Goal: Information Seeking & Learning: Learn about a topic

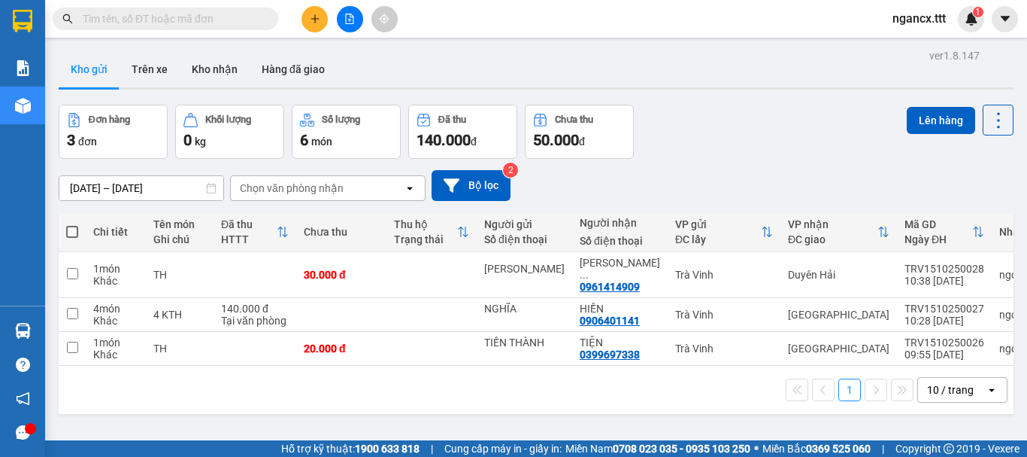
click at [896, 17] on span "ngancx.ttt" at bounding box center [919, 18] width 77 height 19
click at [911, 45] on span "Đăng xuất" at bounding box center [934, 46] width 63 height 17
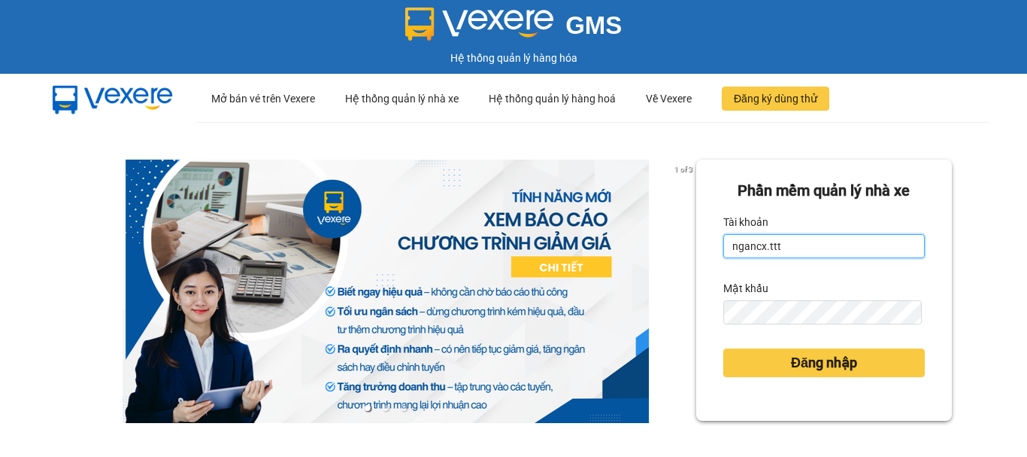
click at [820, 250] on input "ngancx.ttt" at bounding box center [824, 246] width 202 height 24
type input "n"
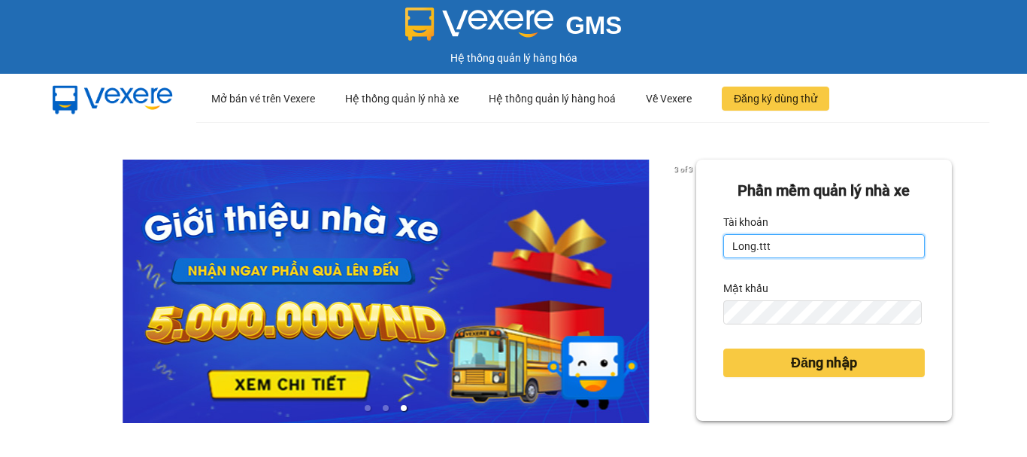
type input "Long.ttt"
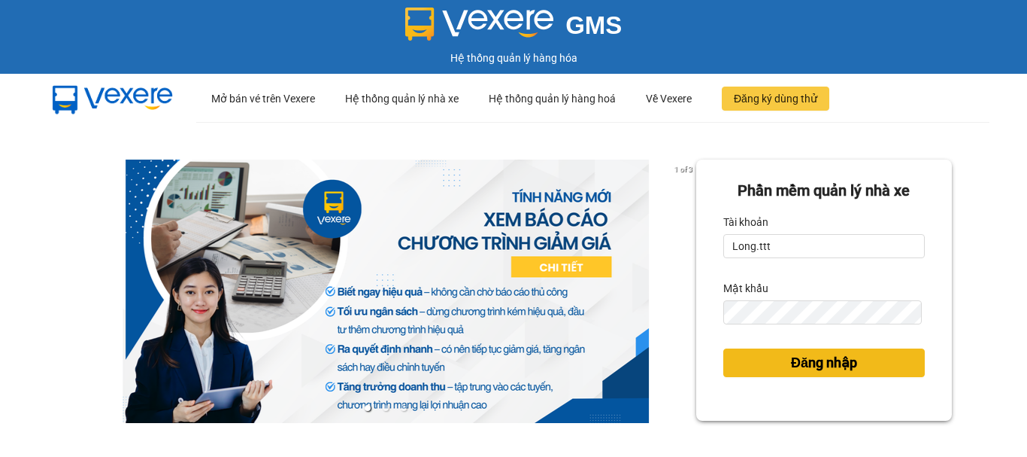
drag, startPoint x: 768, startPoint y: 362, endPoint x: 759, endPoint y: 362, distance: 9.0
click at [768, 362] on button "Đăng nhập" at bounding box center [824, 362] width 202 height 29
click at [758, 373] on button "Đăng nhập" at bounding box center [824, 362] width 202 height 29
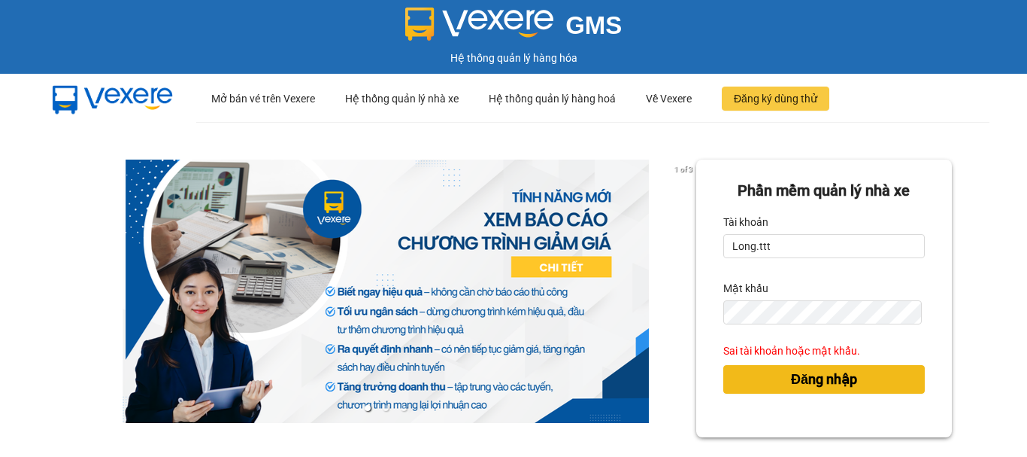
click at [727, 371] on button "Đăng nhập" at bounding box center [824, 379] width 202 height 29
click at [806, 385] on span "Đăng nhập" at bounding box center [824, 379] width 66 height 21
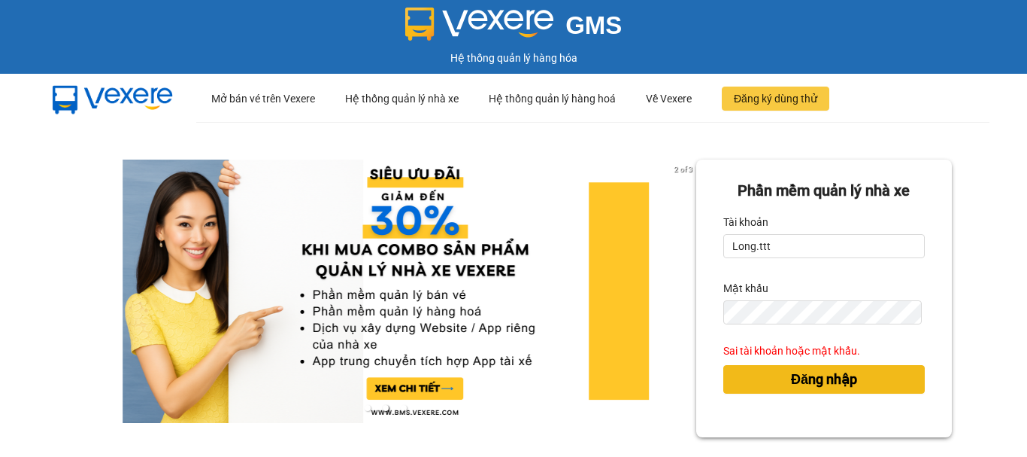
drag, startPoint x: 809, startPoint y: 381, endPoint x: 818, endPoint y: 345, distance: 37.0
click at [809, 381] on span "Đăng nhập" at bounding box center [824, 379] width 66 height 21
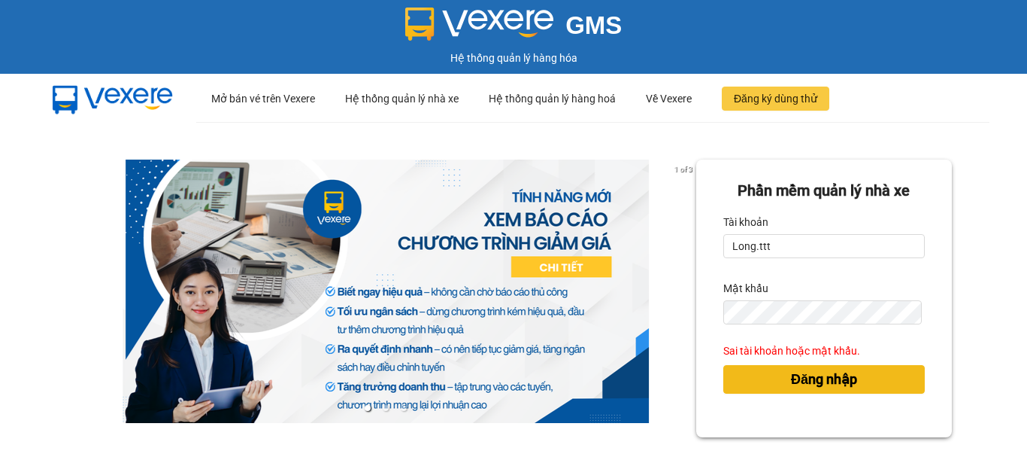
click at [748, 390] on button "Đăng nhập" at bounding box center [824, 379] width 202 height 29
click at [791, 381] on span "Đăng nhập" at bounding box center [824, 379] width 66 height 21
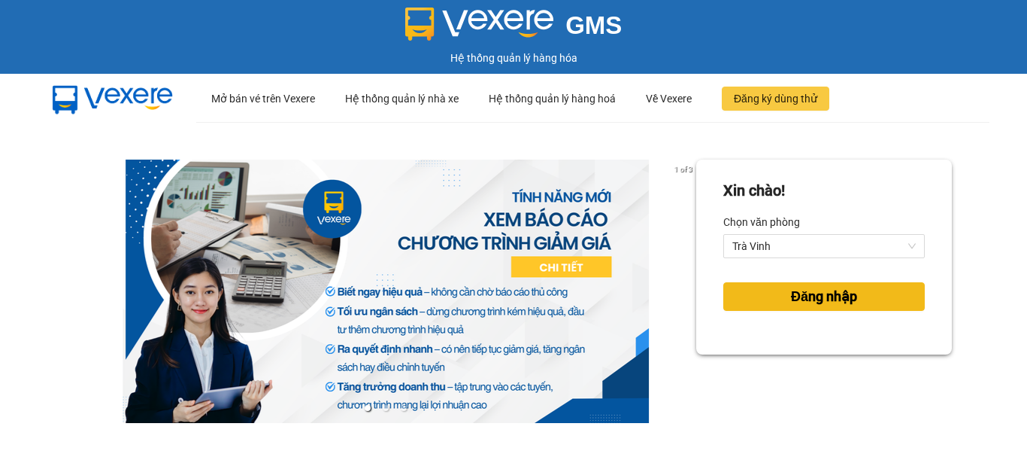
click at [804, 292] on span "Đăng nhập" at bounding box center [824, 296] width 66 height 21
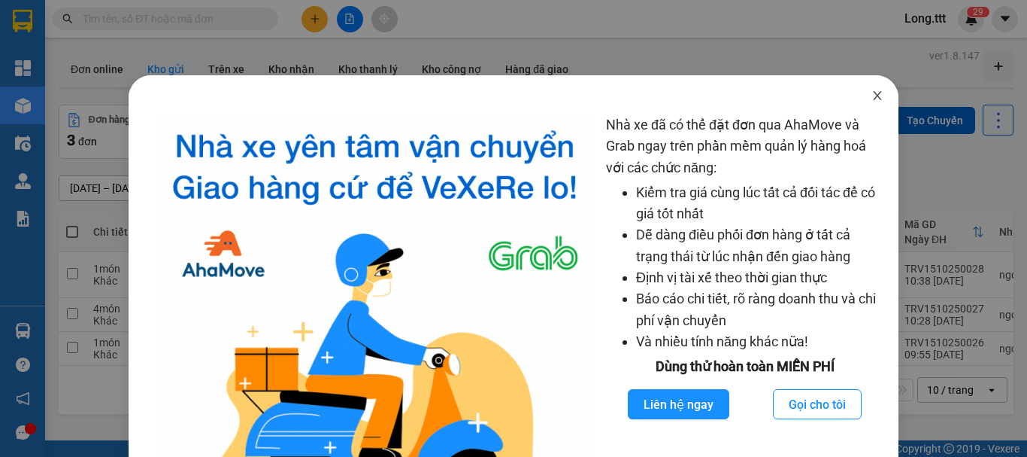
click at [872, 97] on icon "close" at bounding box center [878, 95] width 12 height 12
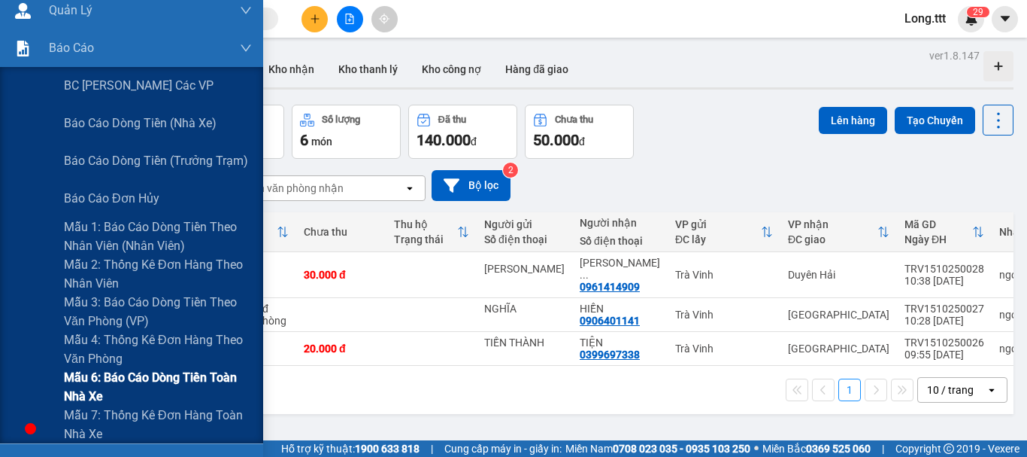
scroll to position [175, 0]
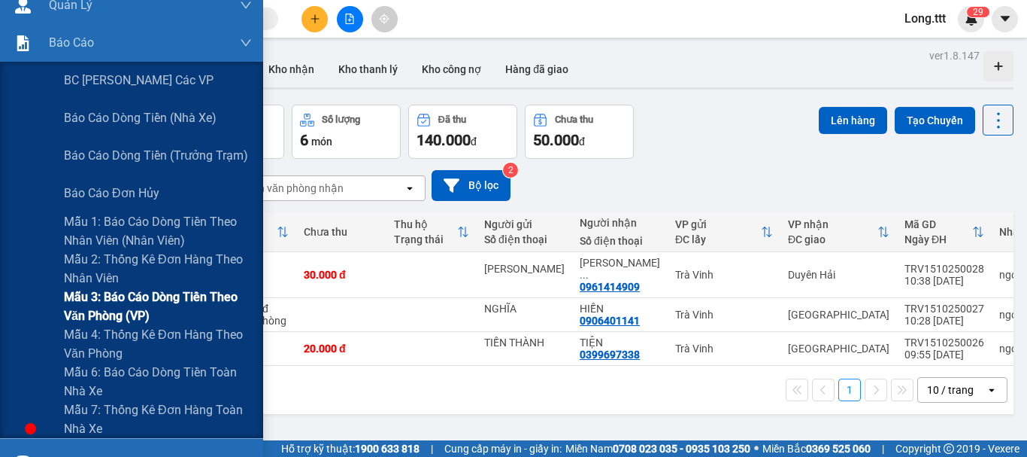
click at [135, 302] on span "Mẫu 3: Báo cáo dòng tiền theo văn phòng (VP)" at bounding box center [158, 306] width 188 height 38
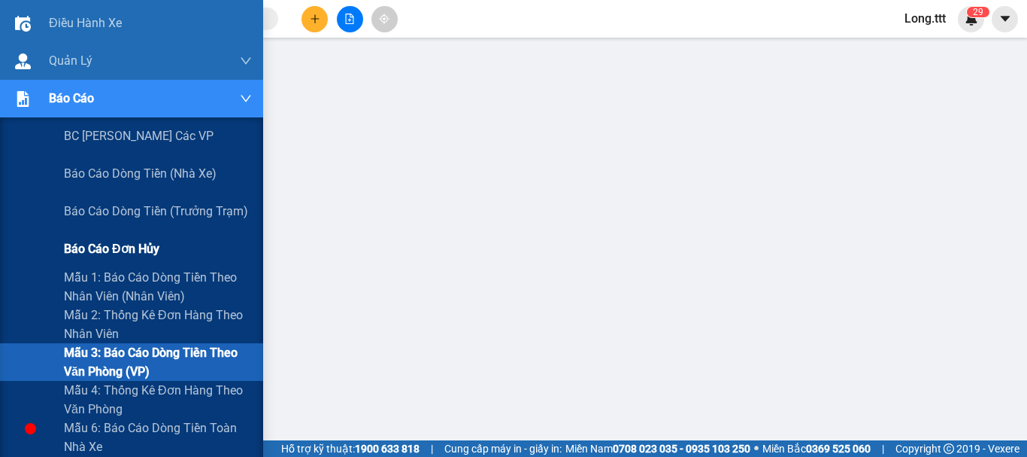
scroll to position [126, 0]
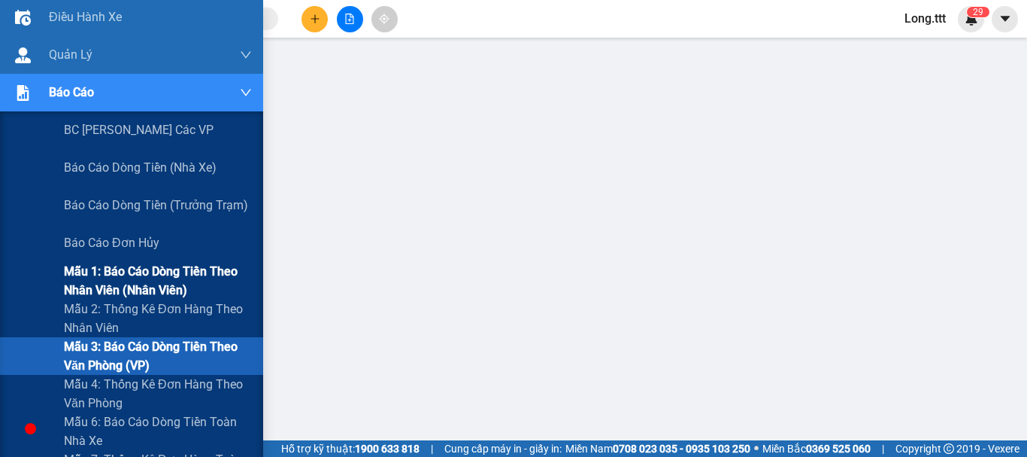
click at [135, 281] on span "Mẫu 1: Báo cáo dòng tiền theo nhân viên (nhân viên)" at bounding box center [158, 281] width 188 height 38
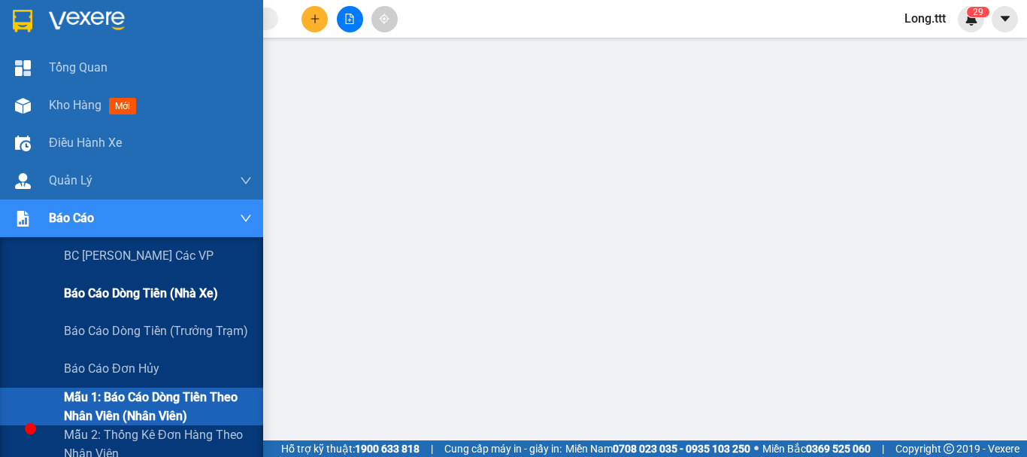
click at [119, 290] on span "Báo cáo dòng tiền (nhà xe)" at bounding box center [141, 293] width 154 height 19
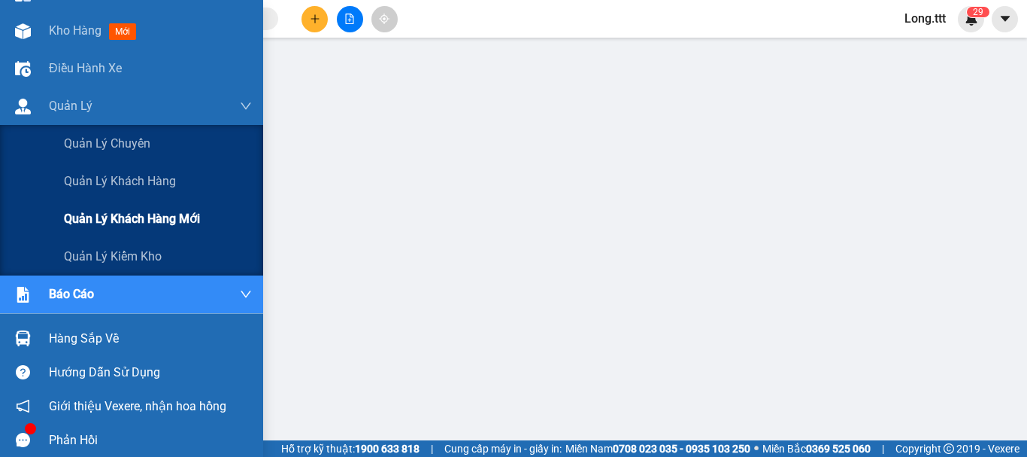
scroll to position [75, 0]
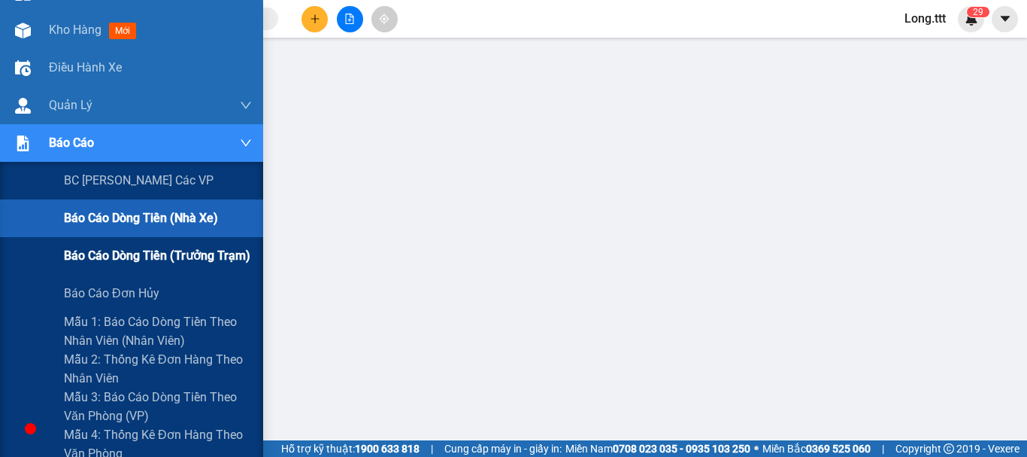
click at [114, 259] on span "Báo cáo dòng tiền (trưởng trạm)" at bounding box center [157, 255] width 187 height 19
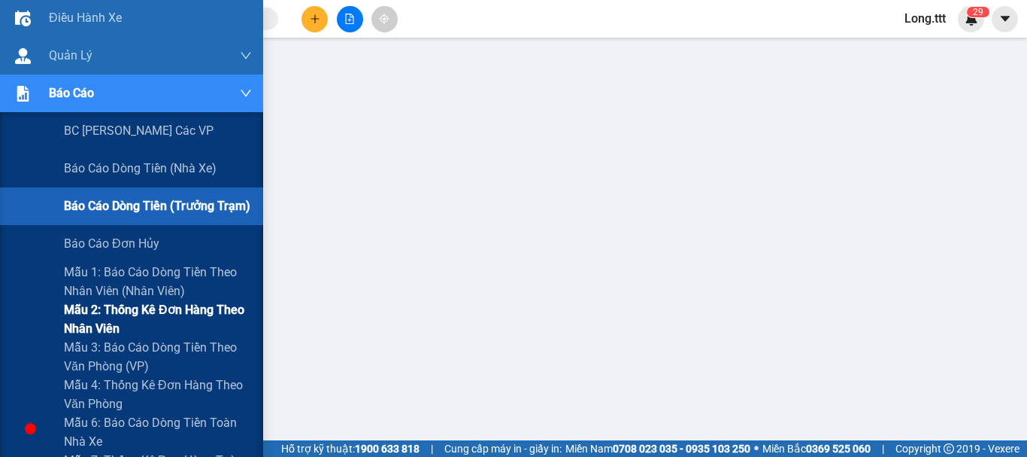
scroll to position [126, 0]
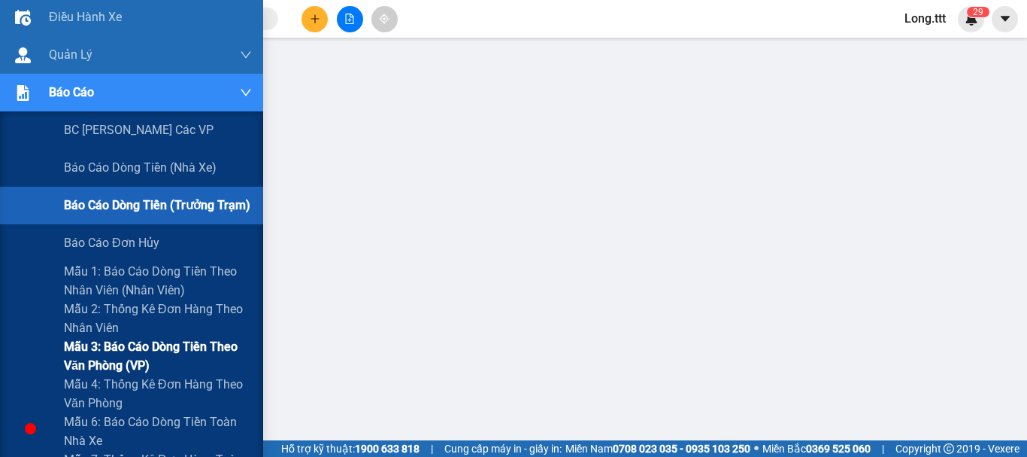
click at [151, 357] on span "Mẫu 3: Báo cáo dòng tiền theo văn phòng (VP)" at bounding box center [158, 356] width 188 height 38
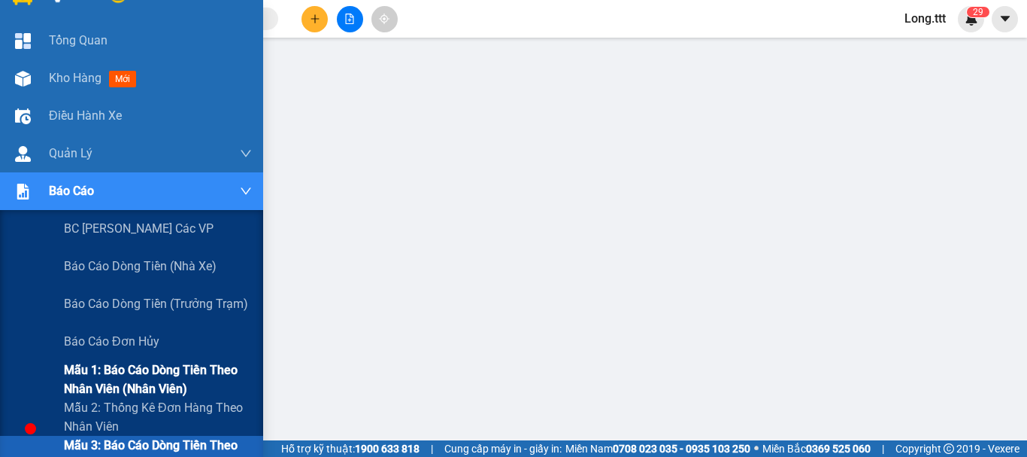
scroll to position [50, 0]
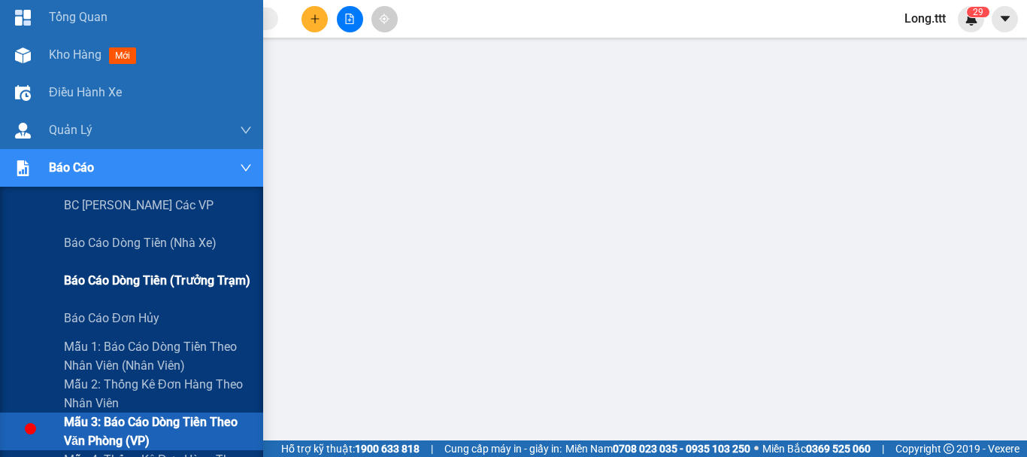
click at [122, 281] on span "Báo cáo dòng tiền (trưởng trạm)" at bounding box center [157, 280] width 187 height 19
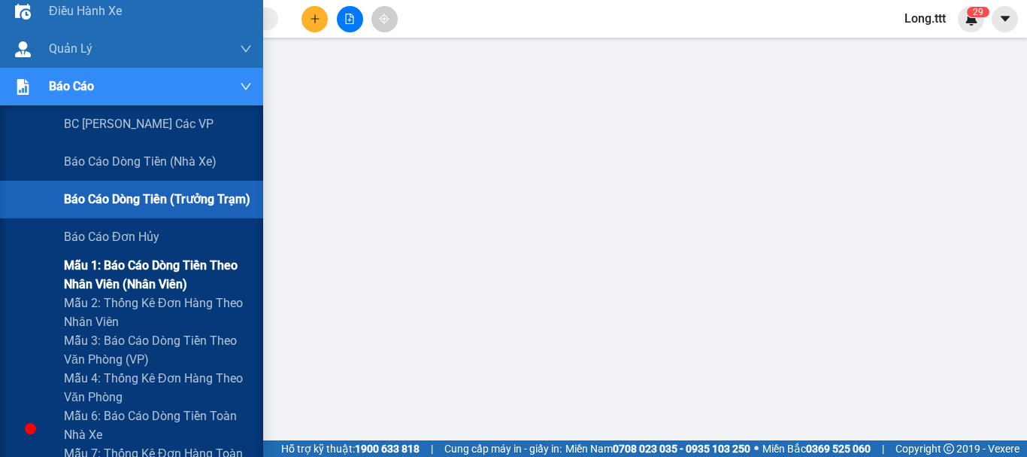
scroll to position [132, 0]
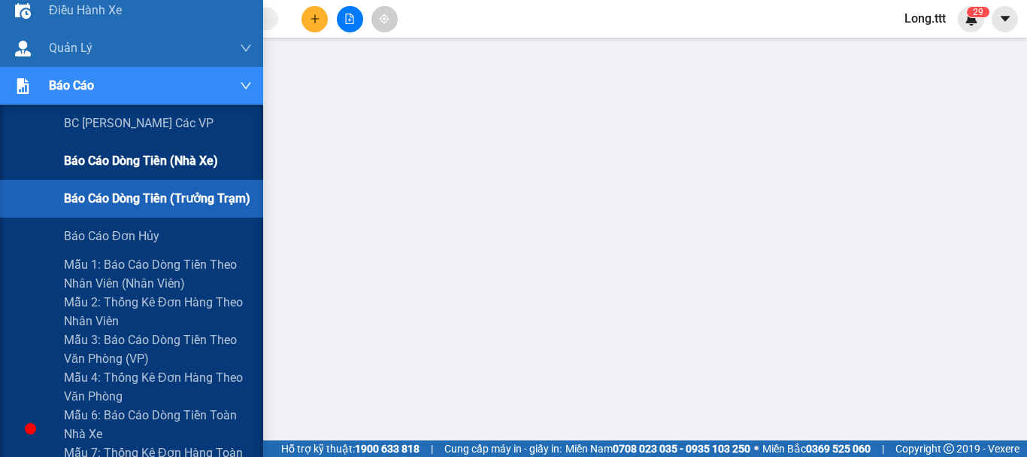
click at [132, 165] on span "Báo cáo dòng tiền (nhà xe)" at bounding box center [141, 160] width 154 height 19
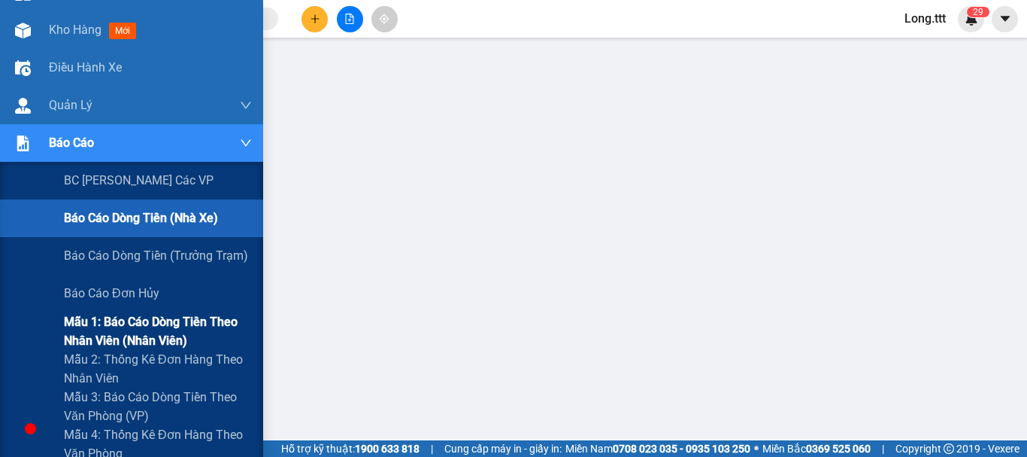
scroll to position [100, 0]
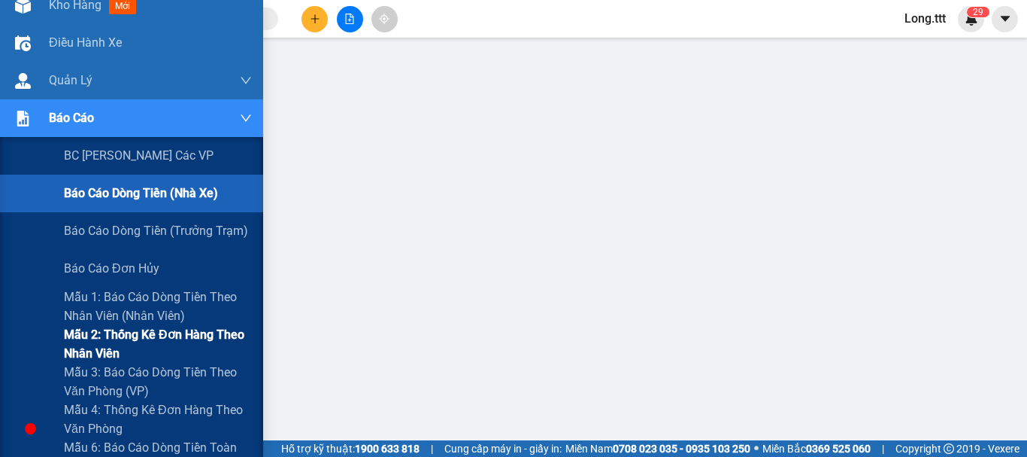
click at [127, 344] on span "Mẫu 2: Thống kê đơn hàng theo nhân viên" at bounding box center [158, 344] width 188 height 38
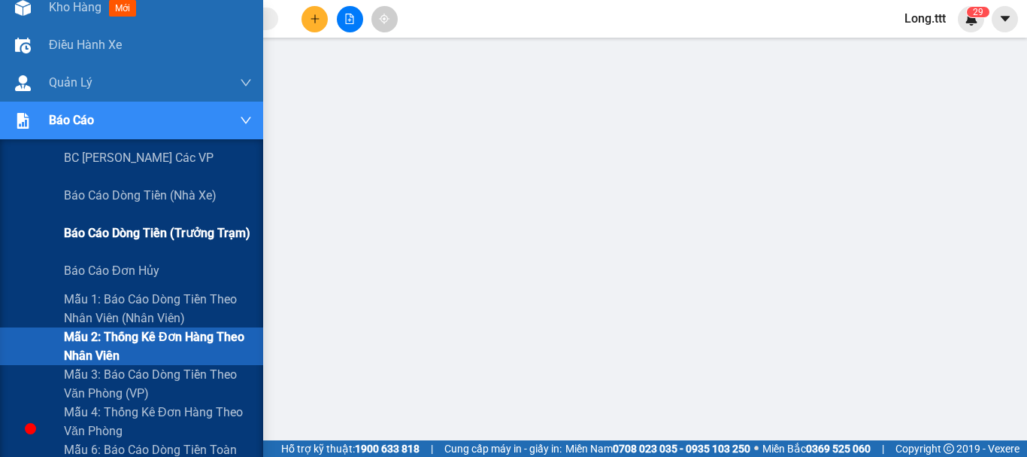
scroll to position [100, 0]
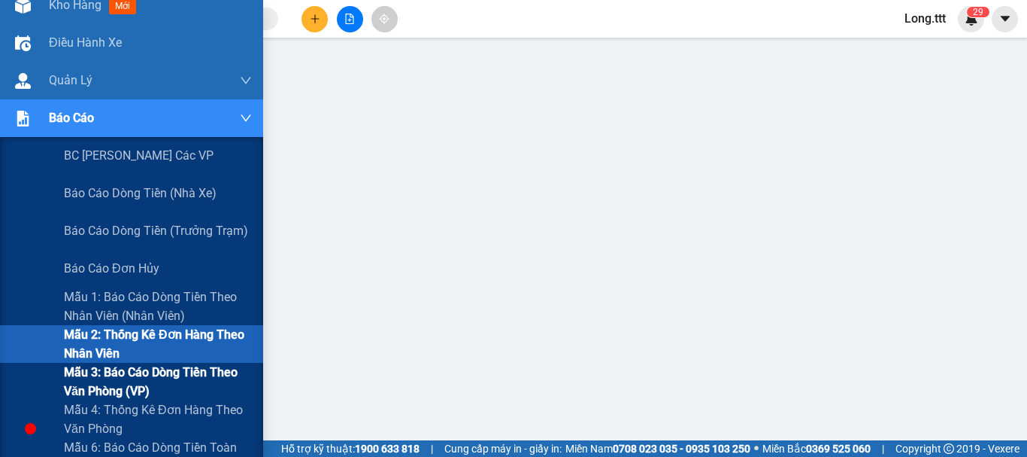
click at [162, 384] on span "Mẫu 3: Báo cáo dòng tiền theo văn phòng (VP)" at bounding box center [158, 381] width 188 height 38
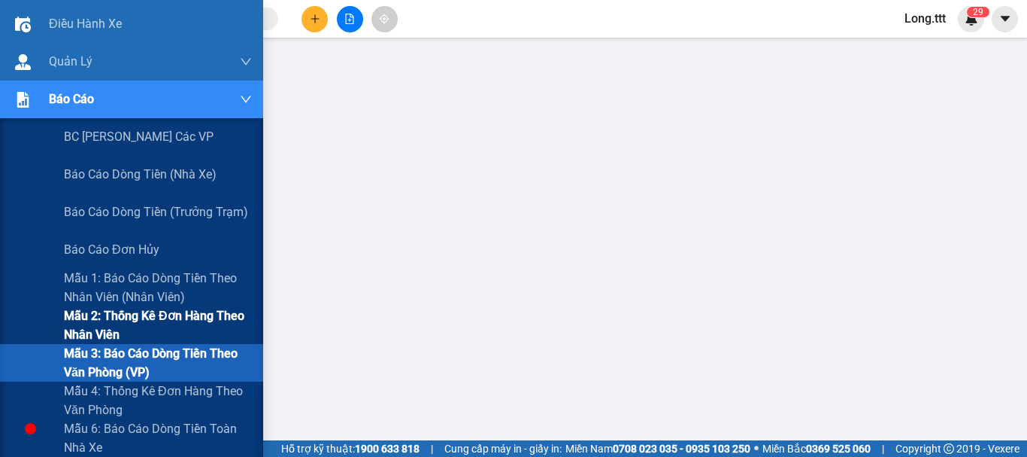
scroll to position [150, 0]
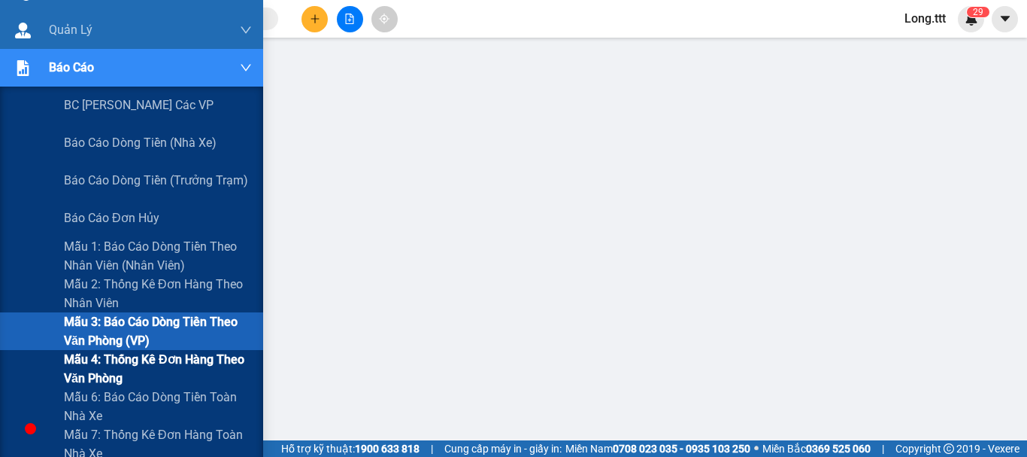
click at [158, 366] on span "Mẫu 4: Thống kê đơn hàng theo văn phòng" at bounding box center [158, 369] width 188 height 38
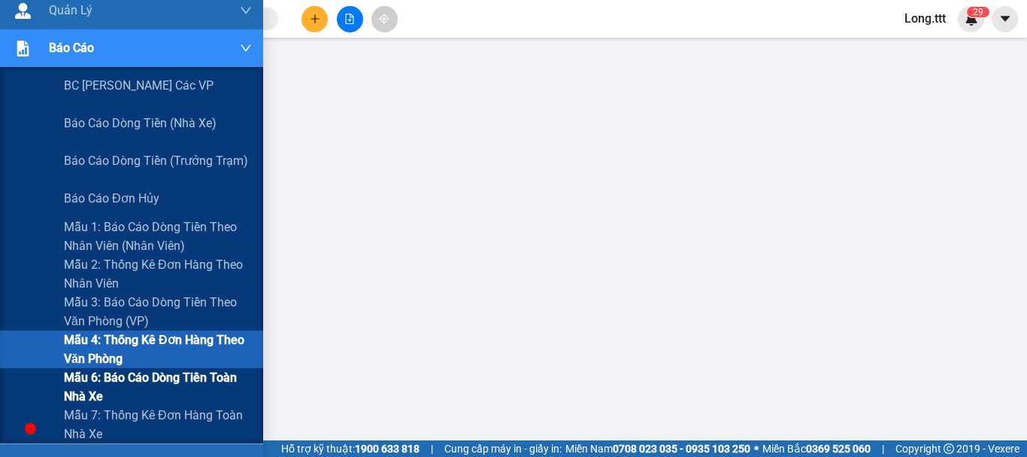
scroll to position [175, 0]
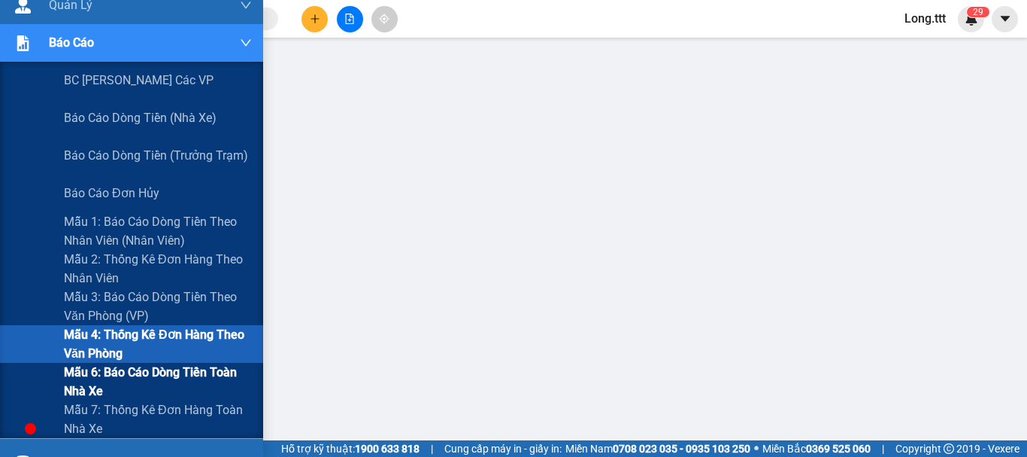
click at [168, 380] on span "Mẫu 6: Báo cáo dòng tiền toàn nhà xe" at bounding box center [158, 381] width 188 height 38
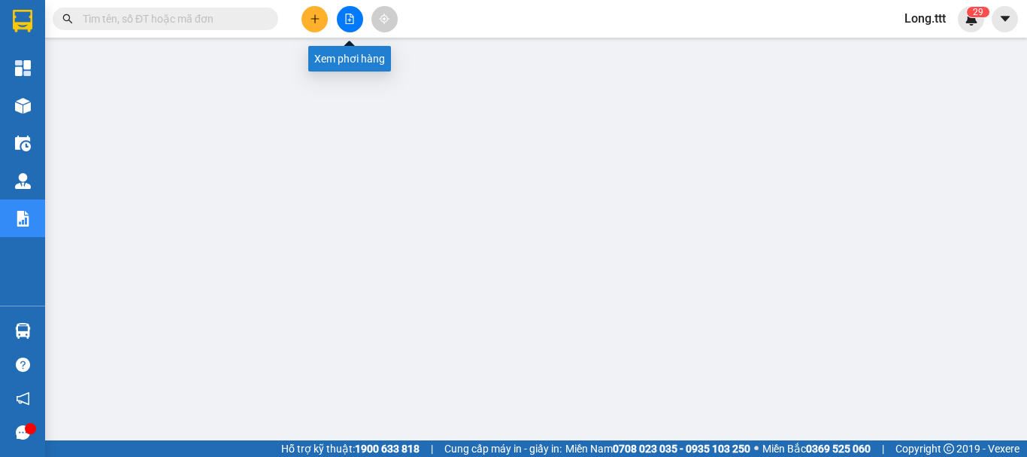
click at [350, 25] on button at bounding box center [350, 19] width 26 height 26
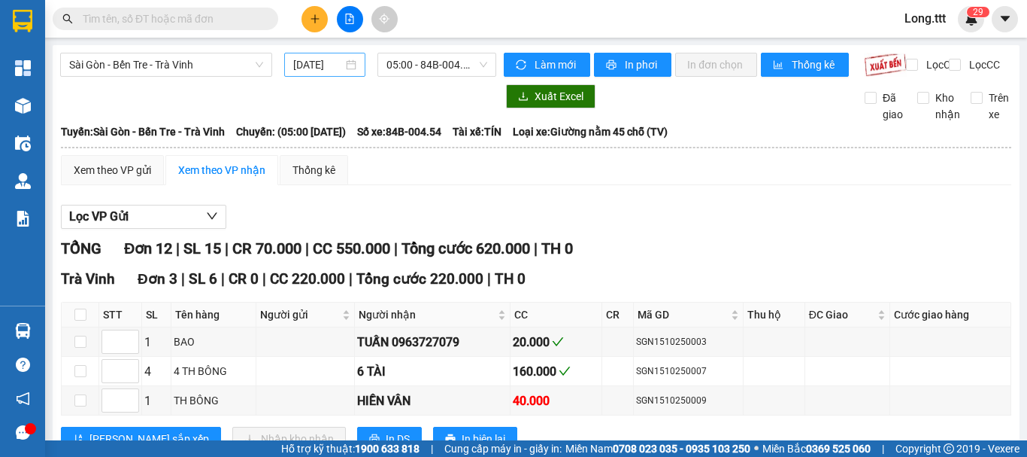
click at [329, 62] on input "15/10/2025" at bounding box center [318, 64] width 50 height 17
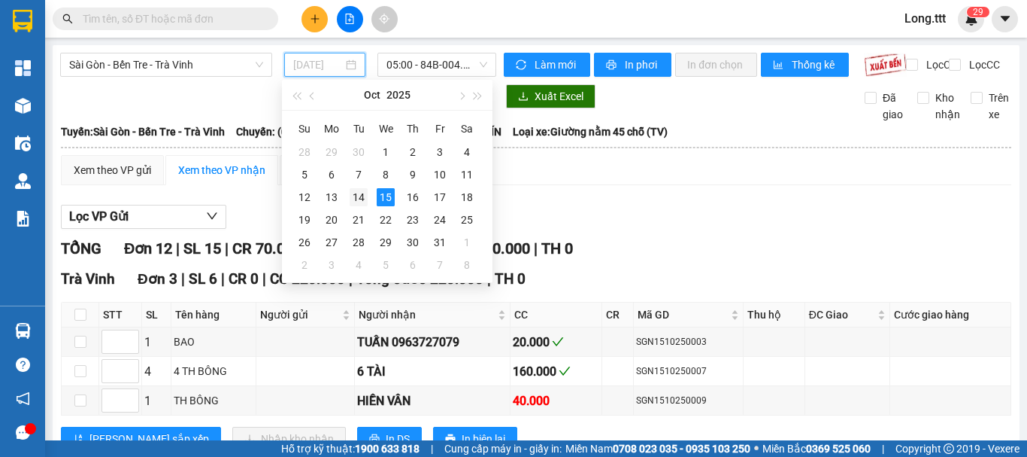
click at [360, 198] on div "14" at bounding box center [359, 197] width 18 height 18
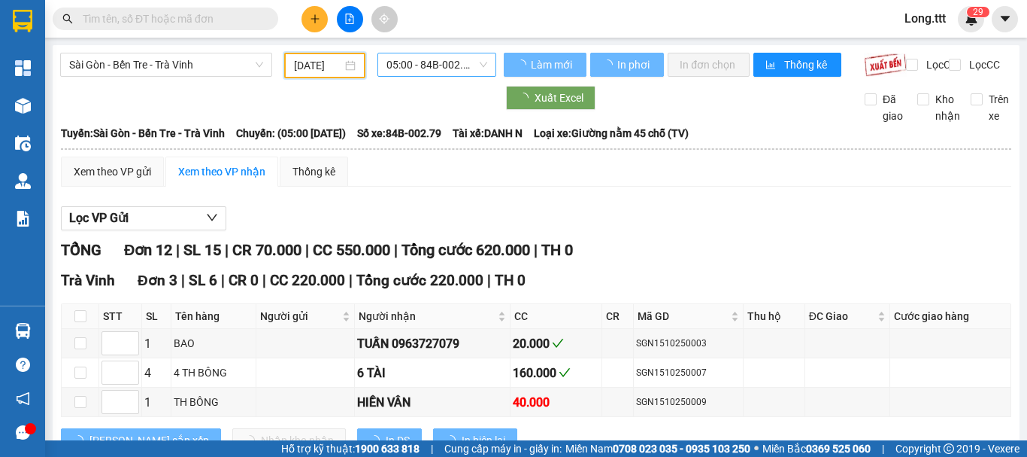
type input "14/10/2025"
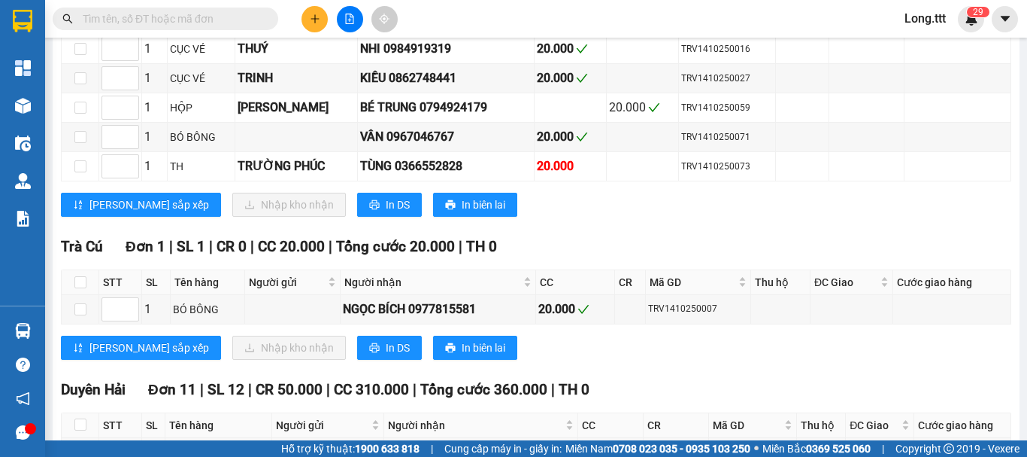
scroll to position [702, 0]
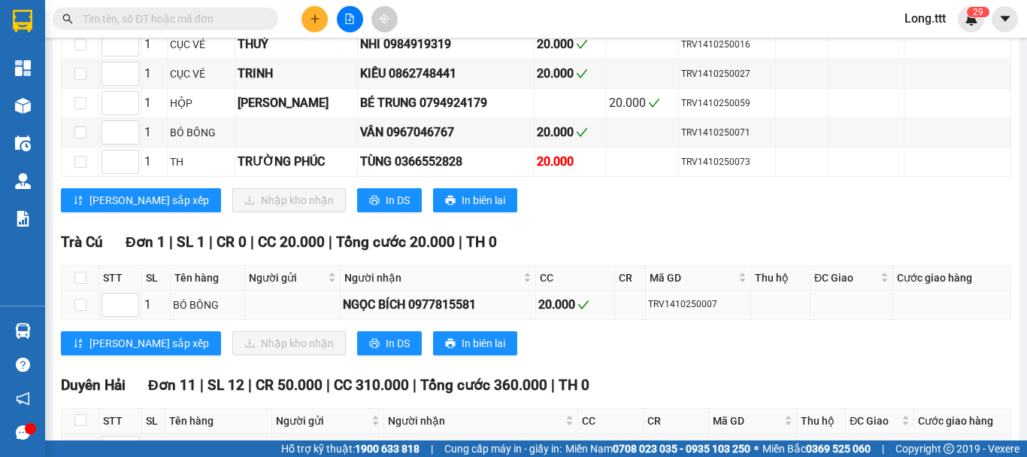
click at [559, 314] on div "20.000" at bounding box center [575, 304] width 74 height 19
click at [368, 314] on div "NGỌC BÍCH 0977815581" at bounding box center [438, 304] width 190 height 19
click at [686, 311] on div "TRV1410250007" at bounding box center [698, 304] width 100 height 14
click at [707, 311] on div "TRV1410250007" at bounding box center [698, 304] width 100 height 14
drag, startPoint x: 663, startPoint y: 323, endPoint x: 638, endPoint y: 322, distance: 25.6
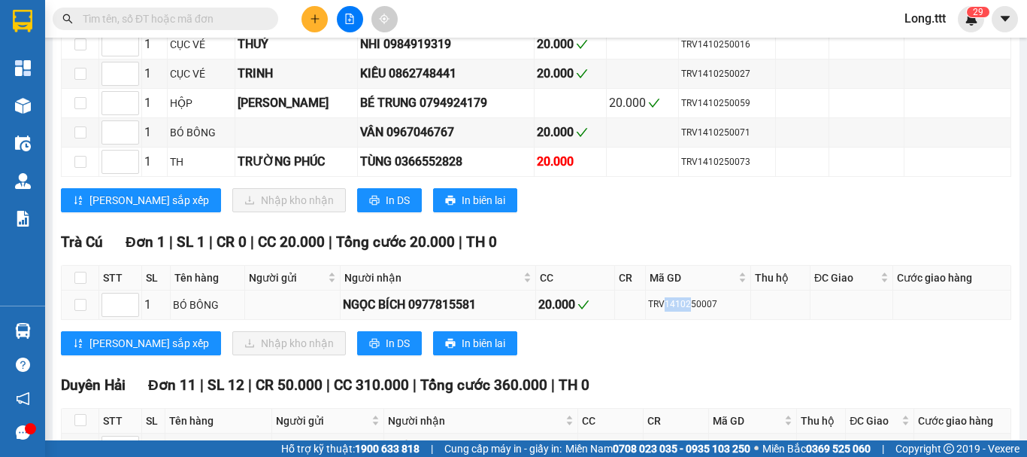
click at [662, 311] on div "TRV1410250007" at bounding box center [698, 304] width 100 height 14
drag, startPoint x: 638, startPoint y: 322, endPoint x: 581, endPoint y: 321, distance: 56.4
click at [581, 320] on tr "1 BÓ BÔNG NGỌC BÍCH 0977815581 20.000 TRV1410250007" at bounding box center [537, 304] width 950 height 29
click at [525, 314] on div "NGỌC BÍCH 0977815581" at bounding box center [438, 304] width 190 height 19
drag, startPoint x: 614, startPoint y: 314, endPoint x: 680, endPoint y: 314, distance: 66.2
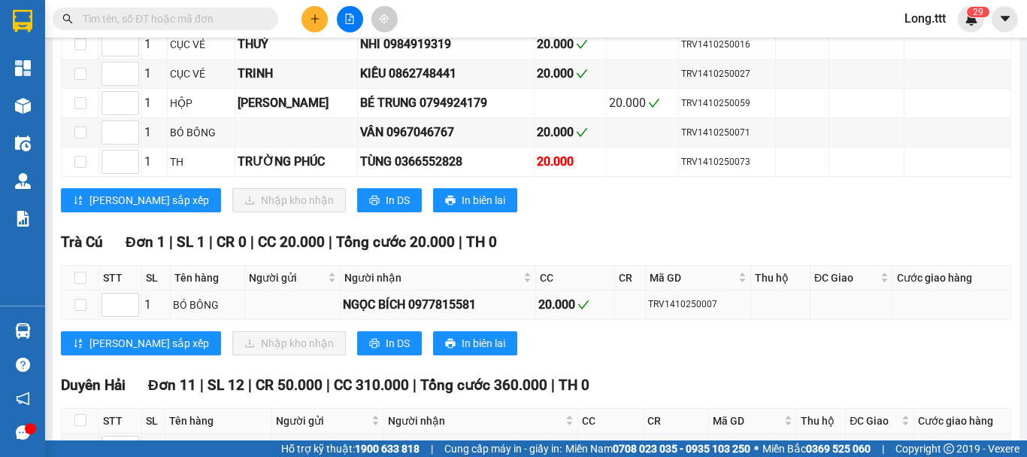
click at [614, 314] on td "20.000" at bounding box center [576, 304] width 80 height 29
click at [681, 311] on div "TRV1410250007" at bounding box center [698, 304] width 100 height 14
drag, startPoint x: 649, startPoint y: 312, endPoint x: 730, endPoint y: 320, distance: 80.8
click at [730, 311] on div "TRV1410250007" at bounding box center [698, 304] width 100 height 14
copy div "TRV1410250007"
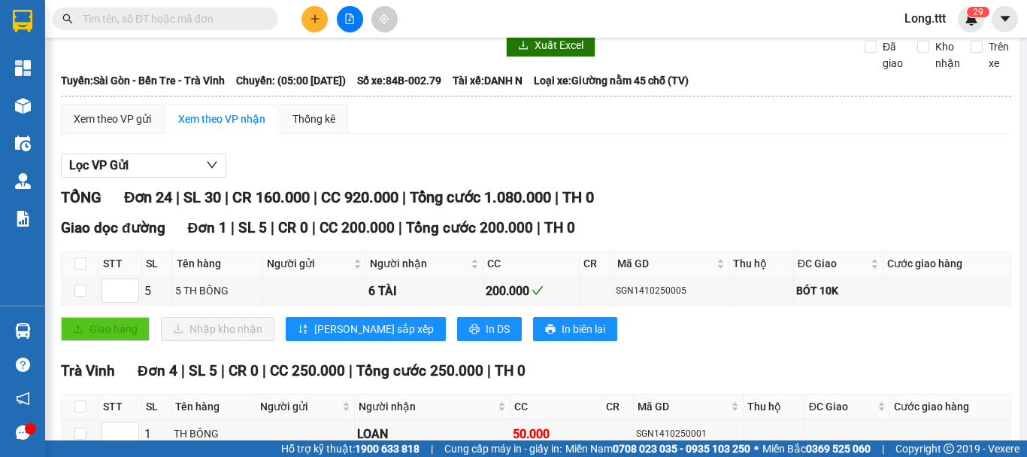
scroll to position [50, 0]
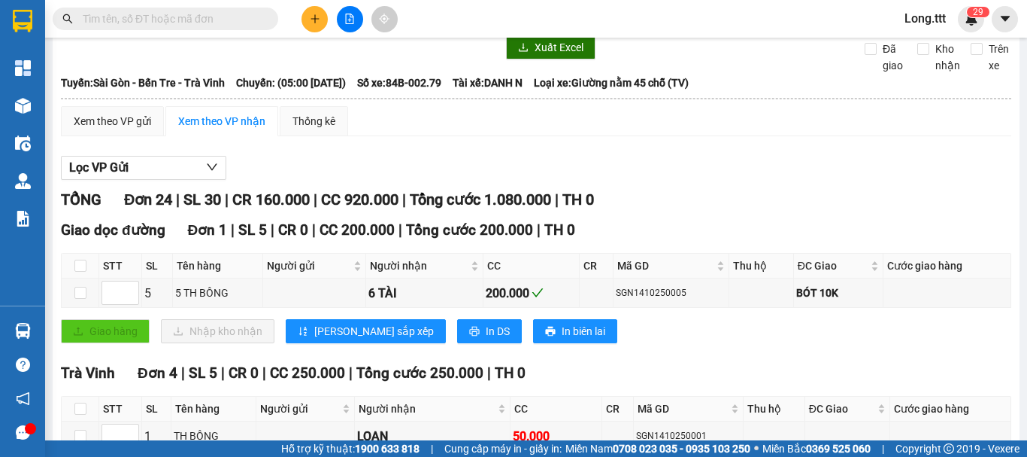
click at [209, 14] on input "text" at bounding box center [171, 19] width 177 height 17
paste input "TRV1410250007"
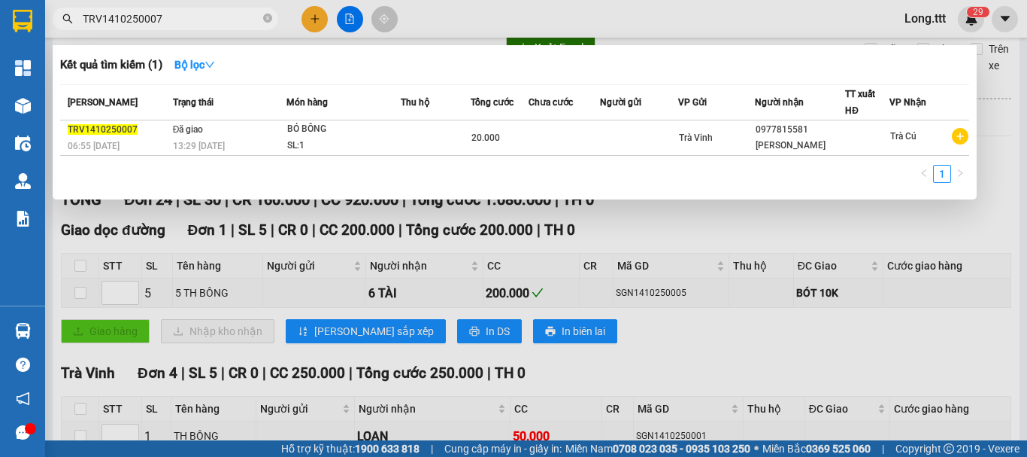
type input "TRV1410250007"
click at [1027, 207] on div at bounding box center [513, 228] width 1027 height 457
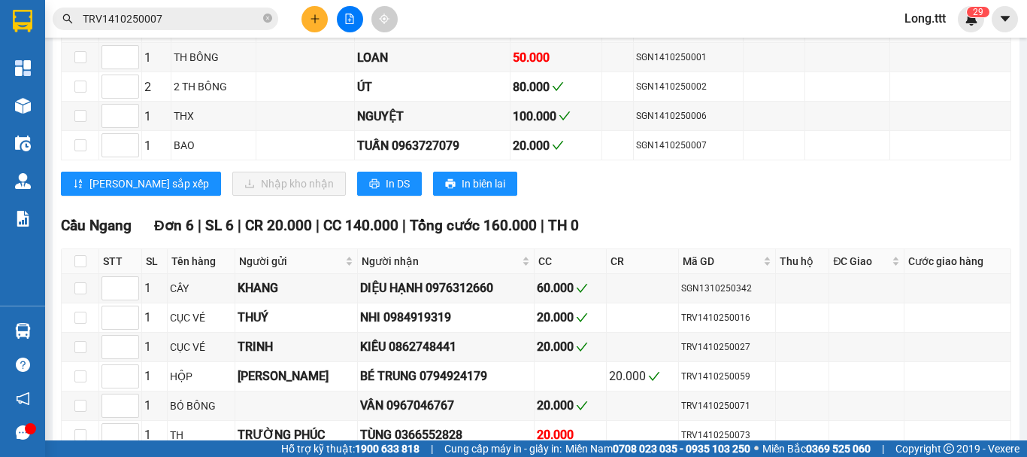
scroll to position [0, 0]
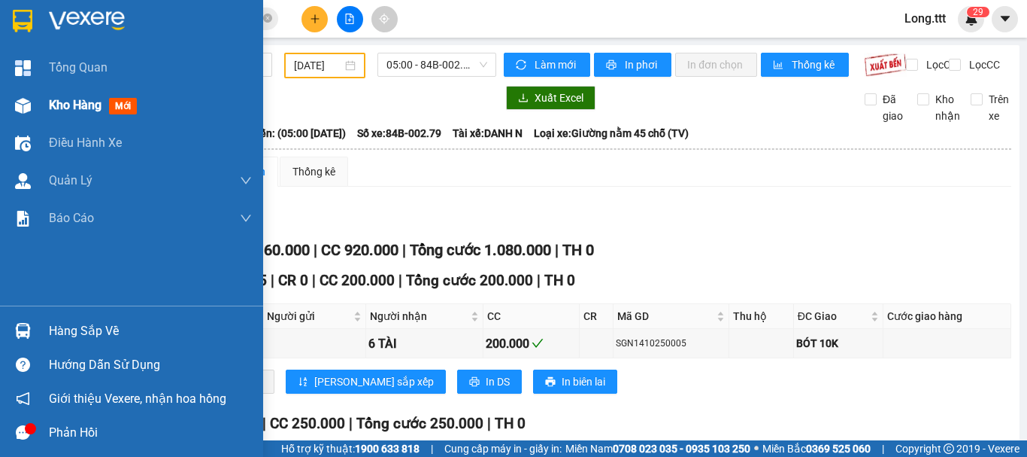
click at [59, 111] on span "Kho hàng" at bounding box center [75, 105] width 53 height 14
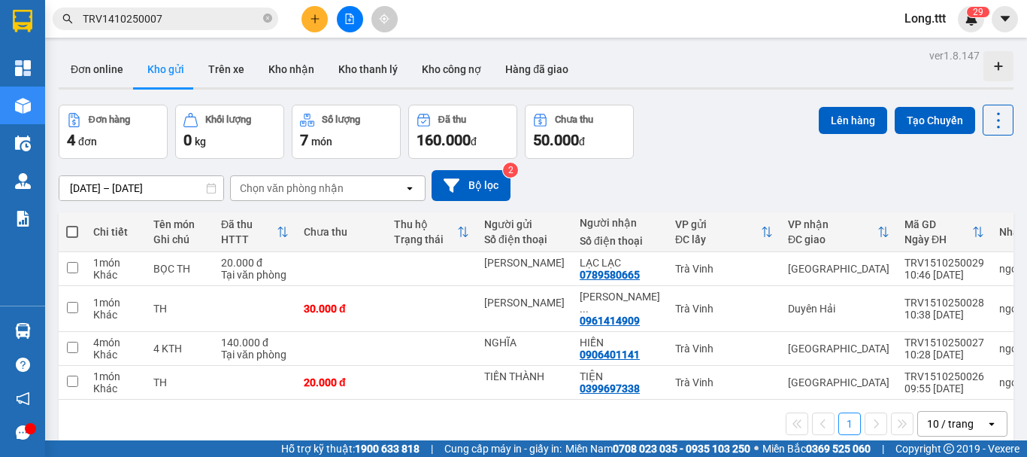
click at [371, 186] on div "Chọn văn phòng nhận" at bounding box center [317, 188] width 173 height 24
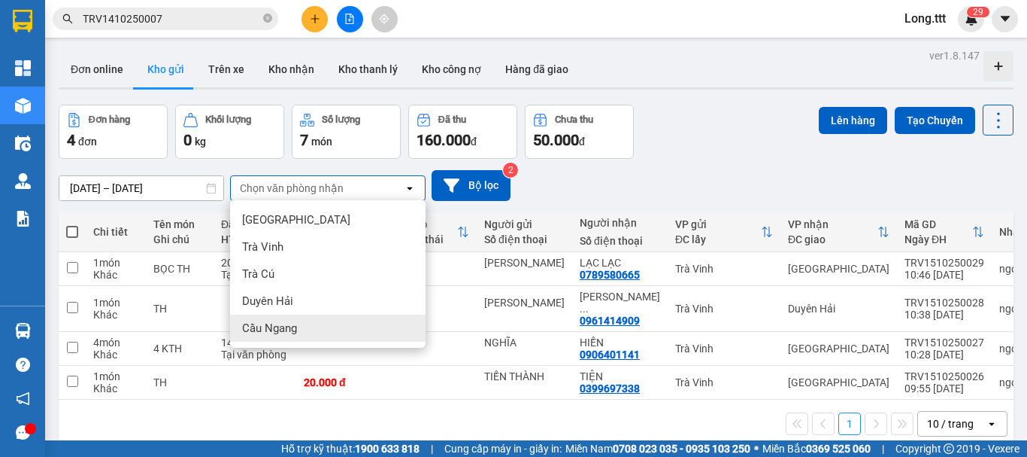
click at [327, 330] on div "Cầu Ngang" at bounding box center [328, 327] width 196 height 27
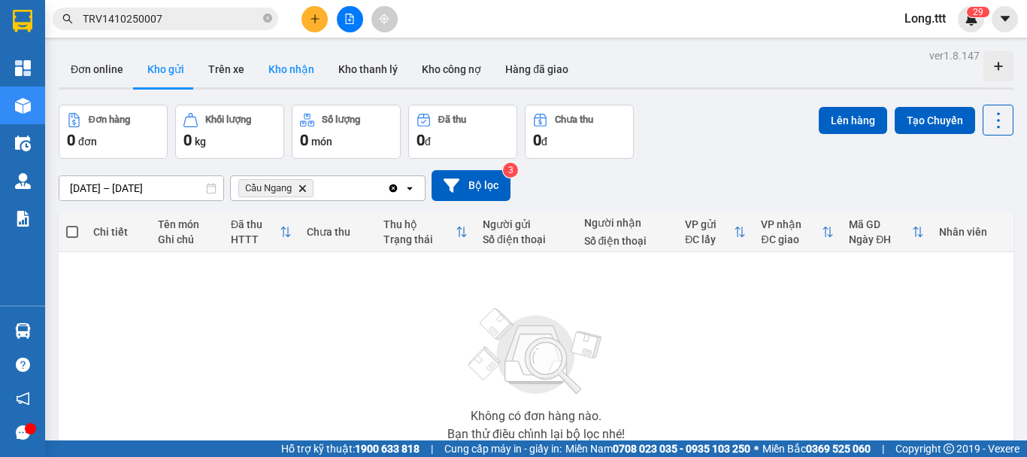
click at [296, 64] on button "Kho nhận" at bounding box center [291, 69] width 70 height 36
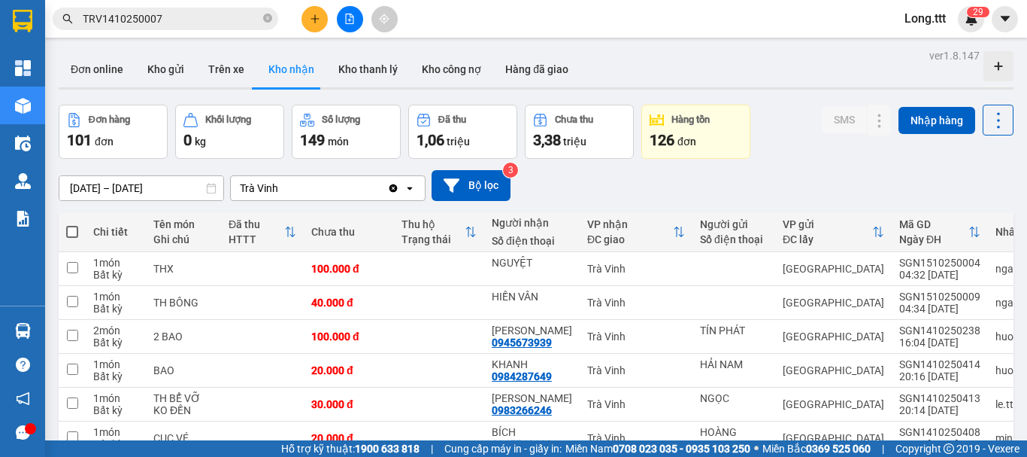
click at [392, 188] on icon "Clear value" at bounding box center [394, 188] width 8 height 8
click at [411, 190] on icon "open" at bounding box center [410, 188] width 12 height 12
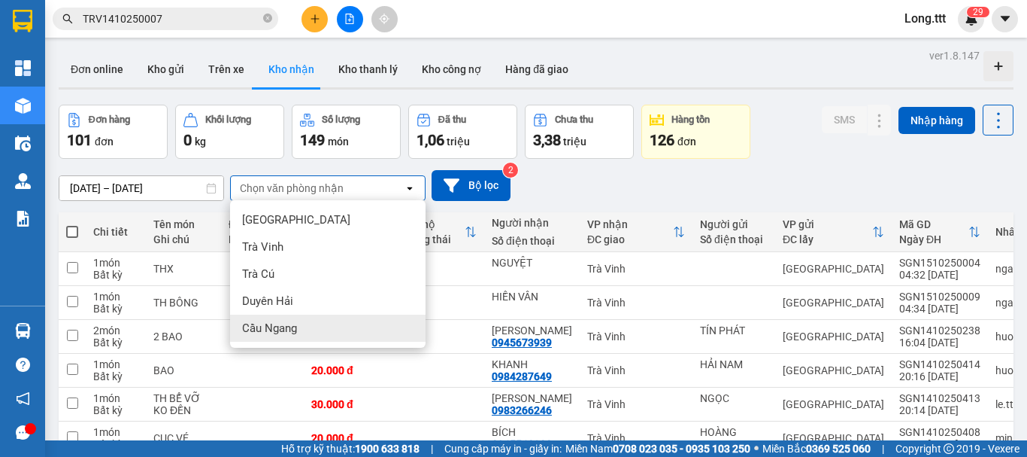
click at [340, 323] on div "Cầu Ngang" at bounding box center [328, 327] width 196 height 27
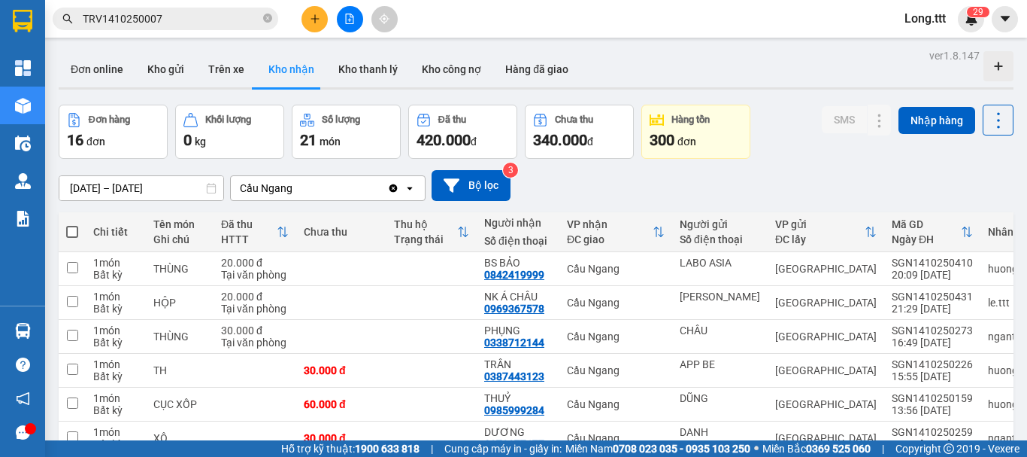
click at [284, 61] on button "Kho nhận" at bounding box center [291, 69] width 70 height 36
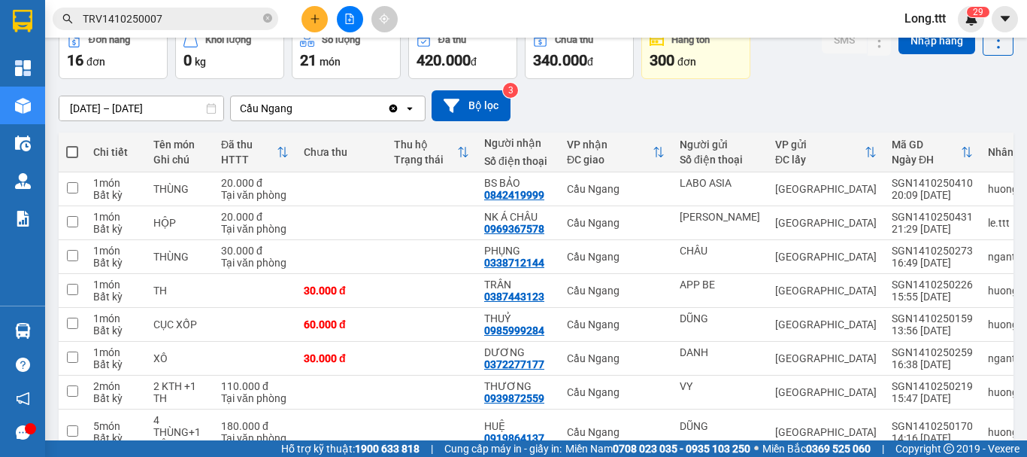
scroll to position [75, 0]
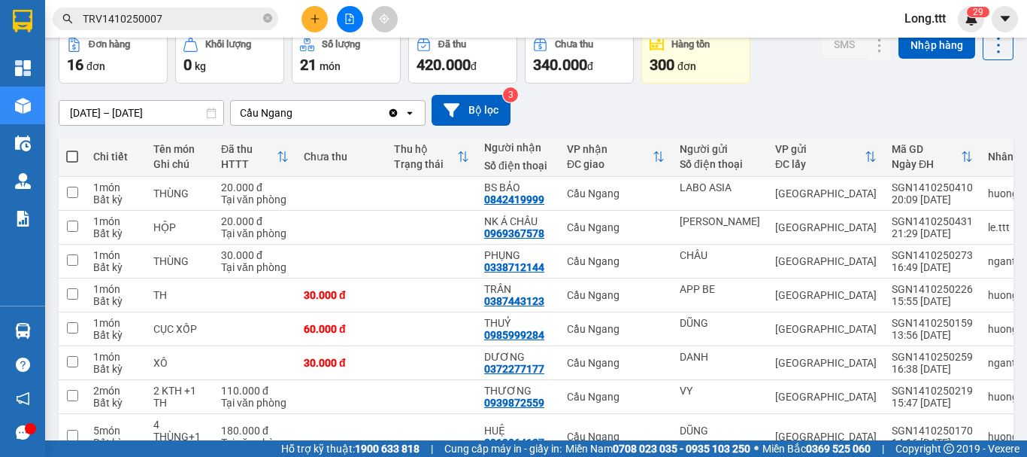
click at [111, 98] on div "13/10/2025 – 15/10/2025 Press the down arrow key to interact with the calendar …" at bounding box center [536, 110] width 955 height 31
click at [116, 118] on input "[DATE] – [DATE]" at bounding box center [141, 113] width 164 height 24
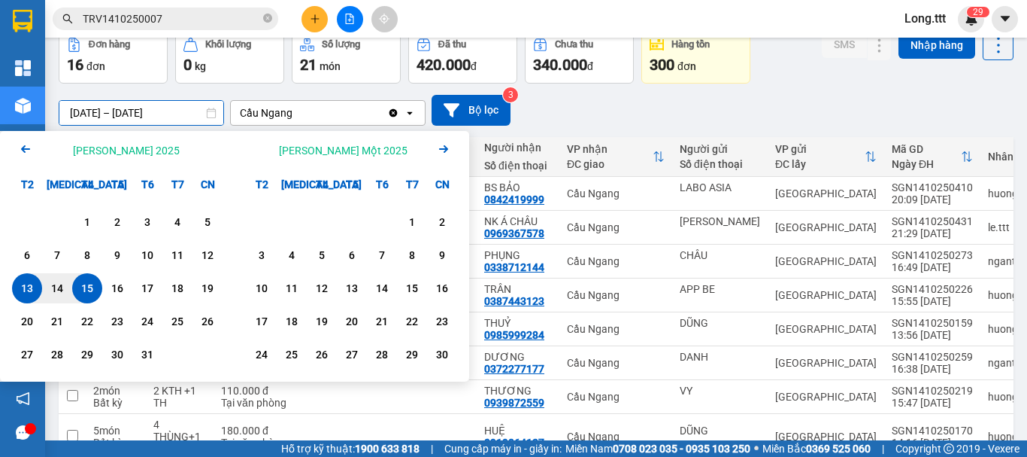
click at [28, 150] on icon "Arrow Left" at bounding box center [26, 149] width 18 height 18
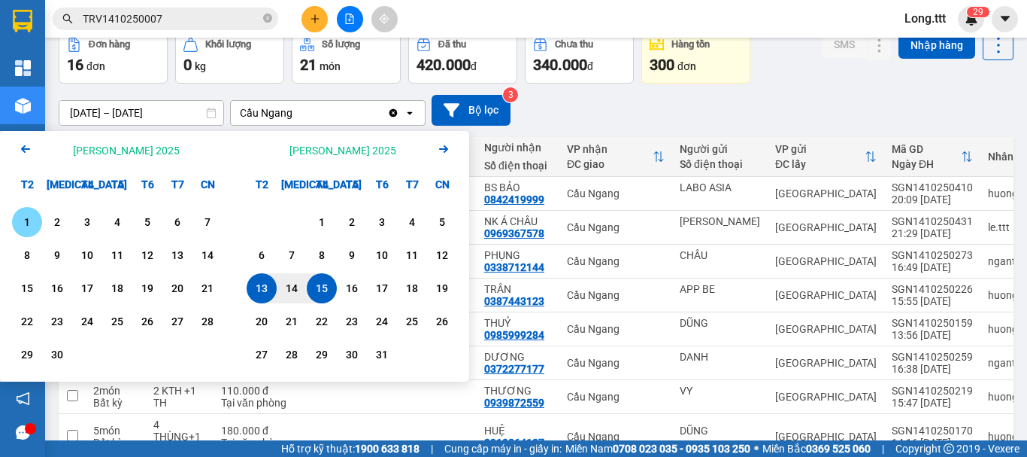
click at [28, 150] on icon "Arrow Left" at bounding box center [26, 149] width 18 height 18
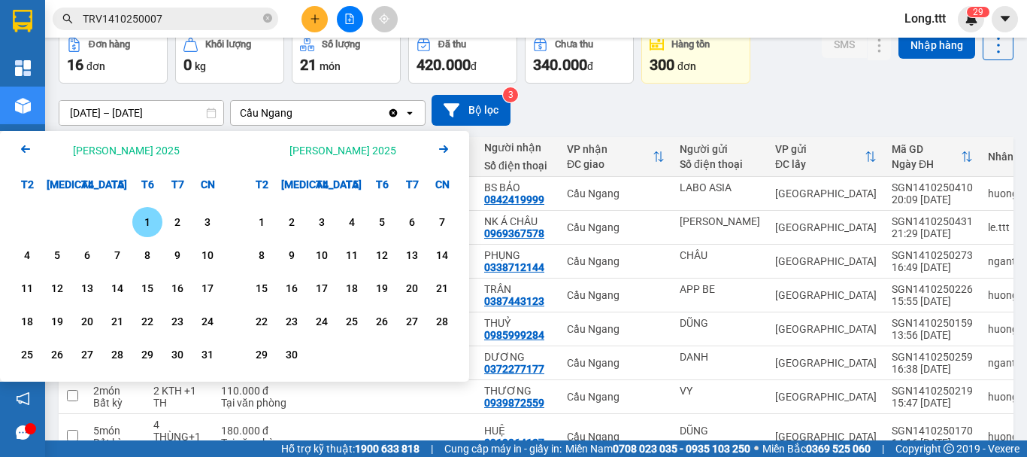
click at [26, 149] on icon "Previous month." at bounding box center [25, 149] width 9 height 8
click at [26, 148] on icon "Previous month." at bounding box center [25, 149] width 9 height 8
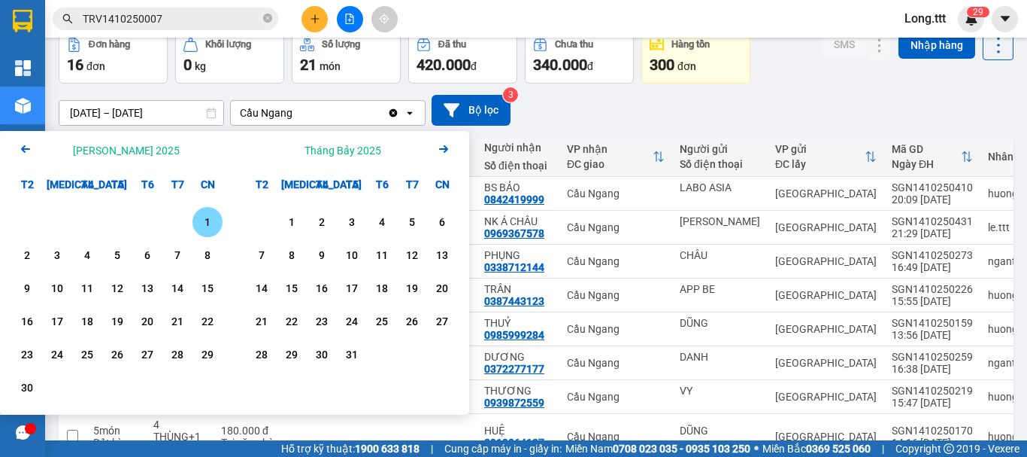
click at [25, 147] on icon "Arrow Left" at bounding box center [26, 149] width 18 height 18
click at [24, 147] on icon "Previous month." at bounding box center [25, 149] width 9 height 8
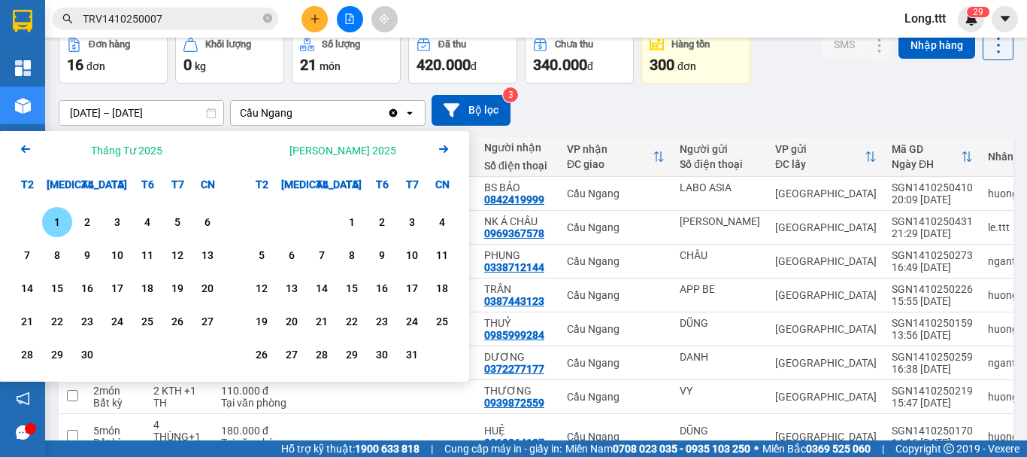
click at [20, 142] on icon "Arrow Left" at bounding box center [26, 149] width 18 height 18
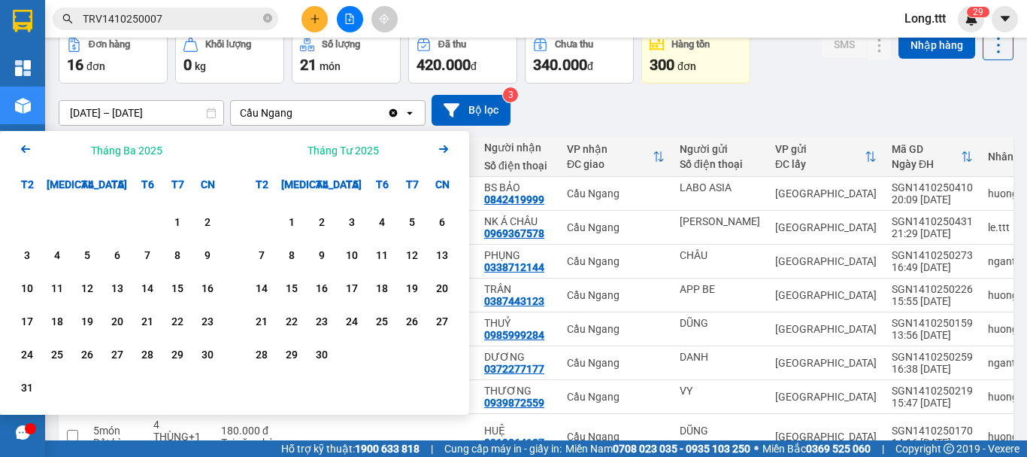
click at [429, 144] on div "Tháng Tư 2025 Arrow Right" at bounding box center [352, 150] width 235 height 38
click at [441, 148] on icon "Arrow Right" at bounding box center [444, 149] width 18 height 18
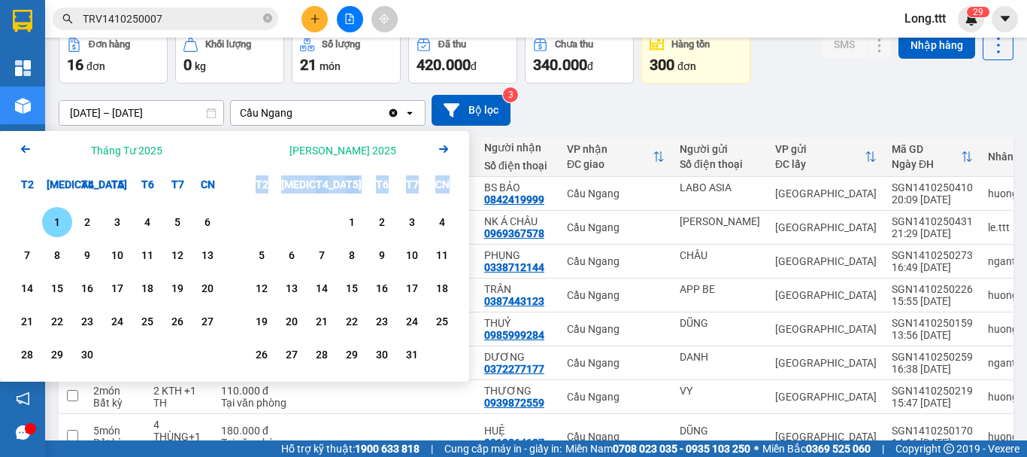
click at [441, 148] on icon "Next month." at bounding box center [443, 149] width 9 height 8
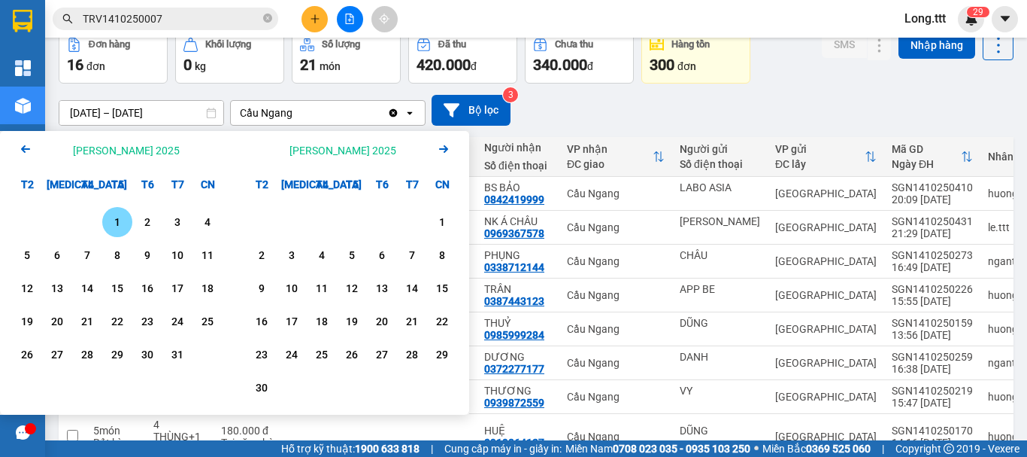
drag, startPoint x: 114, startPoint y: 217, endPoint x: 129, endPoint y: 295, distance: 78.8
click at [114, 219] on div "1" at bounding box center [117, 222] width 21 height 18
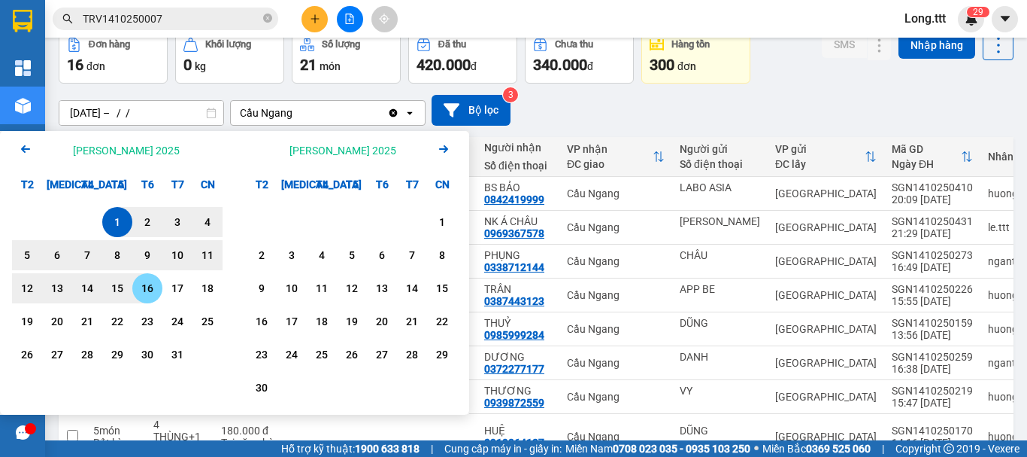
click at [150, 289] on div "16" at bounding box center [147, 288] width 21 height 18
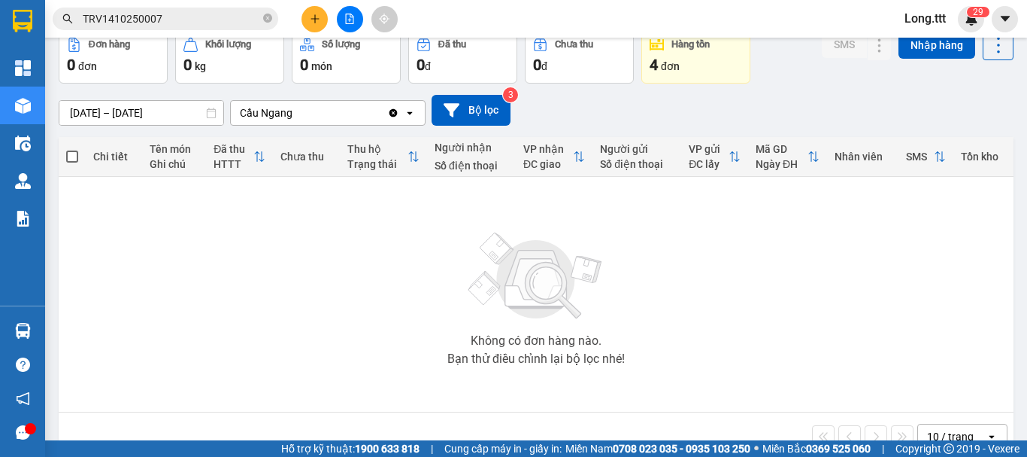
click at [156, 111] on input "01/05/2025 – 16/05/2025" at bounding box center [141, 113] width 164 height 24
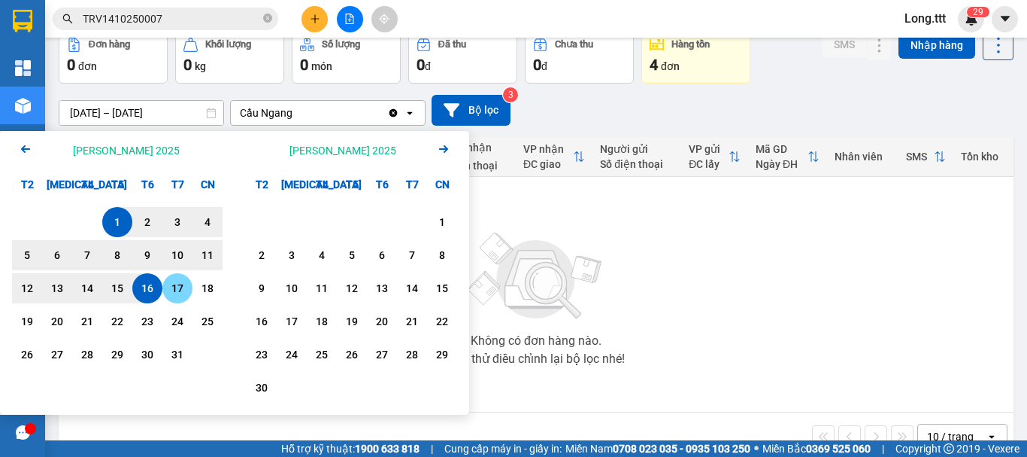
click at [182, 295] on div "17" at bounding box center [177, 288] width 21 height 18
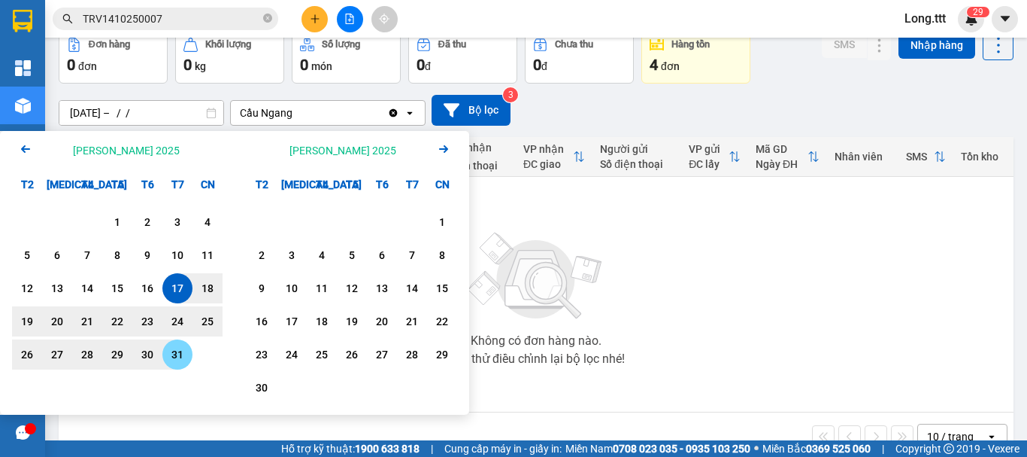
click at [180, 349] on div "31" at bounding box center [177, 354] width 21 height 18
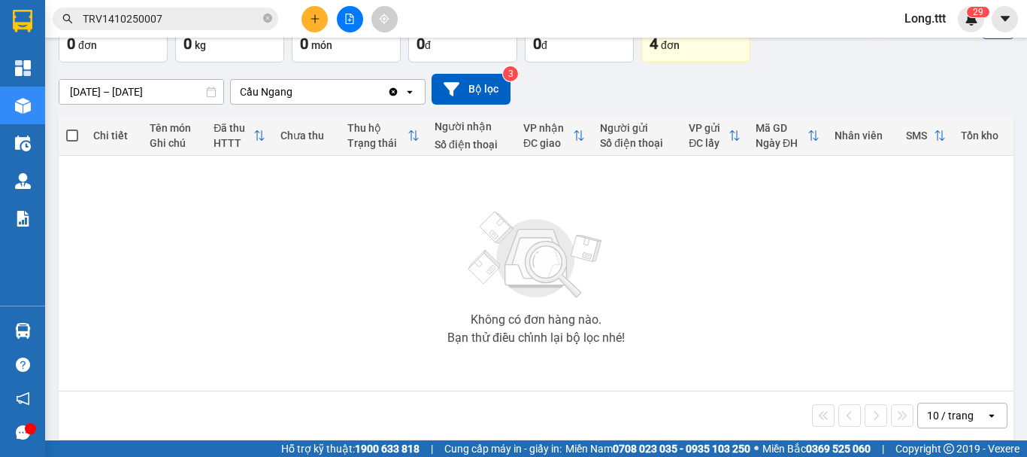
scroll to position [109, 0]
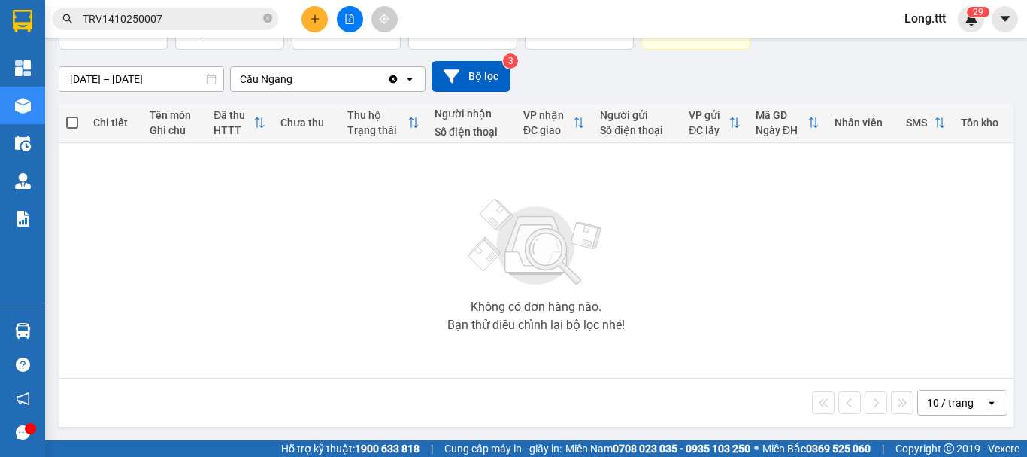
click at [955, 399] on div "10 / trang" at bounding box center [950, 402] width 47 height 15
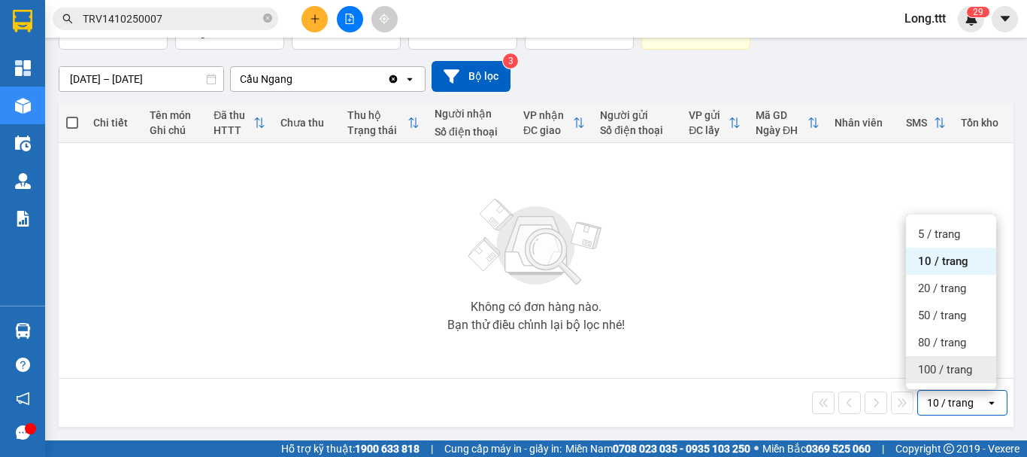
click at [969, 372] on span "100 / trang" at bounding box center [945, 369] width 54 height 15
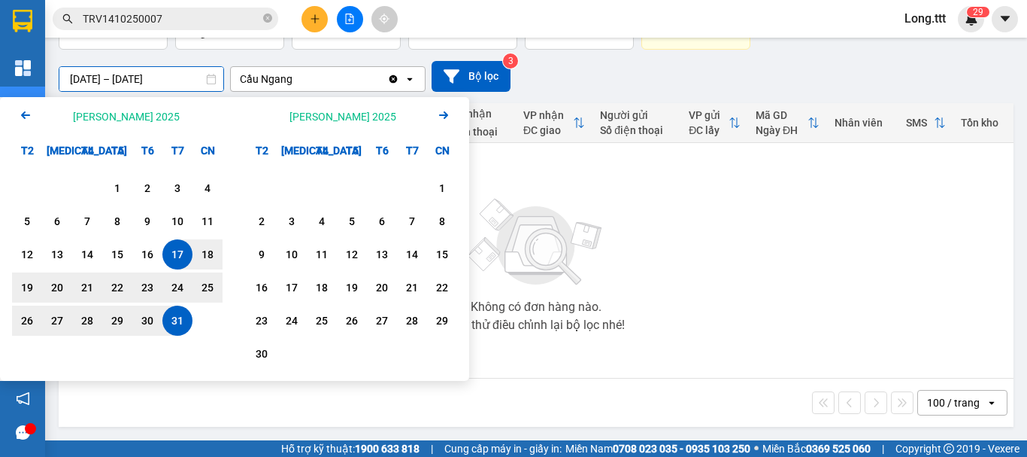
click at [145, 77] on input "17/05/2025 – 31/05/2025" at bounding box center [141, 79] width 164 height 24
click at [444, 187] on div "1" at bounding box center [442, 188] width 21 height 18
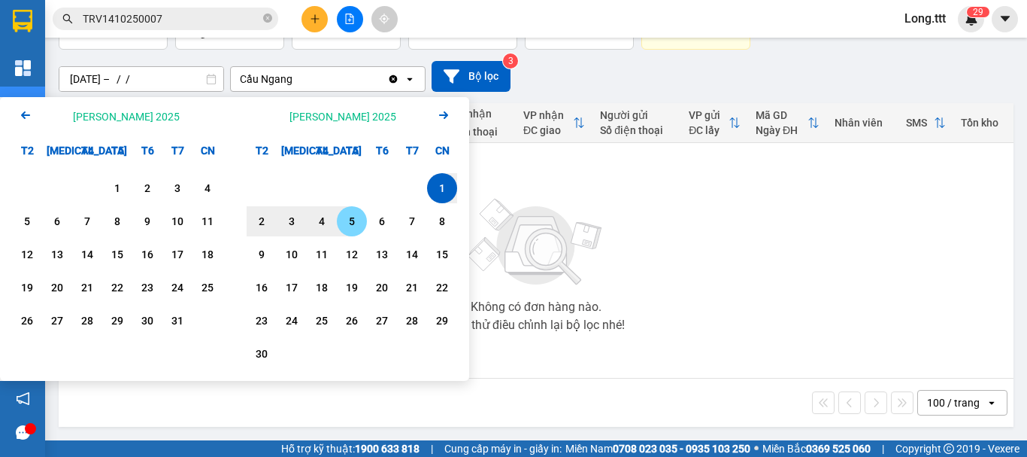
click at [343, 223] on div "5" at bounding box center [351, 221] width 21 height 18
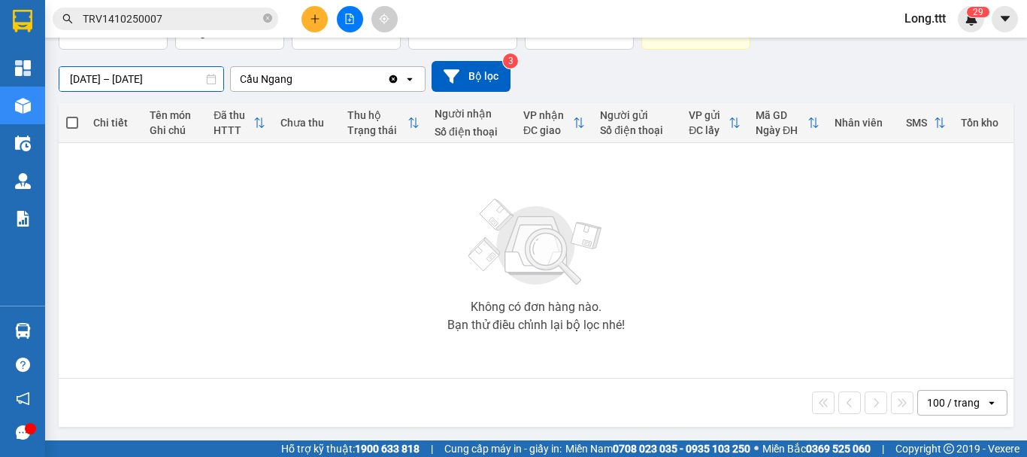
click at [155, 82] on input "01/06/2025 – 05/06/2025" at bounding box center [141, 79] width 164 height 24
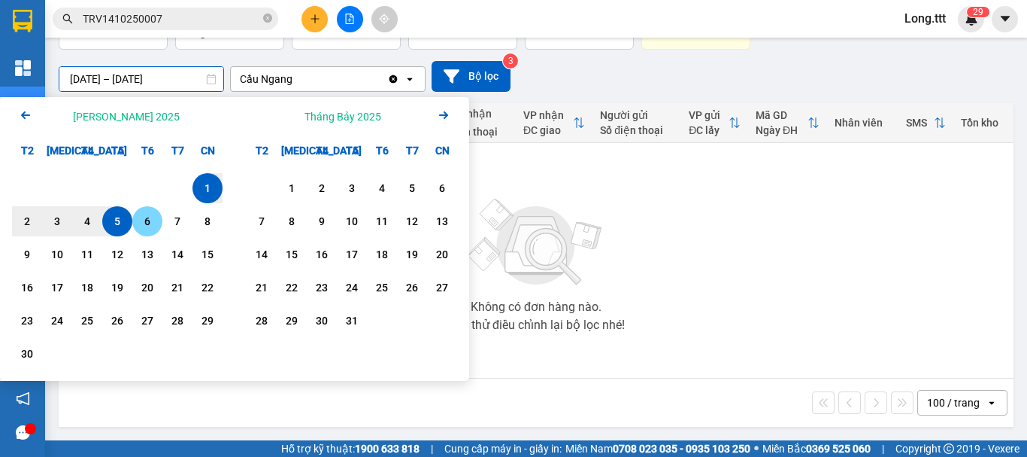
click at [149, 224] on div "6" at bounding box center [147, 221] width 21 height 18
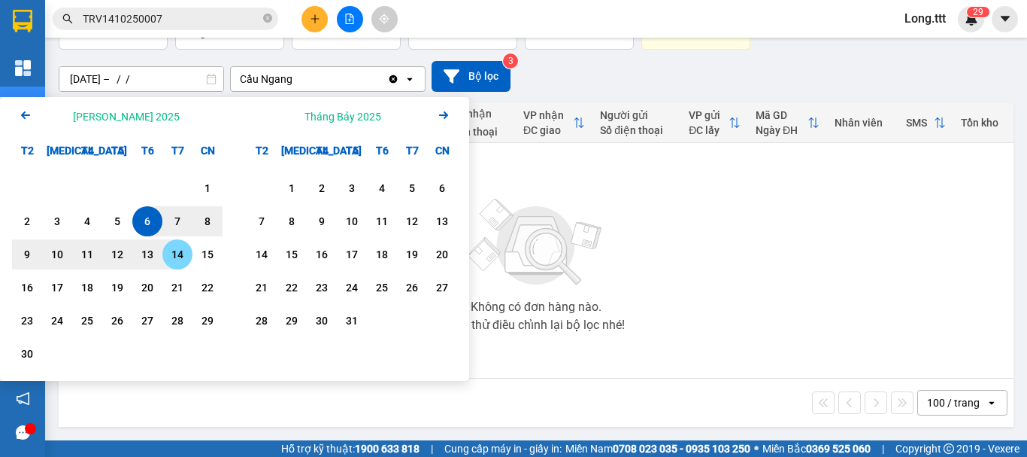
click at [174, 251] on div "14" at bounding box center [177, 254] width 21 height 18
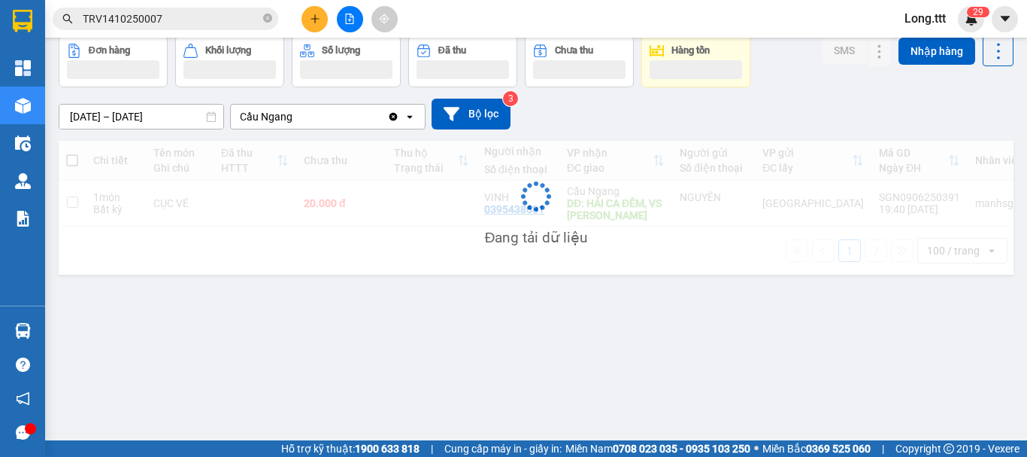
scroll to position [69, 0]
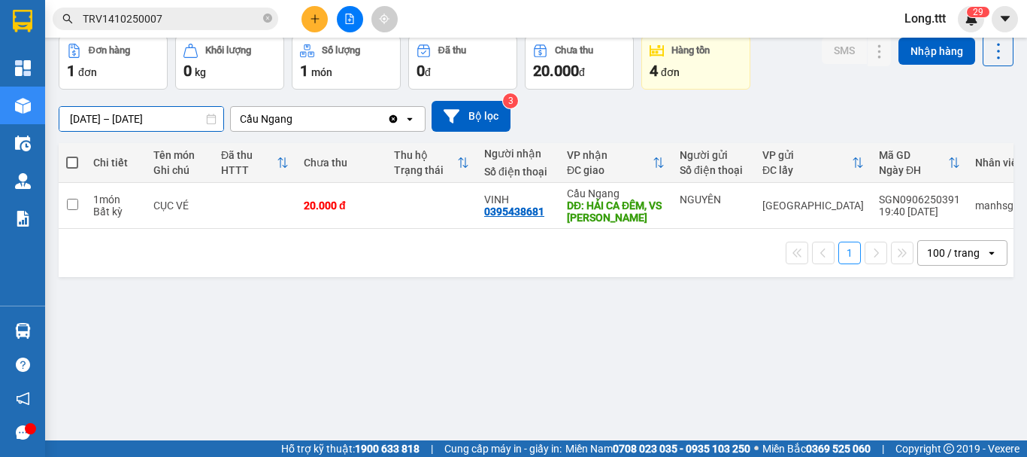
click at [164, 120] on input "06/06/2025 – 14/06/2025" at bounding box center [141, 119] width 164 height 24
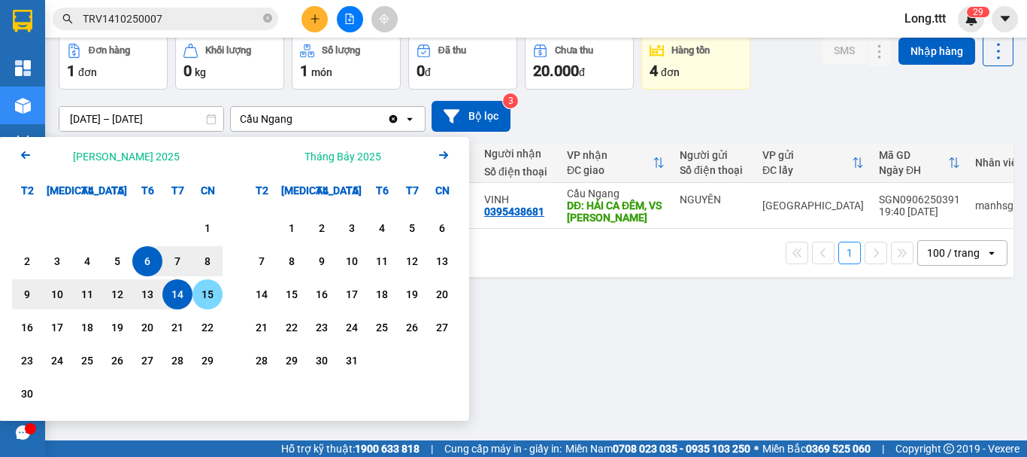
click at [214, 299] on div "15" at bounding box center [207, 294] width 21 height 18
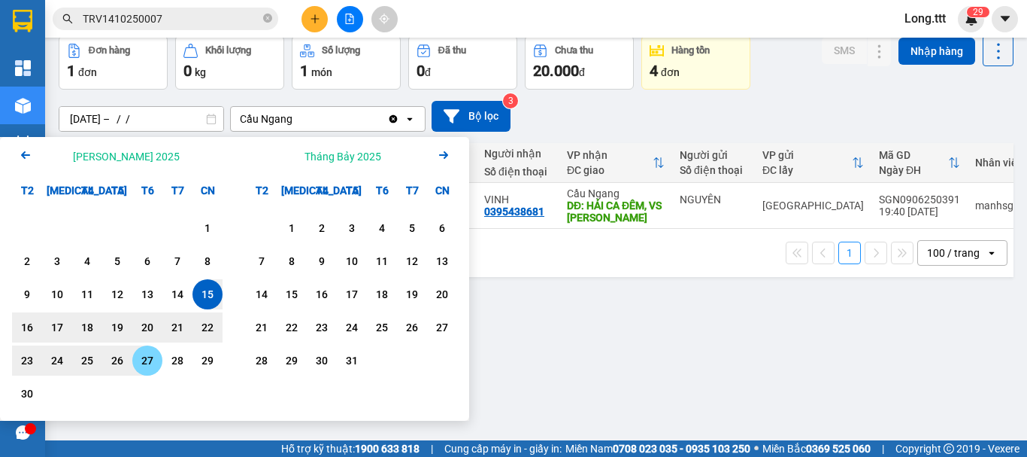
click at [157, 359] on div "27" at bounding box center [147, 360] width 21 height 18
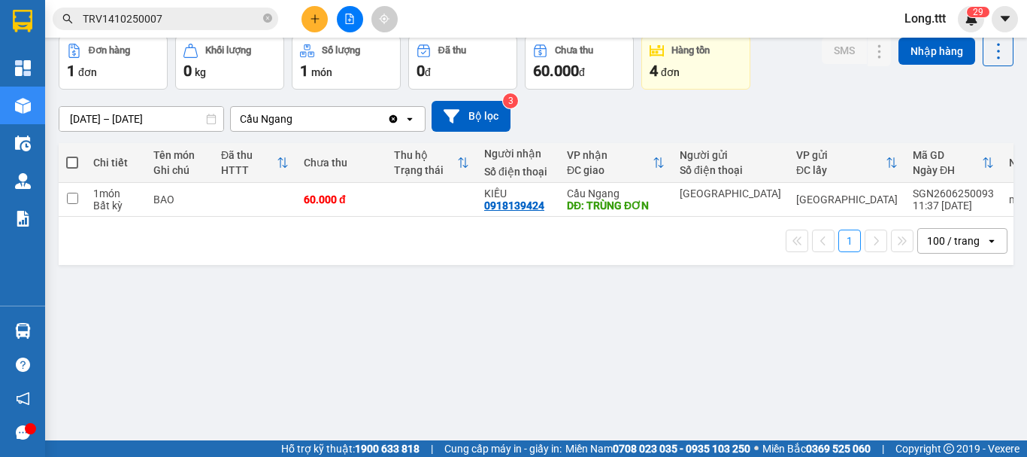
click at [159, 114] on input "15/06/2025 – 27/06/2025" at bounding box center [141, 119] width 164 height 24
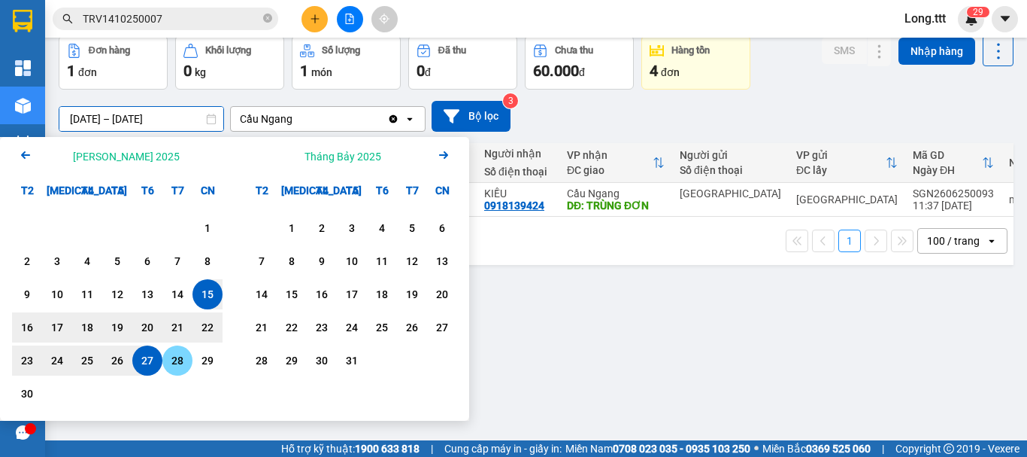
click at [174, 360] on div "28" at bounding box center [177, 360] width 21 height 18
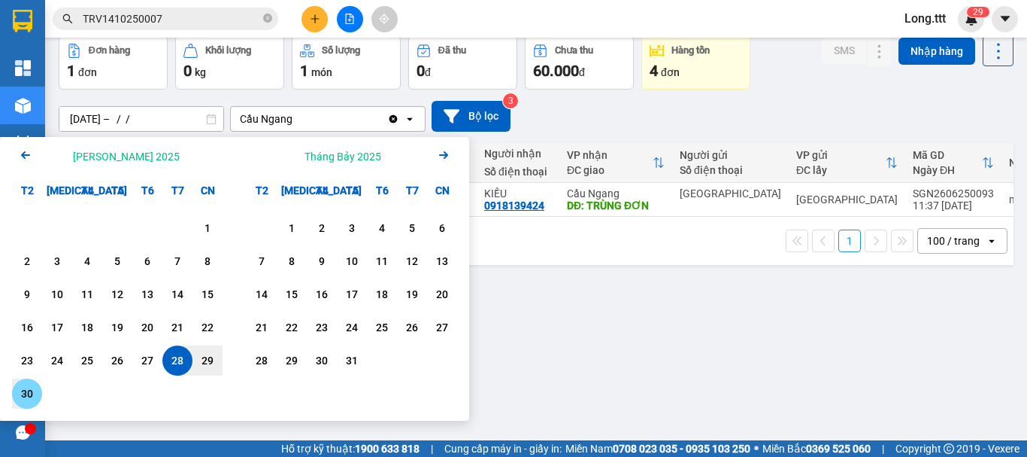
click at [33, 390] on div "30" at bounding box center [27, 393] width 21 height 18
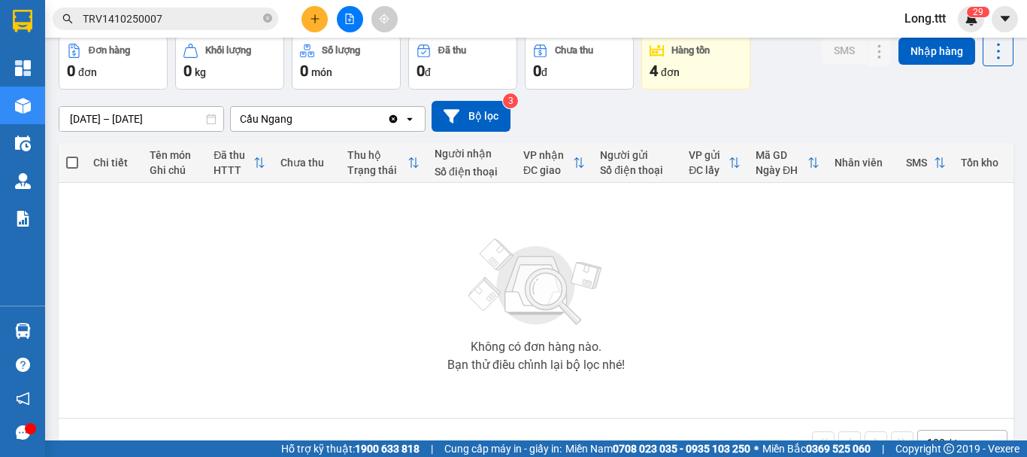
click at [165, 118] on input "28/06/2025 – 30/06/2025" at bounding box center [141, 119] width 164 height 24
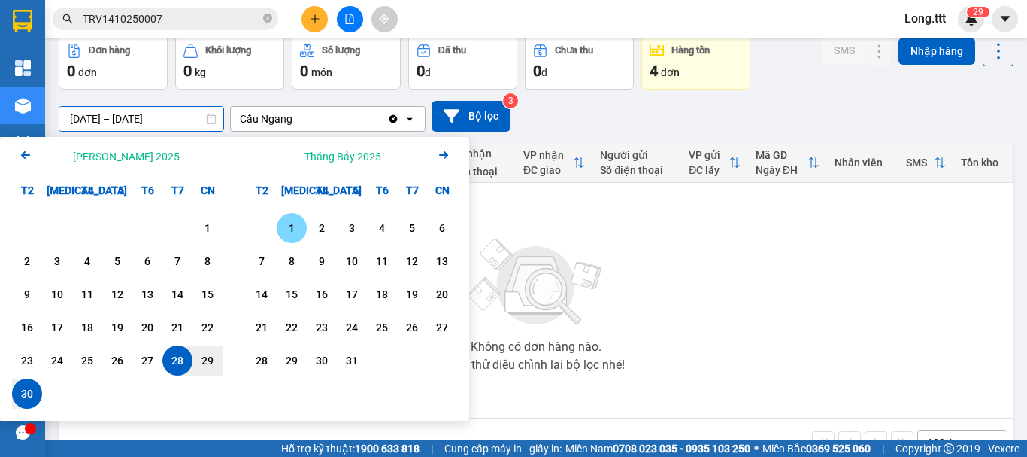
click at [297, 230] on div "1" at bounding box center [291, 228] width 21 height 18
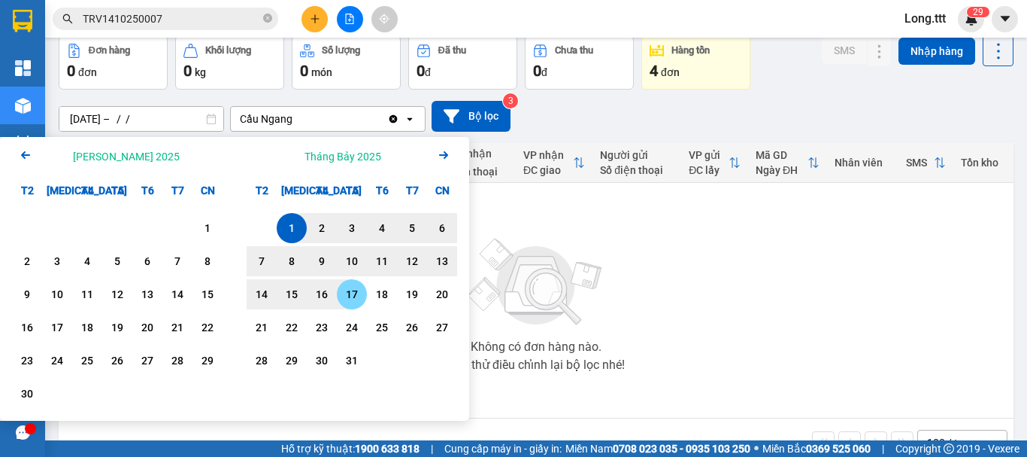
click at [355, 285] on div "17" at bounding box center [352, 294] width 30 height 30
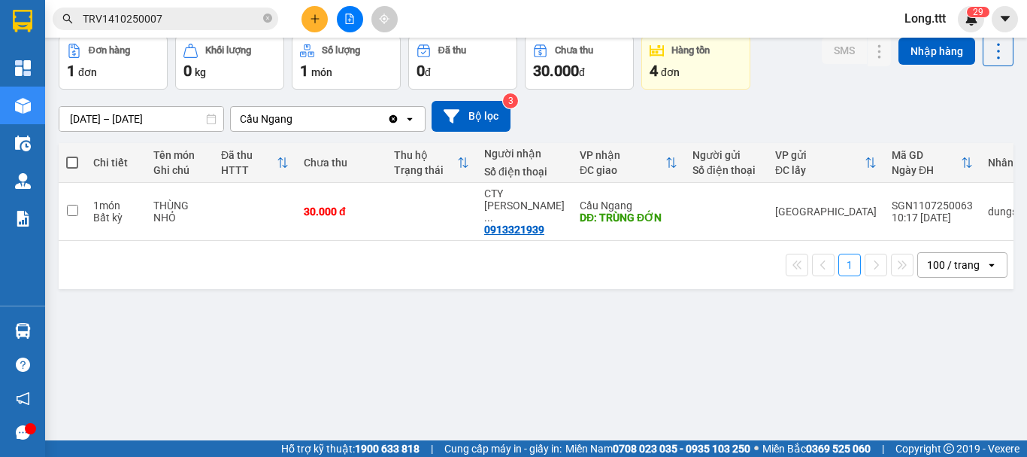
click at [149, 124] on input "01/07/2025 – 17/07/2025" at bounding box center [141, 119] width 164 height 24
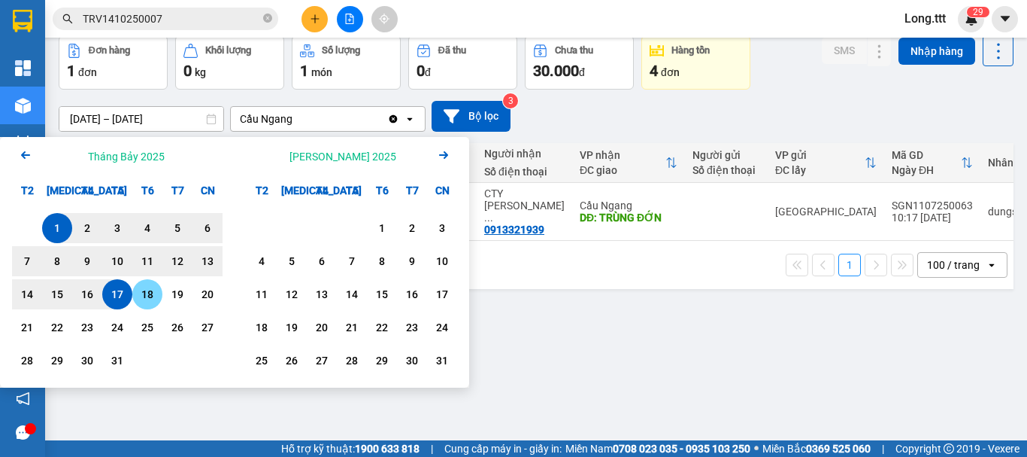
click at [155, 293] on div "18" at bounding box center [147, 294] width 21 height 18
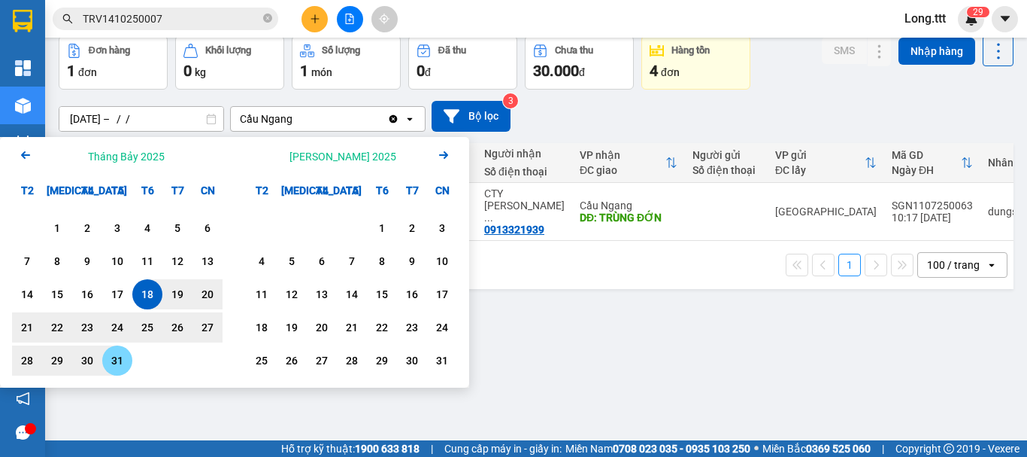
click at [120, 361] on div "31" at bounding box center [117, 360] width 21 height 18
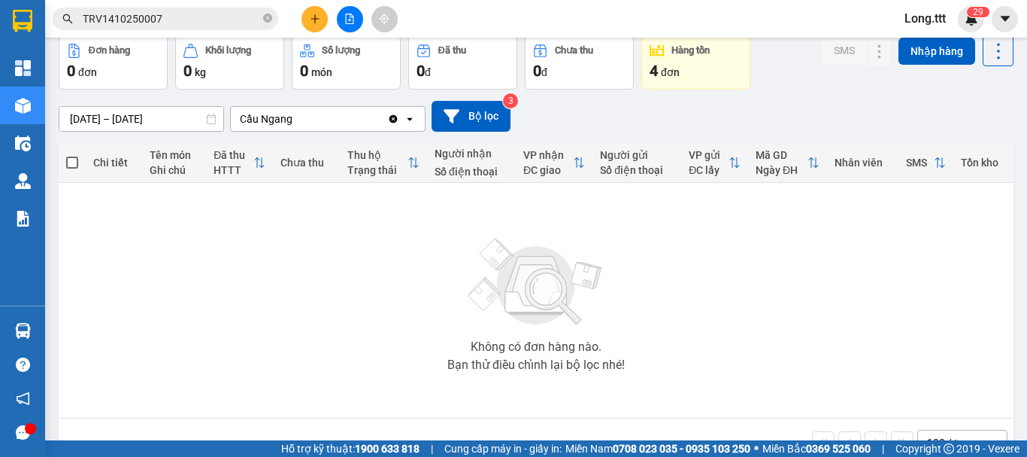
click at [147, 117] on input "18/07/2025 – 31/07/2025" at bounding box center [141, 119] width 164 height 24
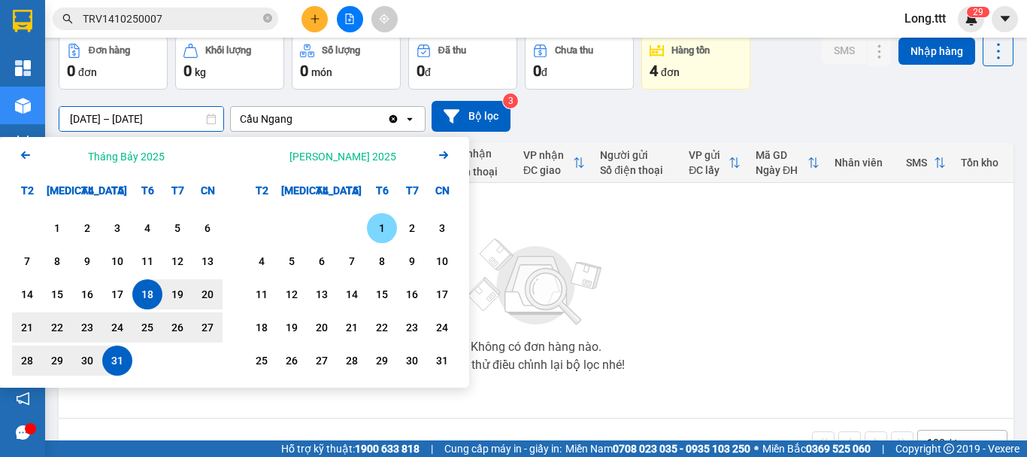
click at [375, 229] on div "1" at bounding box center [382, 228] width 21 height 18
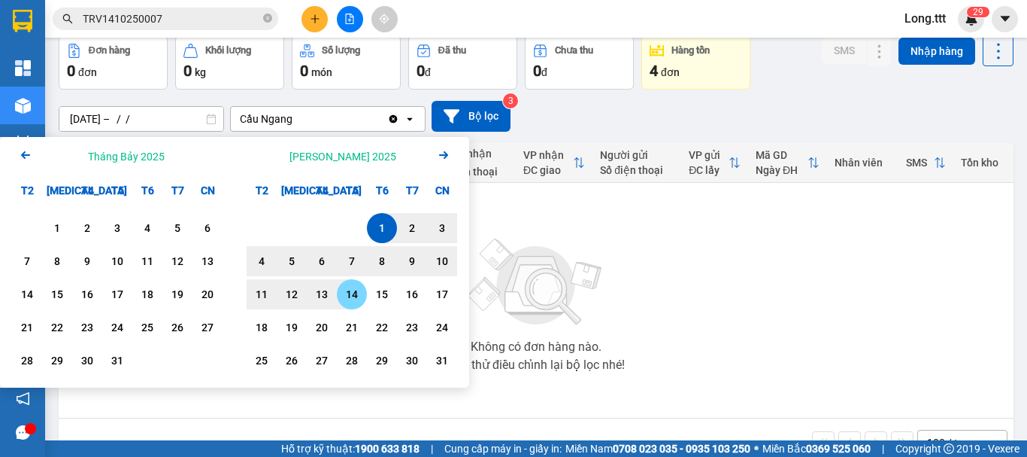
click at [350, 292] on div "14" at bounding box center [351, 294] width 21 height 18
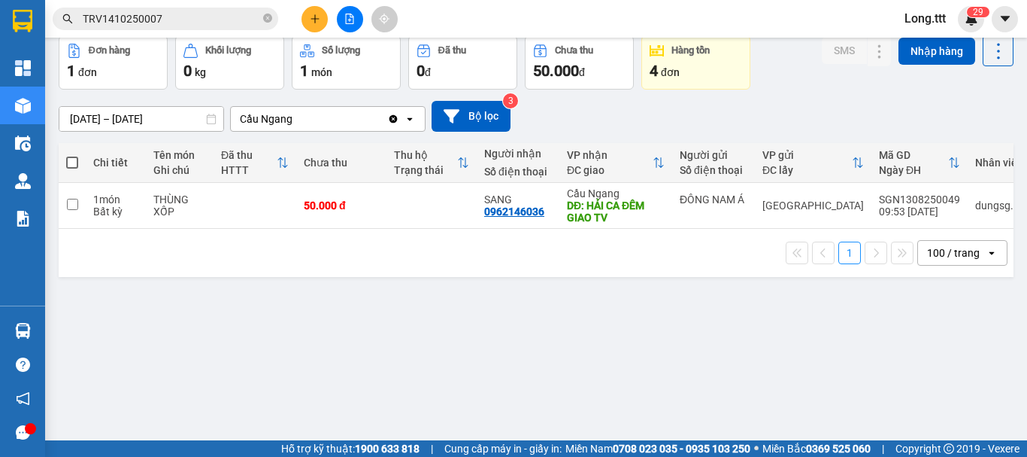
click at [159, 117] on input "01/08/2025 – 14/08/2025" at bounding box center [141, 119] width 164 height 24
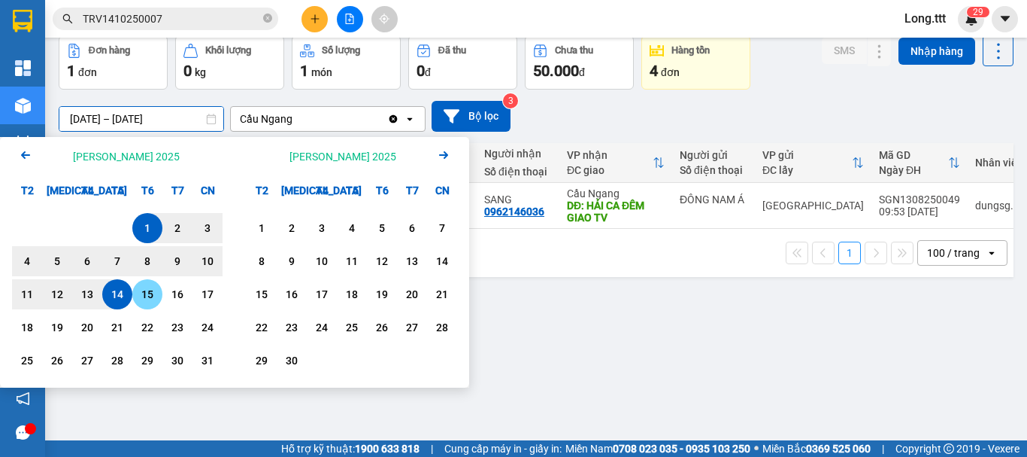
click at [147, 299] on div "15" at bounding box center [147, 294] width 21 height 18
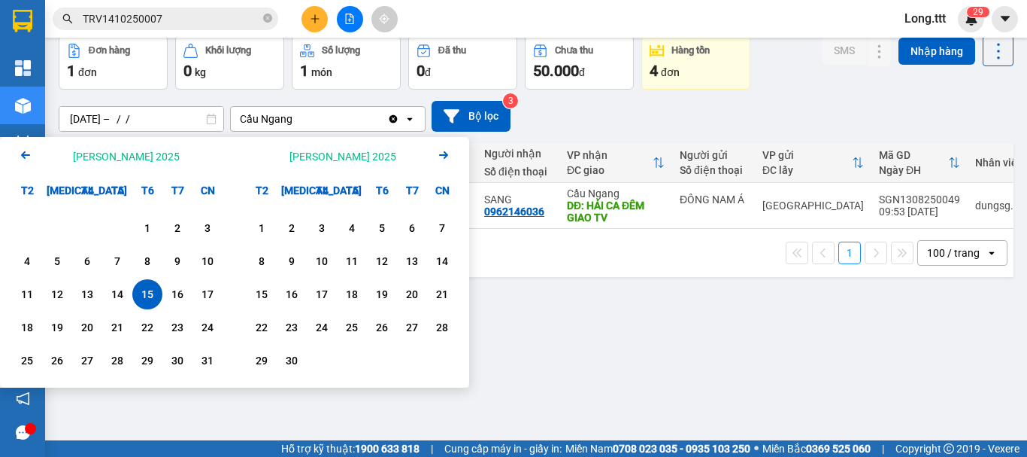
click at [225, 358] on div "1 2 3 4 5 6 7 8 9 10 11 12 13 14 15 16 17 18 19 20 21 22 23 24 25 26 27 28 29 3…" at bounding box center [117, 296] width 235 height 182
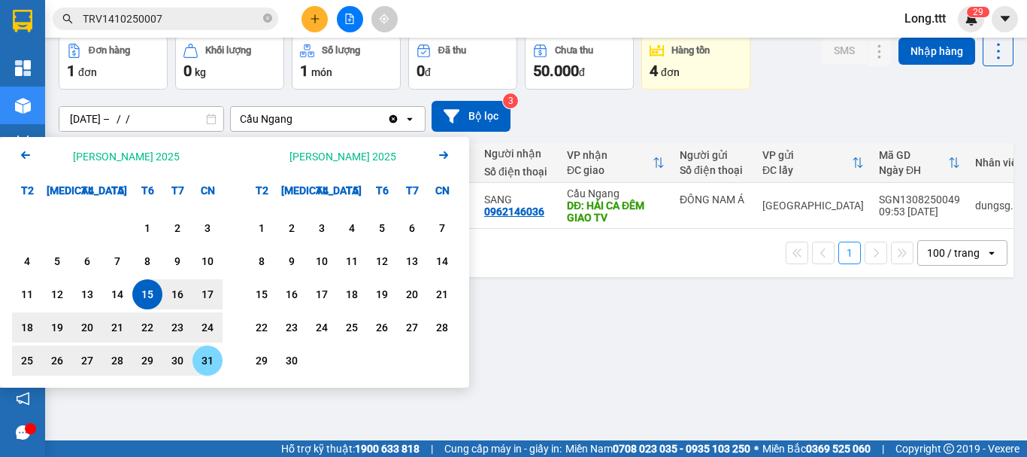
click at [199, 360] on div "31" at bounding box center [207, 360] width 21 height 18
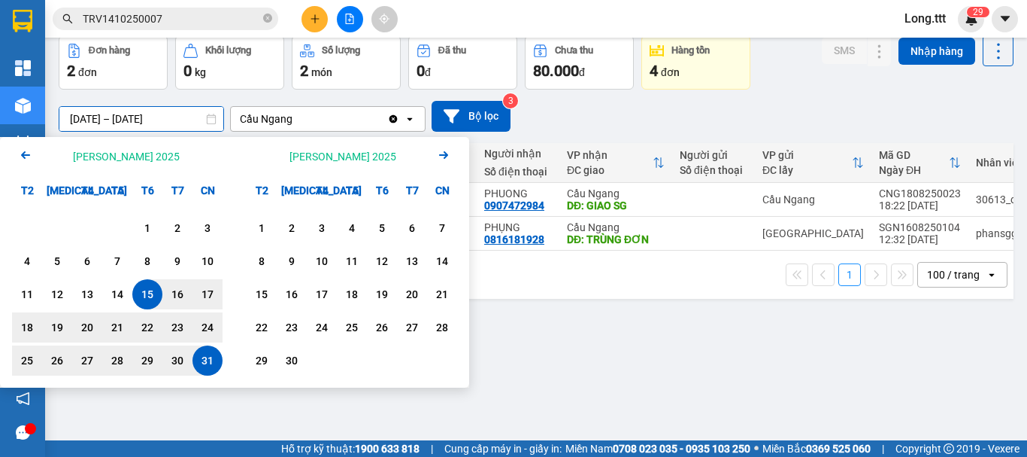
click at [166, 117] on input "15/08/2025 – 31/08/2025" at bounding box center [141, 119] width 164 height 24
click at [267, 230] on div "1" at bounding box center [261, 228] width 21 height 18
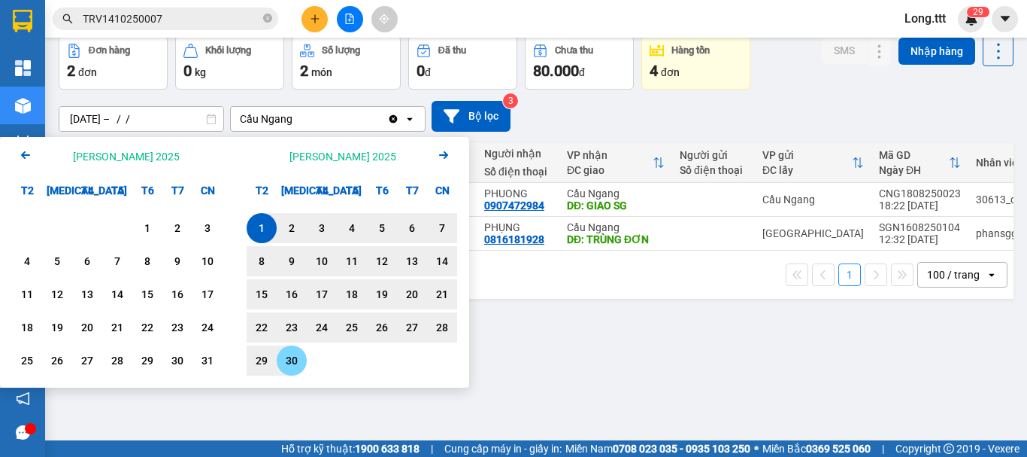
click at [302, 368] on div "30" at bounding box center [292, 360] width 30 height 30
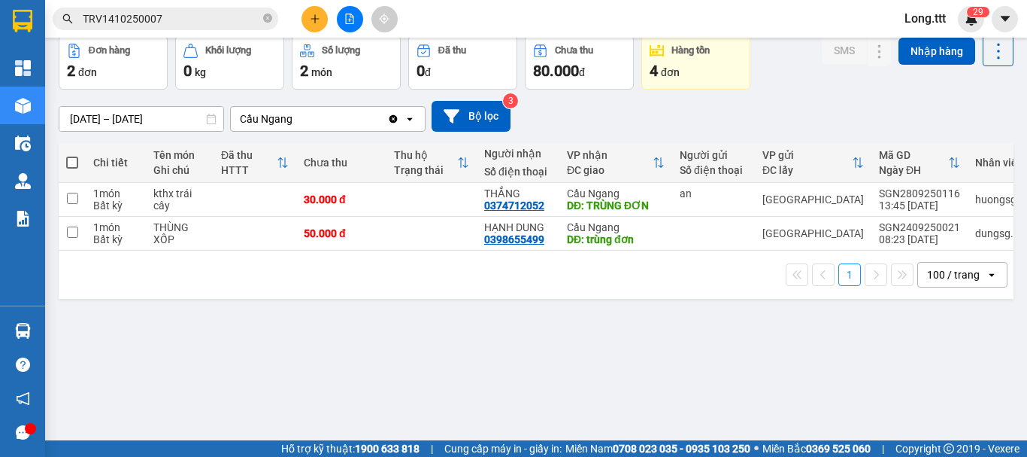
click at [163, 113] on input "01/09/2025 – 30/09/2025" at bounding box center [141, 119] width 164 height 24
click at [352, 118] on div "Cầu Ngang" at bounding box center [309, 119] width 156 height 24
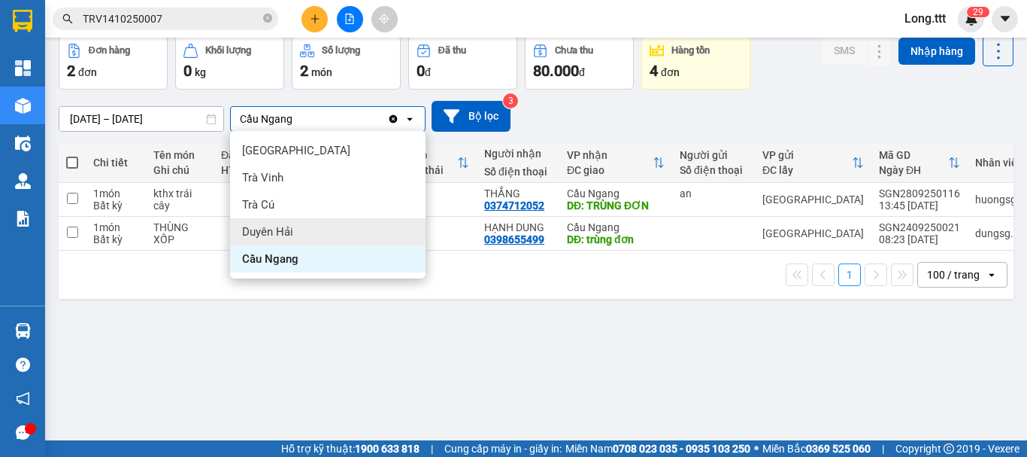
click at [319, 239] on div "Duyên Hải" at bounding box center [328, 231] width 196 height 27
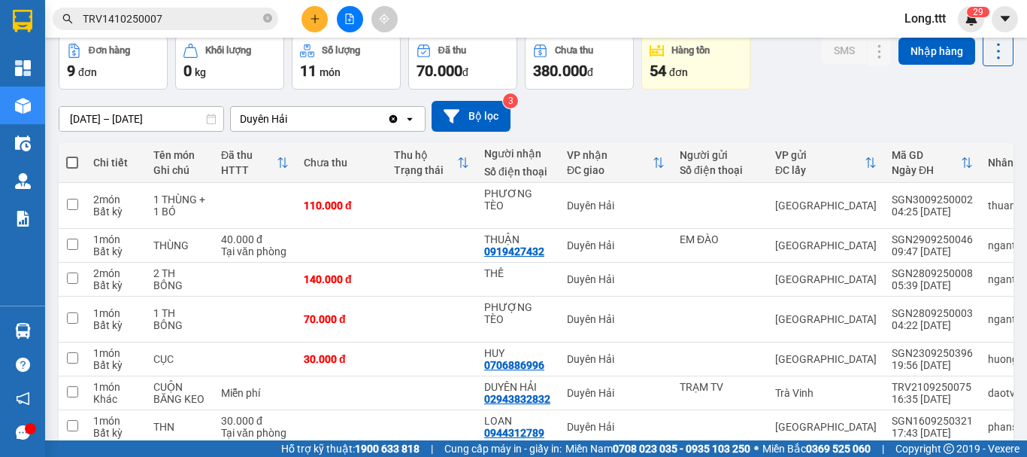
click at [164, 120] on input "01/09/2025 – 30/09/2025" at bounding box center [141, 119] width 164 height 24
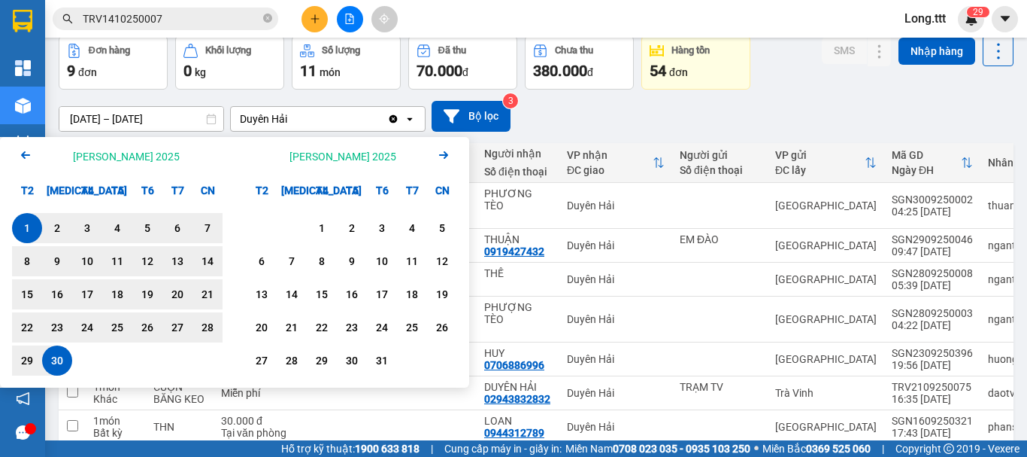
click at [29, 156] on icon "Previous month." at bounding box center [25, 155] width 9 height 8
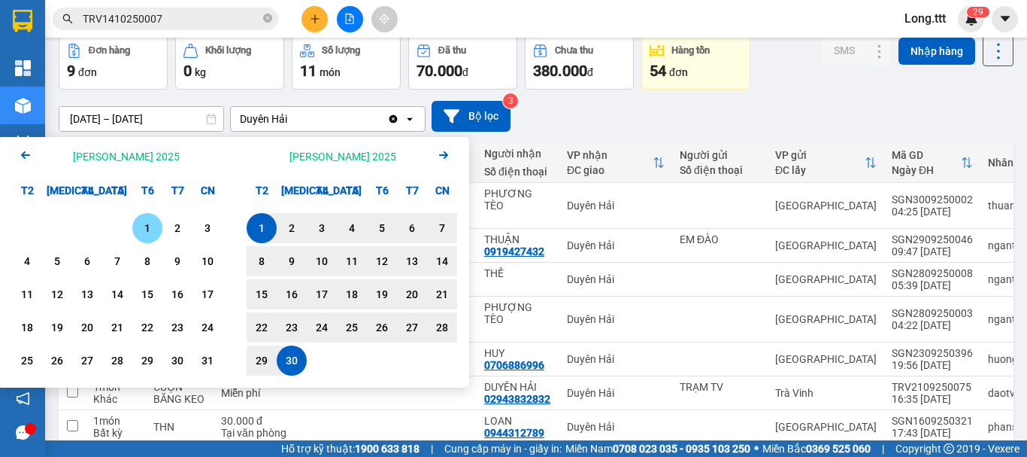
click at [29, 156] on icon "Previous month." at bounding box center [25, 155] width 9 height 8
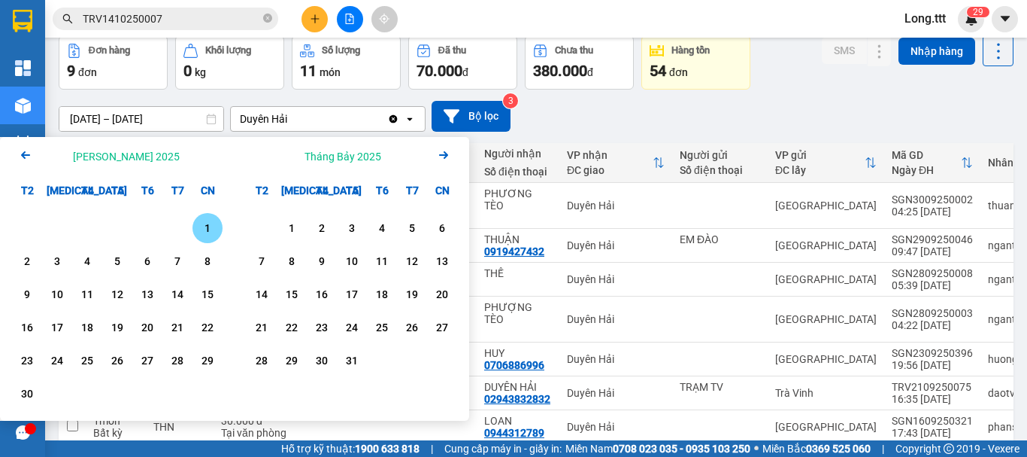
drag, startPoint x: 211, startPoint y: 228, endPoint x: 198, endPoint y: 266, distance: 40.4
click at [211, 227] on div "1" at bounding box center [207, 228] width 21 height 18
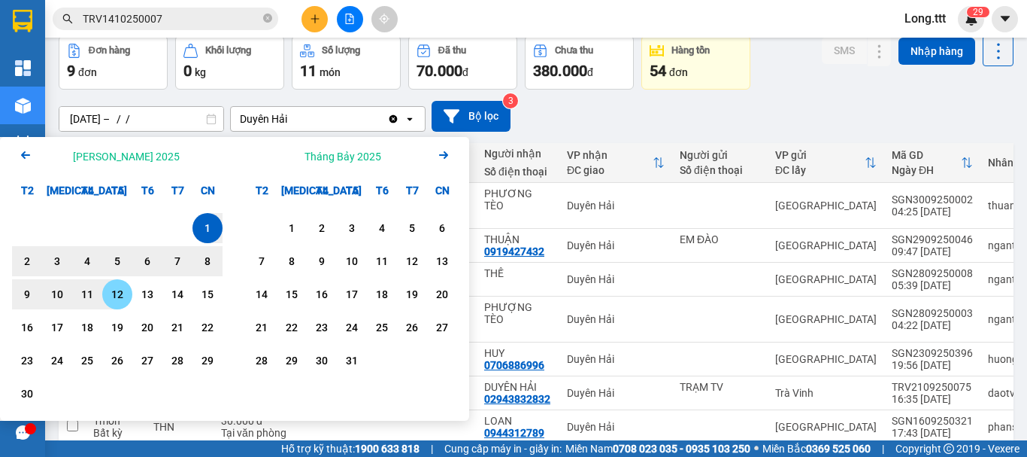
drag, startPoint x: 126, startPoint y: 296, endPoint x: 125, endPoint y: 305, distance: 9.8
click at [126, 294] on div "12" at bounding box center [117, 294] width 21 height 18
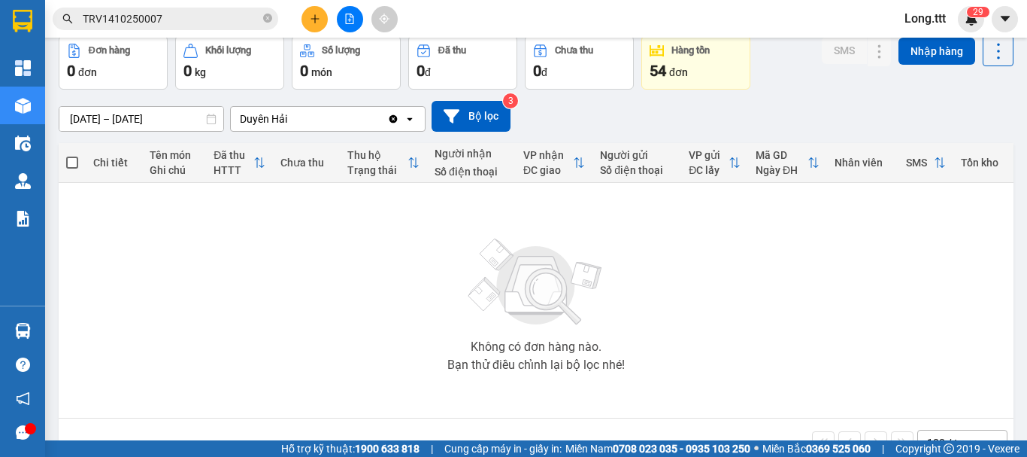
click at [143, 122] on input "01/06/2025 – 12/06/2025" at bounding box center [141, 119] width 164 height 24
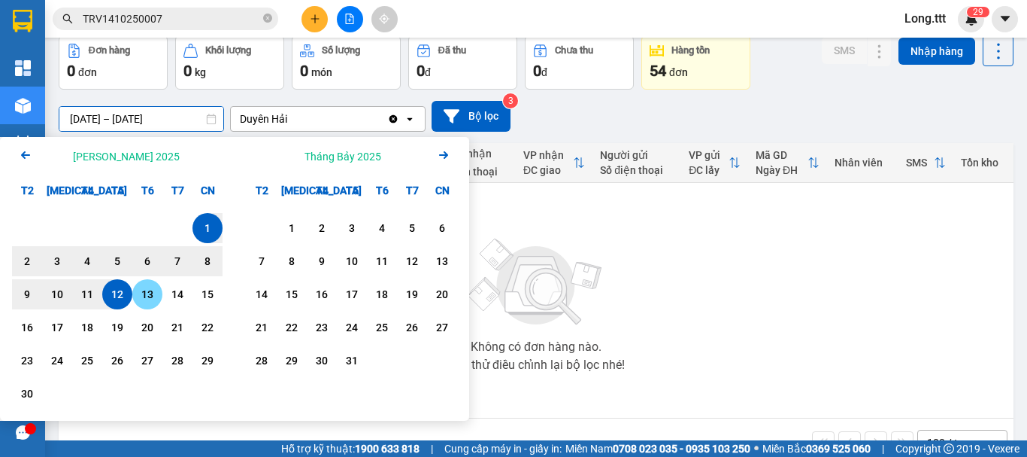
click at [152, 299] on div "13" at bounding box center [147, 294] width 21 height 18
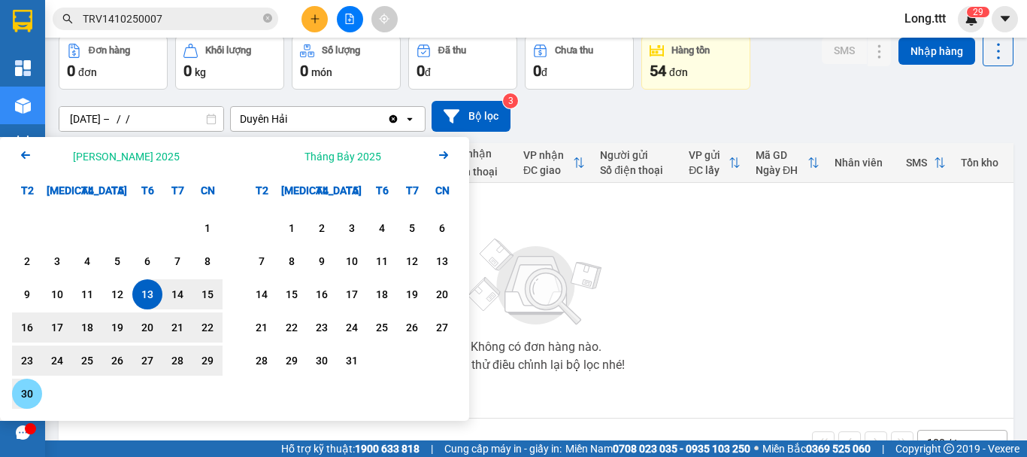
click at [37, 392] on div "30" at bounding box center [27, 393] width 21 height 18
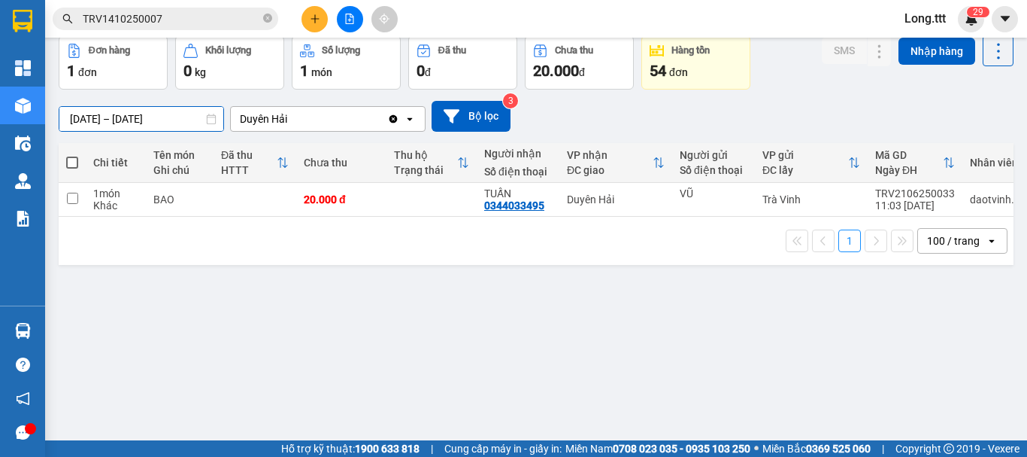
click at [164, 116] on input "13/06/2025 – 30/06/2025" at bounding box center [141, 119] width 164 height 24
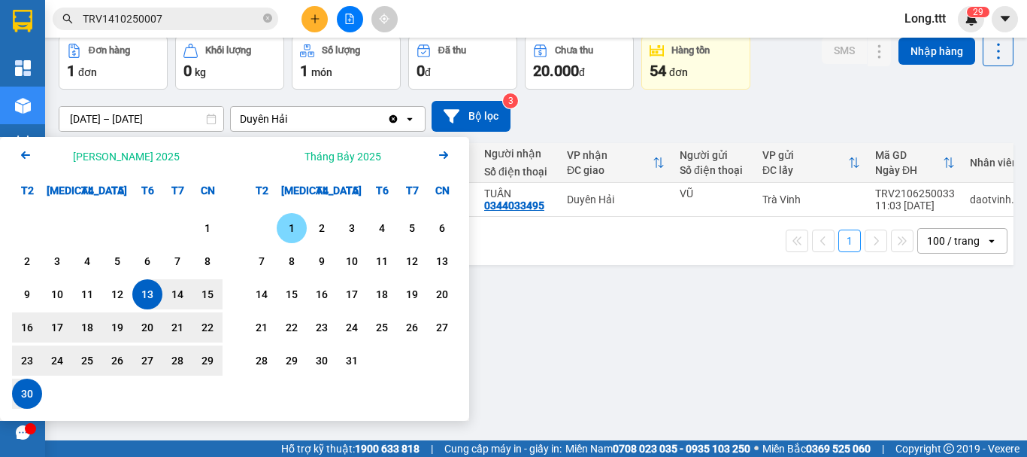
click at [287, 230] on div "1" at bounding box center [291, 228] width 21 height 18
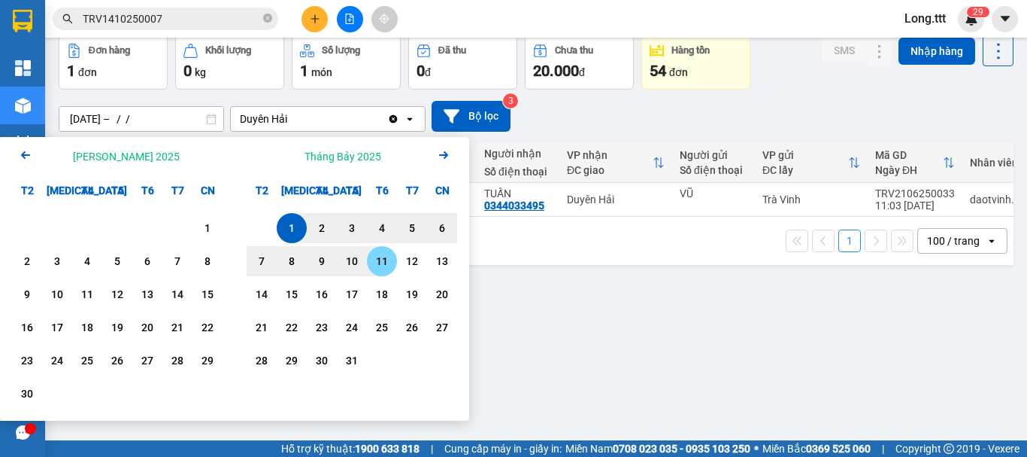
click at [387, 258] on div "11" at bounding box center [382, 261] width 21 height 18
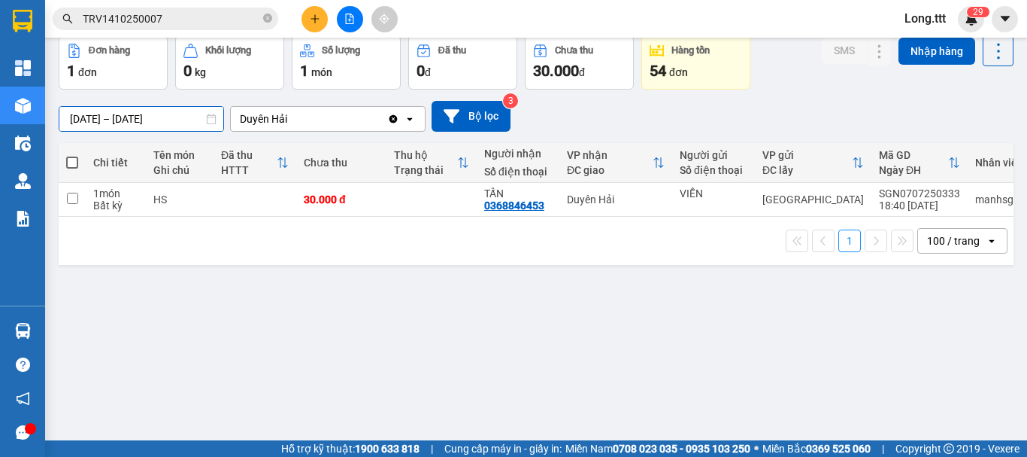
click at [147, 117] on input "01/07/2025 – 11/07/2025" at bounding box center [141, 119] width 164 height 24
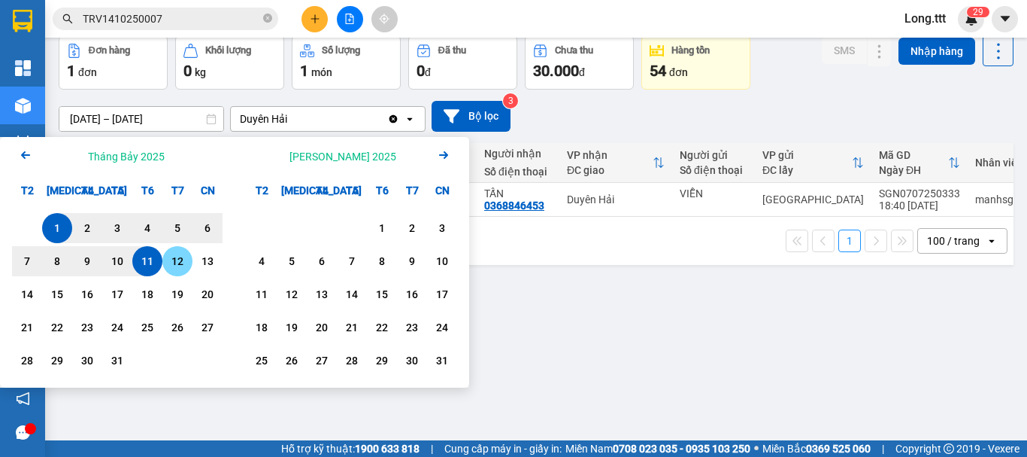
click at [181, 260] on div "12" at bounding box center [177, 261] width 21 height 18
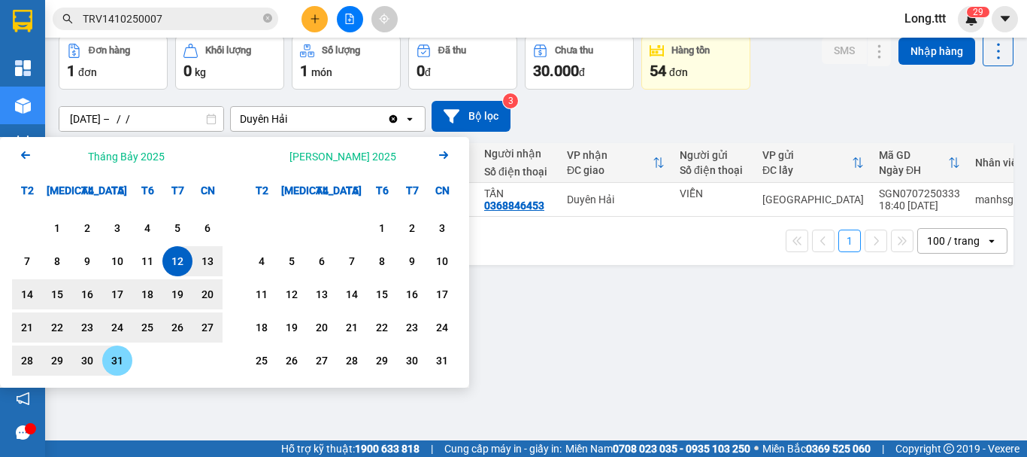
click at [125, 365] on div "31" at bounding box center [117, 360] width 21 height 18
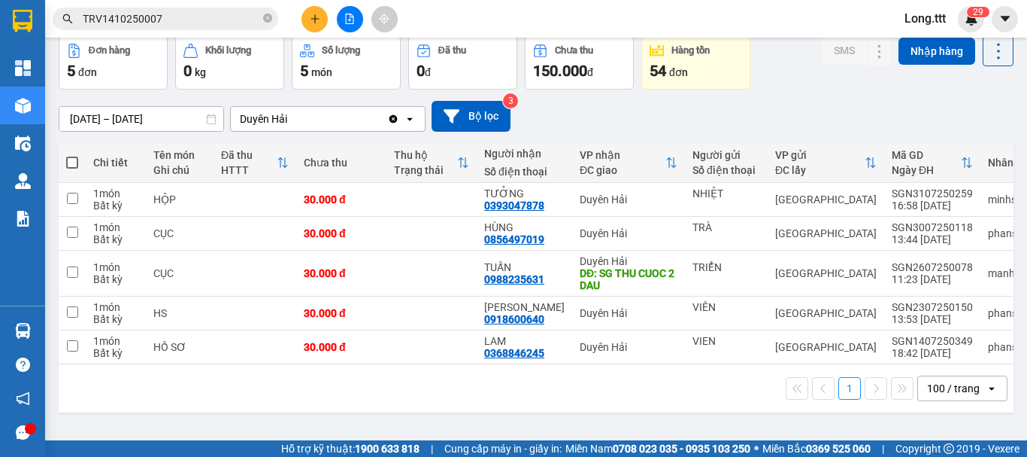
click at [150, 117] on input "12/07/2025 – 31/07/2025" at bounding box center [141, 119] width 164 height 24
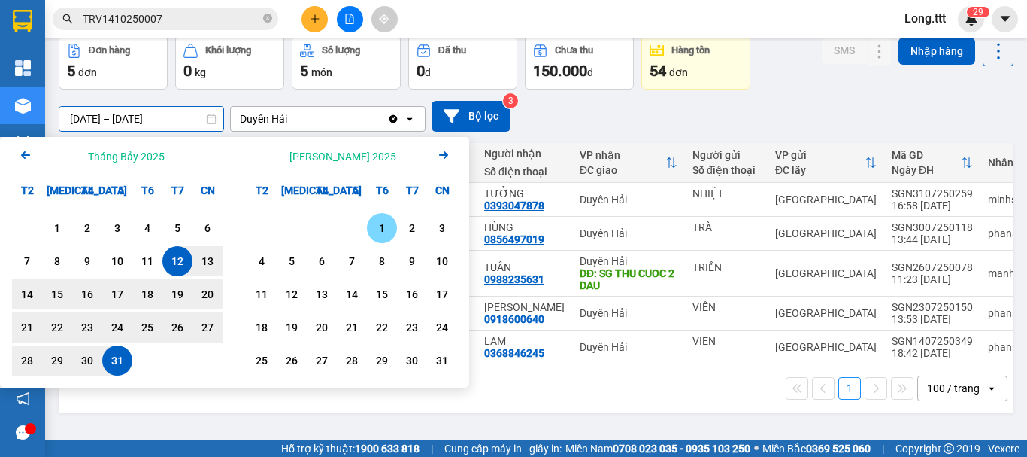
click at [381, 233] on div "1" at bounding box center [382, 228] width 21 height 18
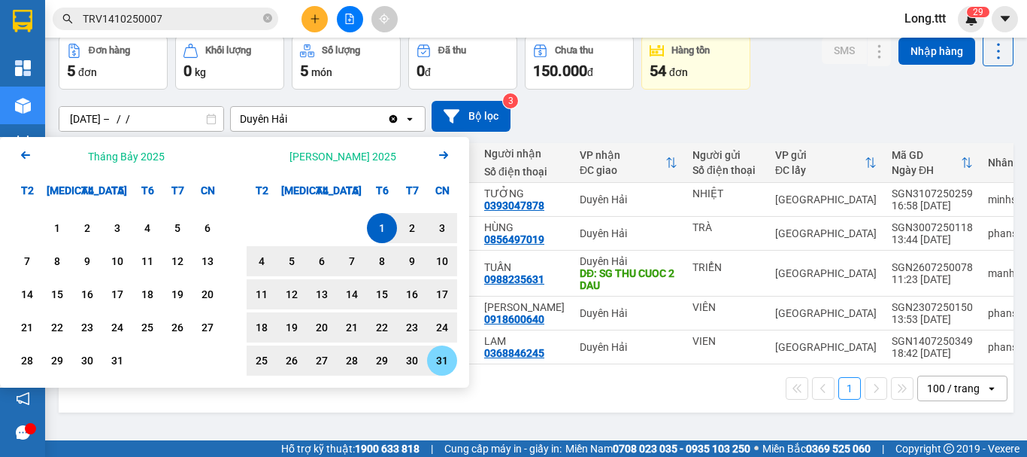
click at [439, 353] on div "31" at bounding box center [442, 360] width 21 height 18
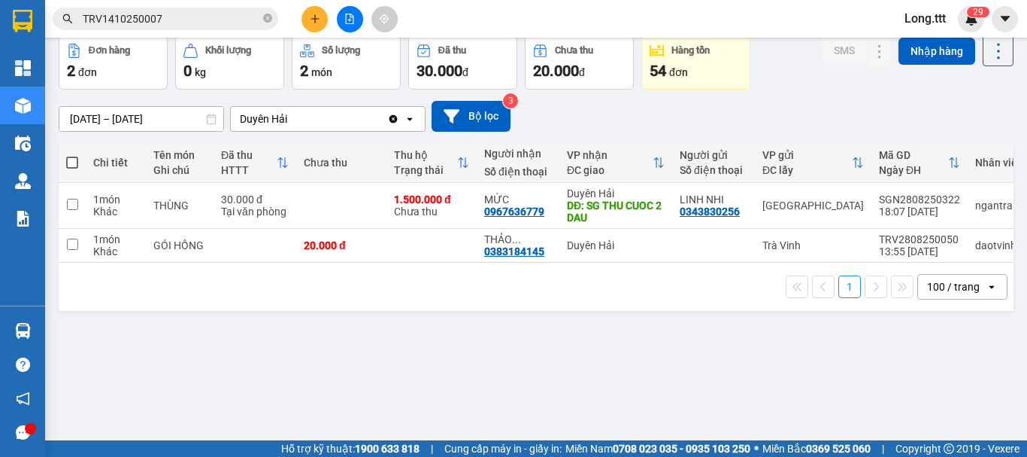
click at [158, 114] on input "01/08/2025 – 31/08/2025" at bounding box center [141, 119] width 164 height 24
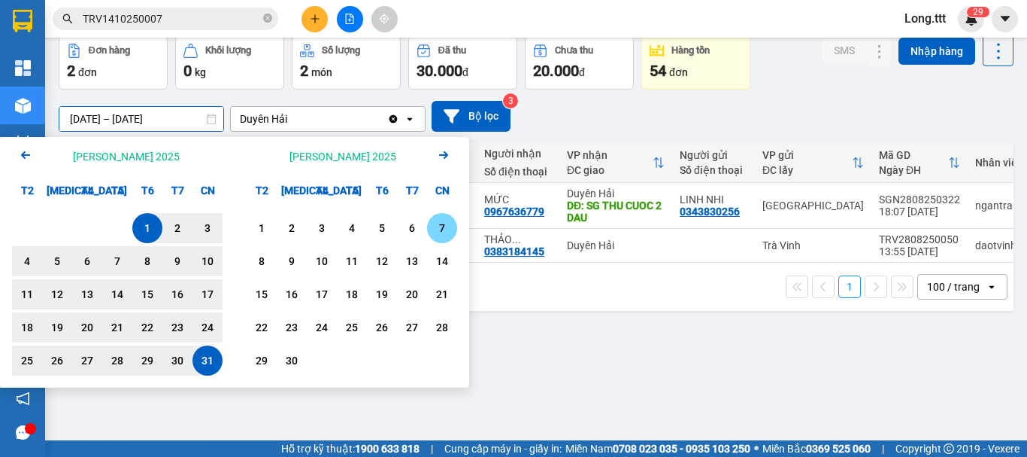
click at [442, 231] on div "7" at bounding box center [442, 228] width 21 height 18
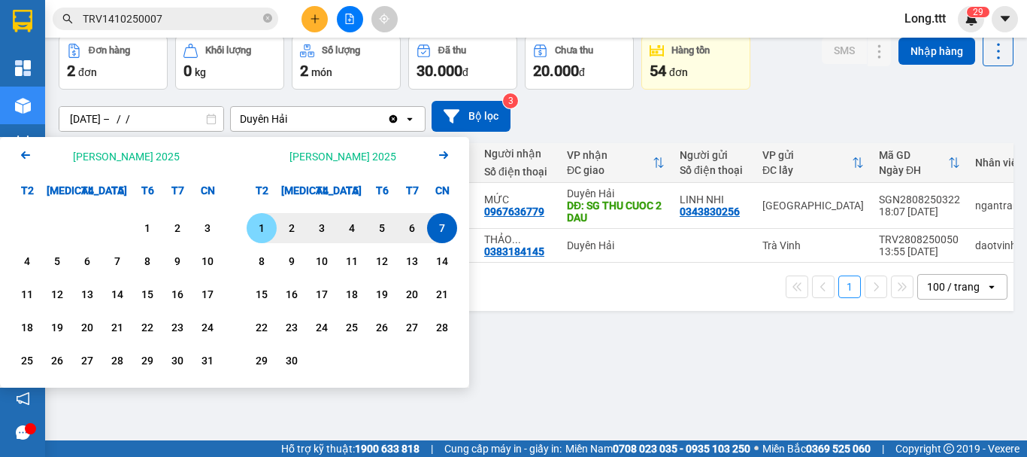
click at [259, 224] on div "1" at bounding box center [261, 228] width 21 height 18
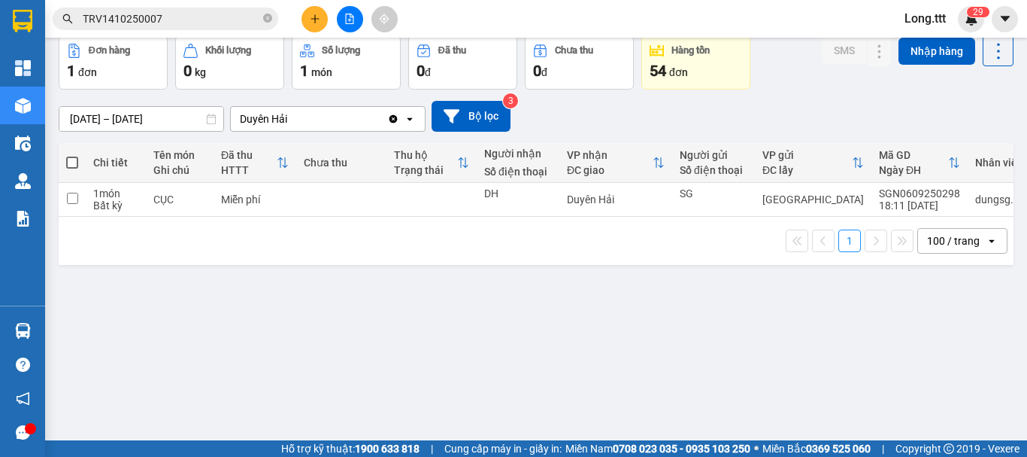
click at [163, 118] on input "01/09/2025 – 07/09/2025" at bounding box center [141, 119] width 164 height 24
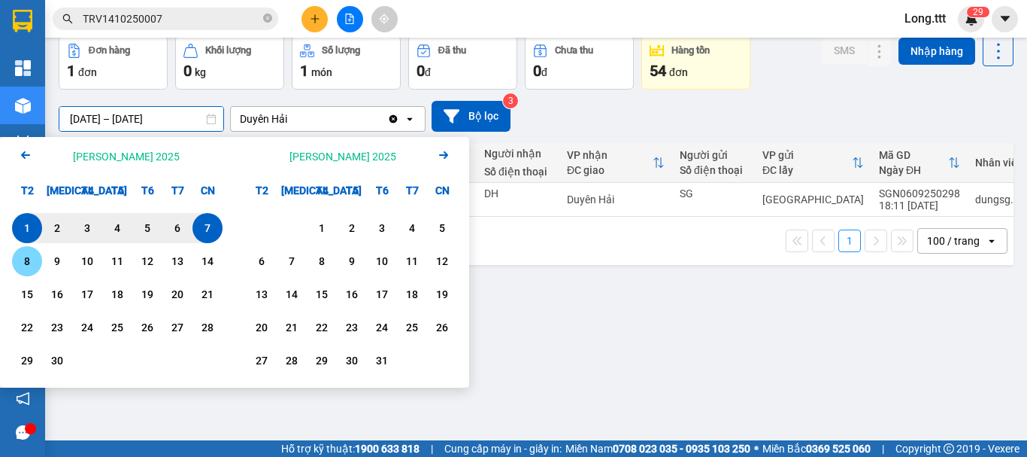
click at [31, 256] on div "8" at bounding box center [27, 261] width 21 height 18
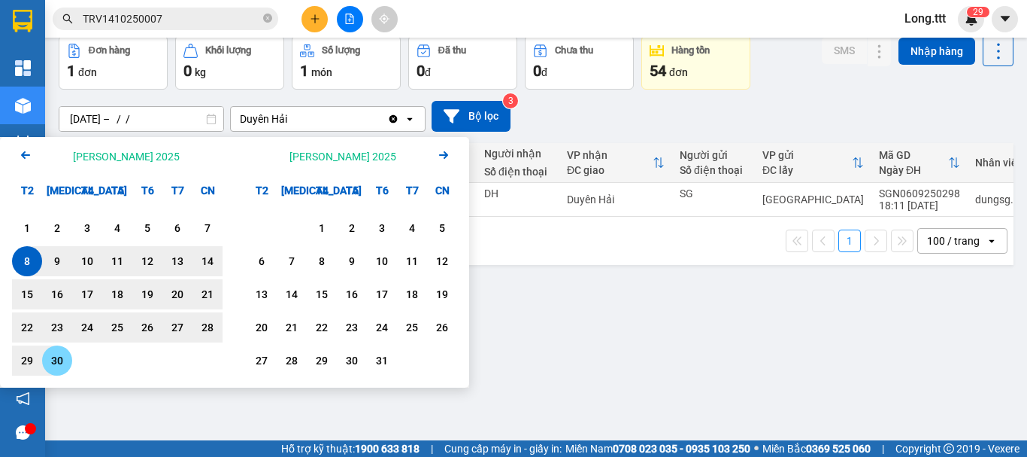
click at [55, 366] on div "30" at bounding box center [57, 360] width 21 height 18
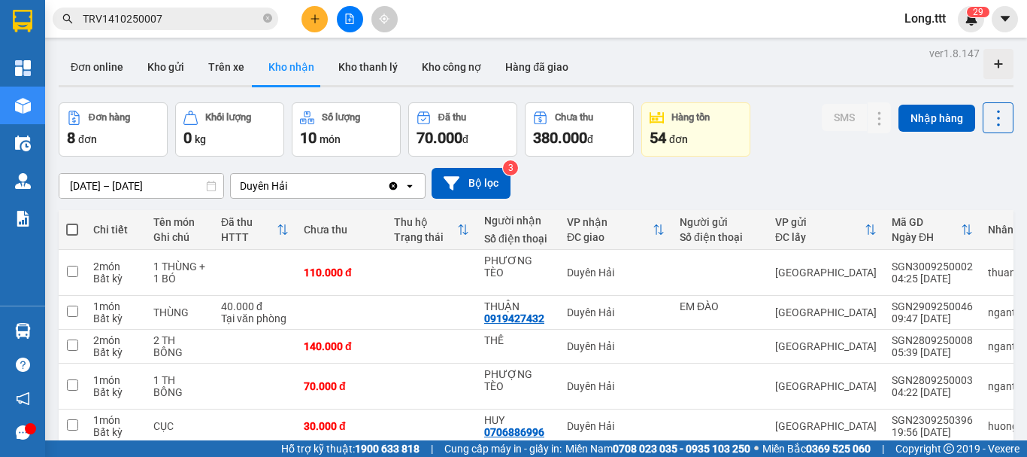
scroll to position [0, 0]
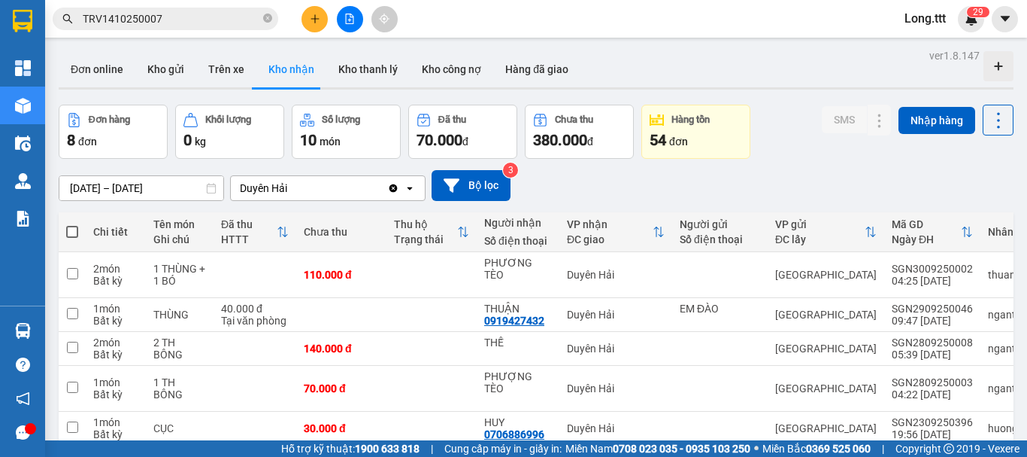
click at [138, 182] on div "ver 1.8.147 Đơn online Kho gửi Trên xe Kho nhận Kho thanh lý Kho công nợ Hàng đ…" at bounding box center [536, 323] width 967 height 556
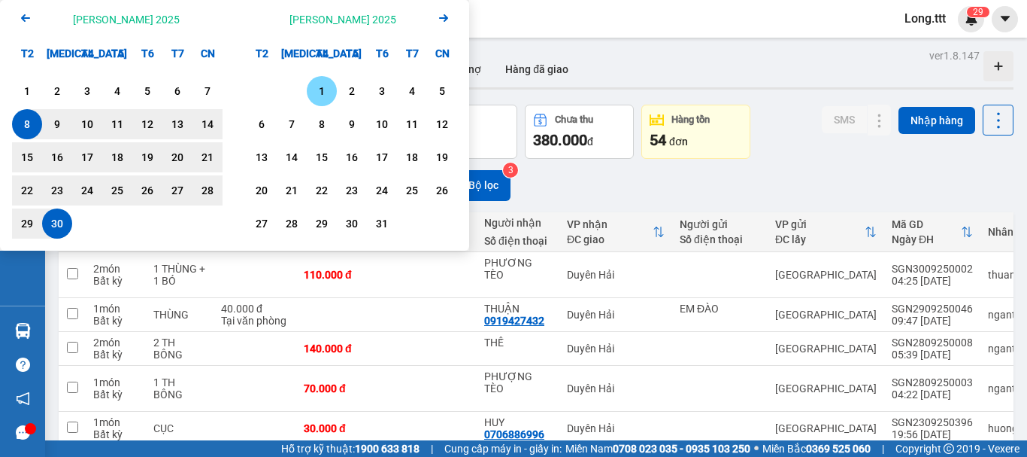
click at [324, 85] on div "1" at bounding box center [321, 91] width 21 height 18
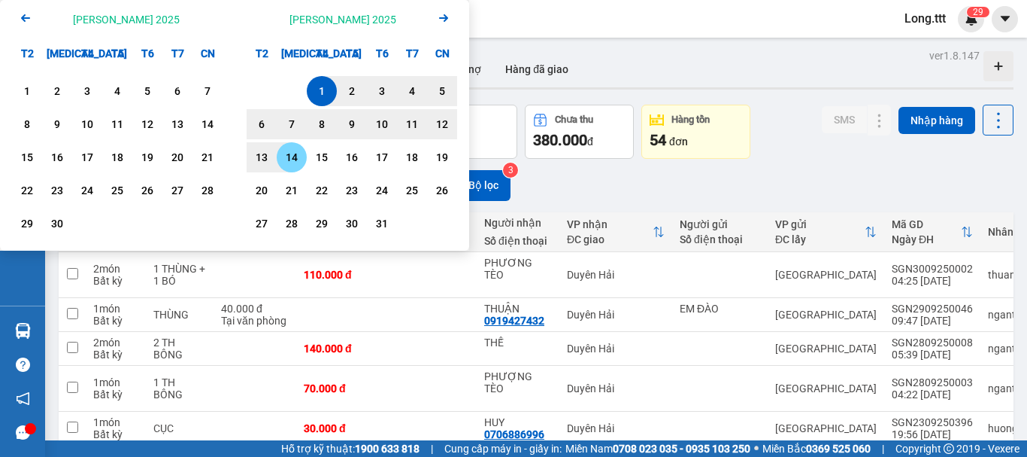
click at [288, 156] on div "14" at bounding box center [291, 157] width 21 height 18
type input "01/10/2025 – 14/10/2025"
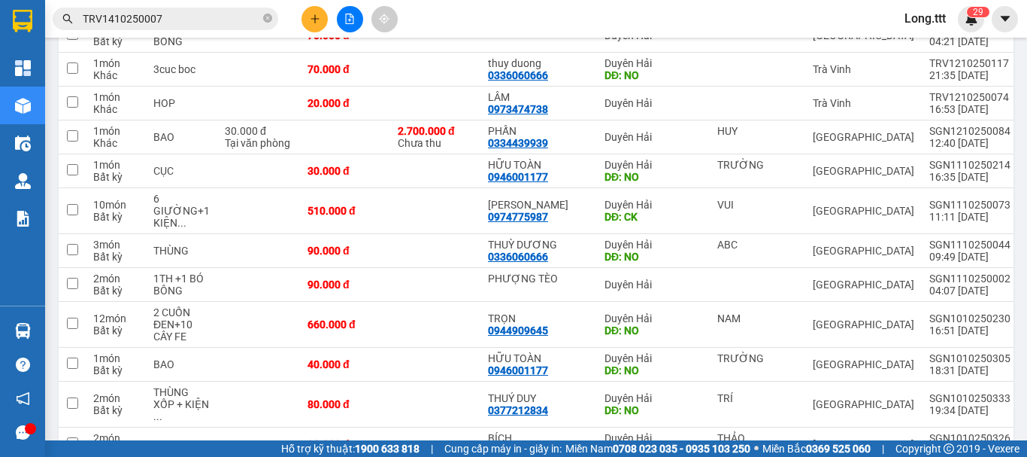
scroll to position [1423, 0]
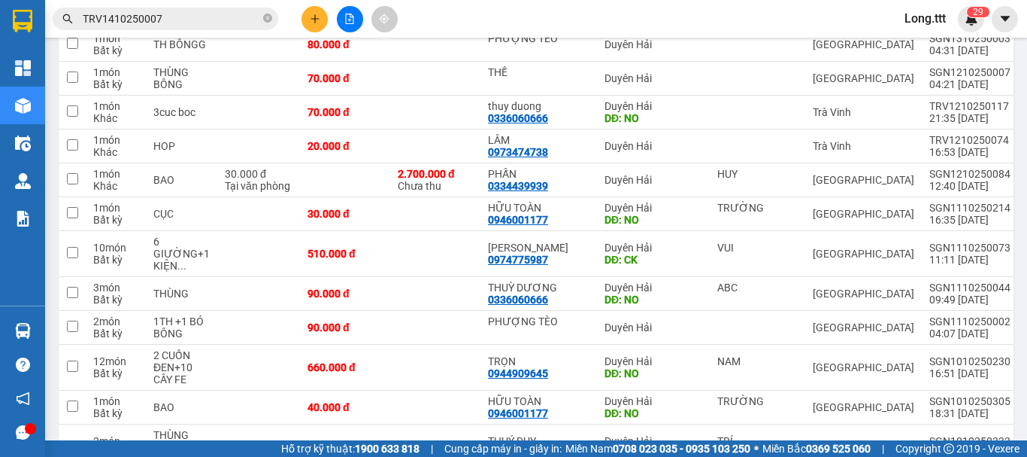
click at [174, 23] on input "TRV1410250007" at bounding box center [171, 19] width 177 height 17
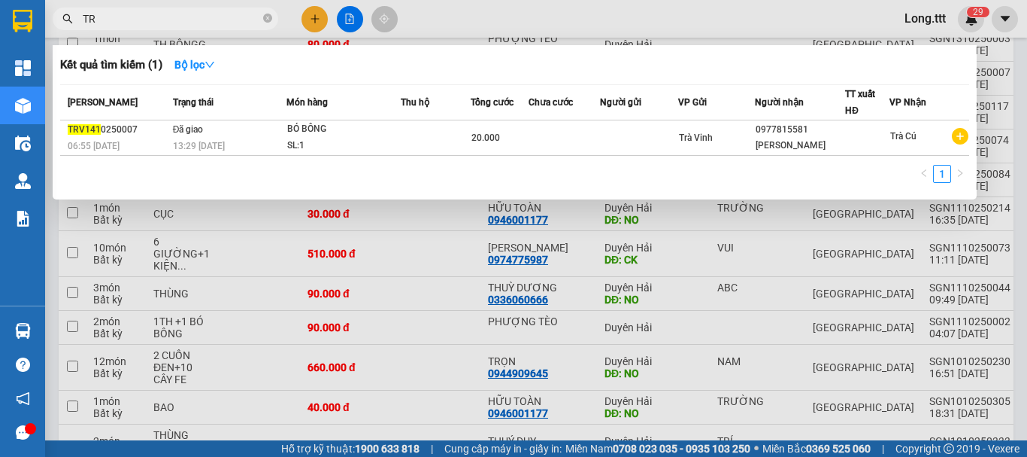
type input "T"
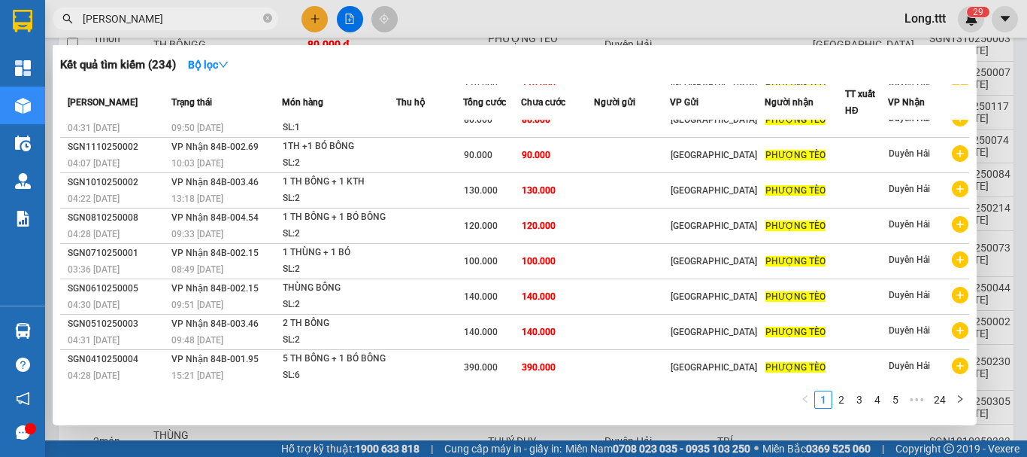
scroll to position [93, 0]
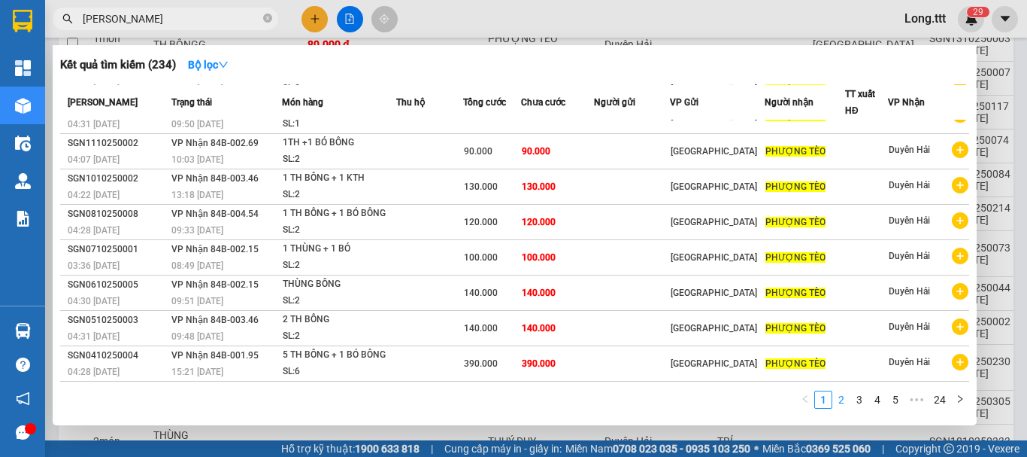
type input "phuong teo"
click at [841, 402] on link "2" at bounding box center [841, 399] width 17 height 17
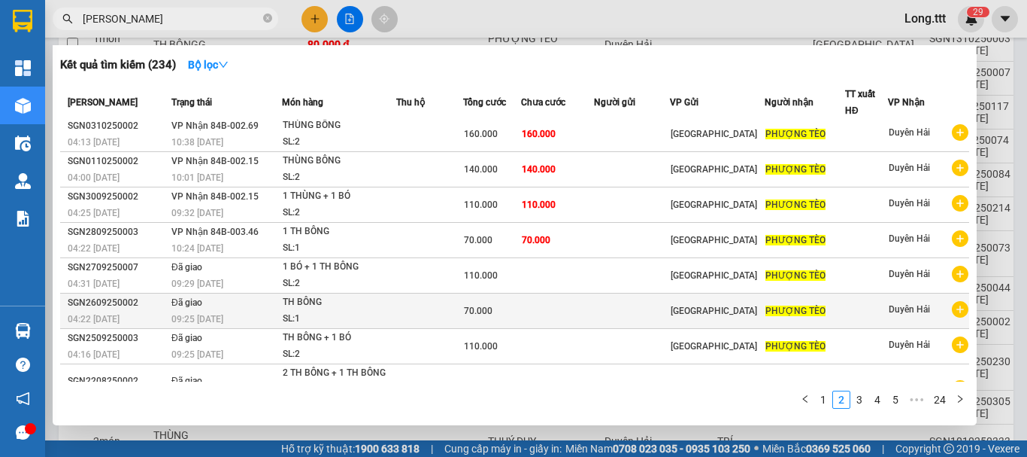
scroll to position [0, 0]
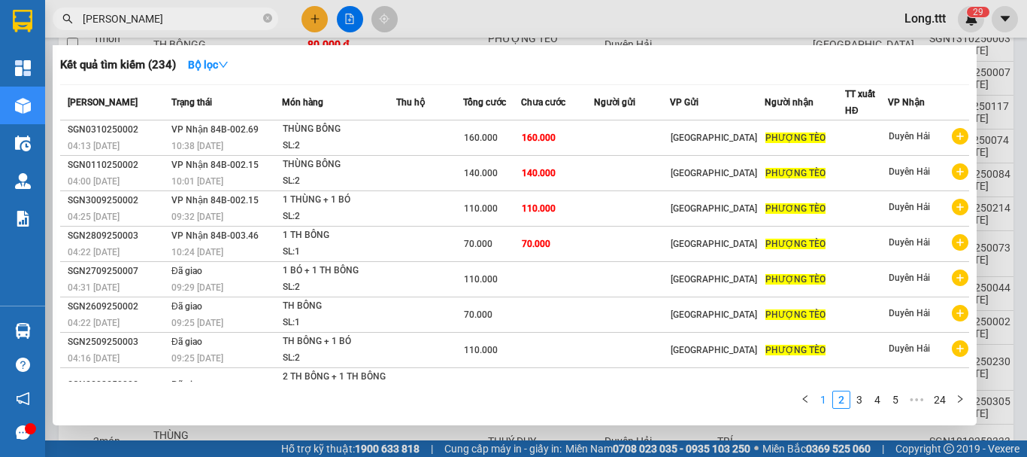
click at [820, 400] on link "1" at bounding box center [823, 399] width 17 height 17
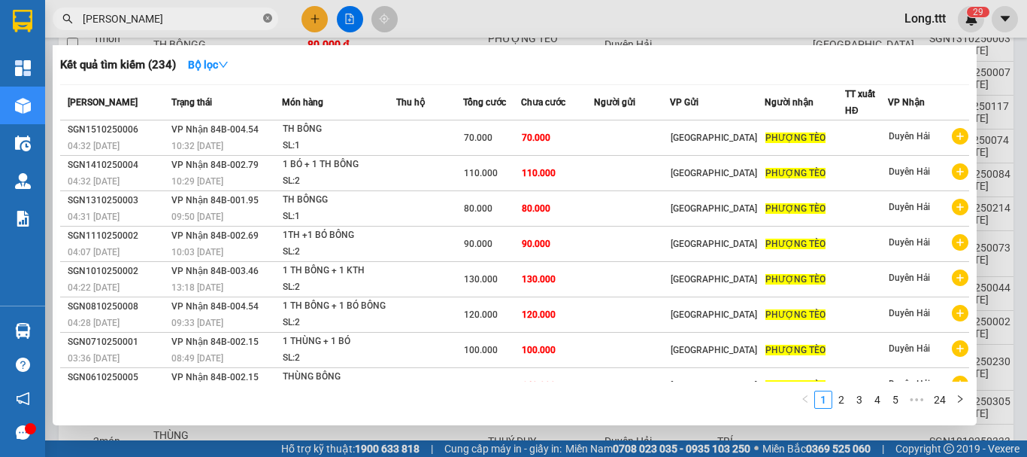
click at [266, 20] on icon "close-circle" at bounding box center [267, 18] width 9 height 9
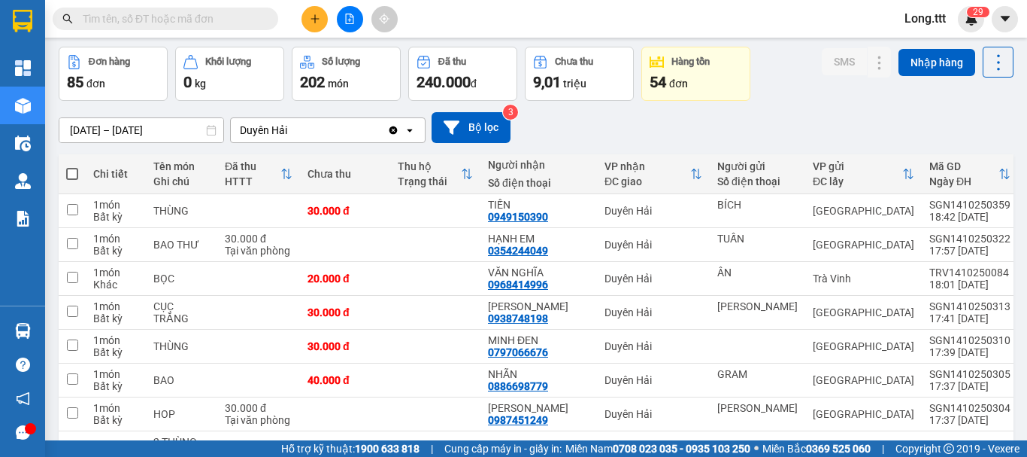
scroll to position [44, 0]
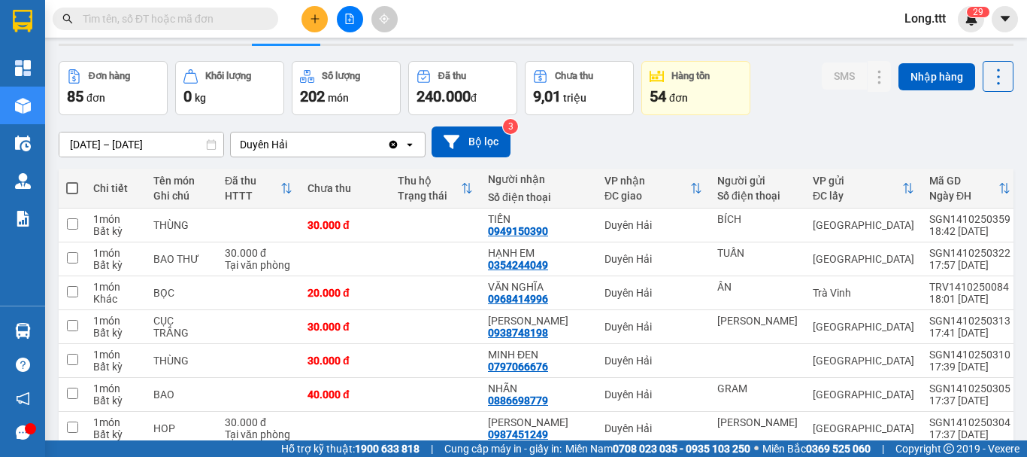
click at [295, 147] on div "Duyên Hải" at bounding box center [309, 144] width 156 height 24
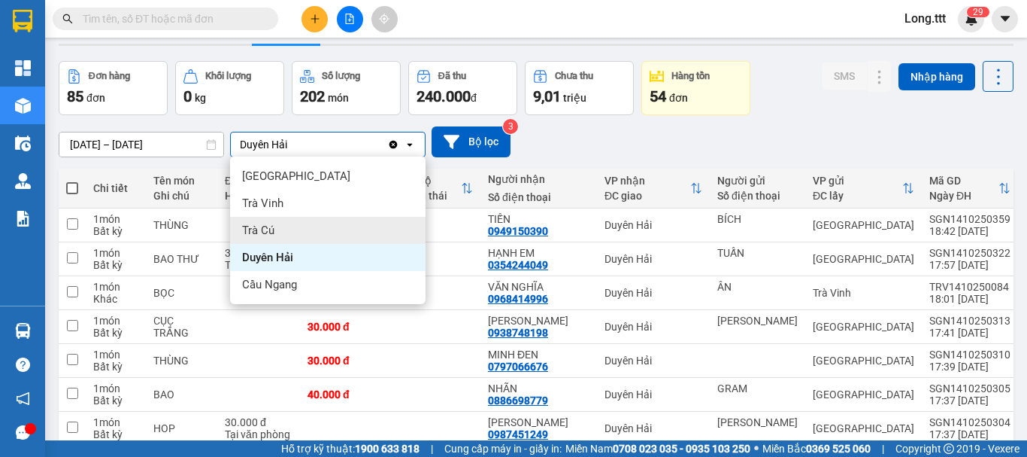
click at [312, 235] on div "Trà Cú" at bounding box center [328, 230] width 196 height 27
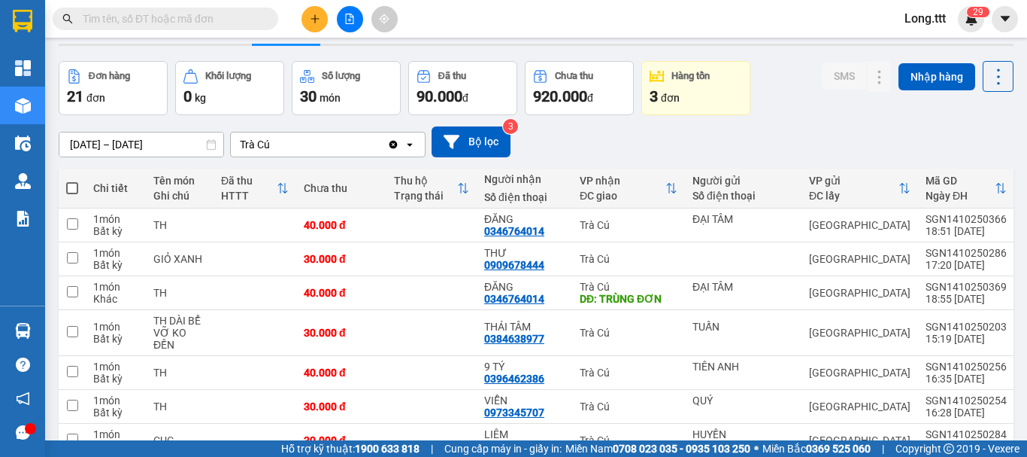
click at [162, 145] on input "01/10/2025 – 14/10/2025" at bounding box center [141, 144] width 164 height 24
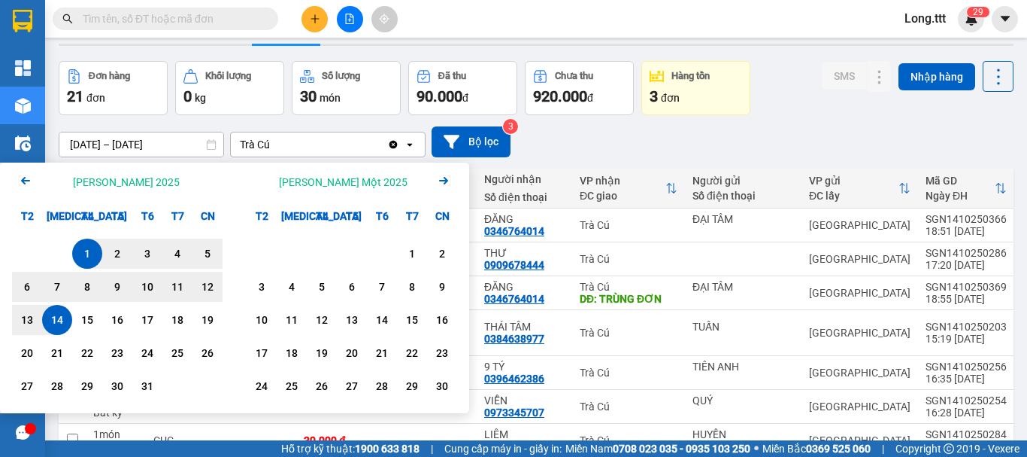
click at [29, 175] on icon "Arrow Left" at bounding box center [26, 180] width 18 height 18
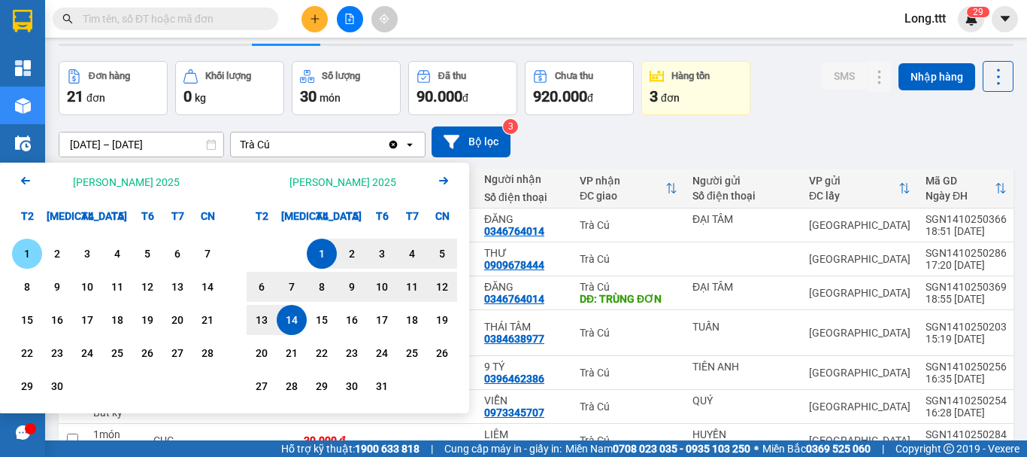
click at [29, 175] on icon "Arrow Left" at bounding box center [26, 180] width 18 height 18
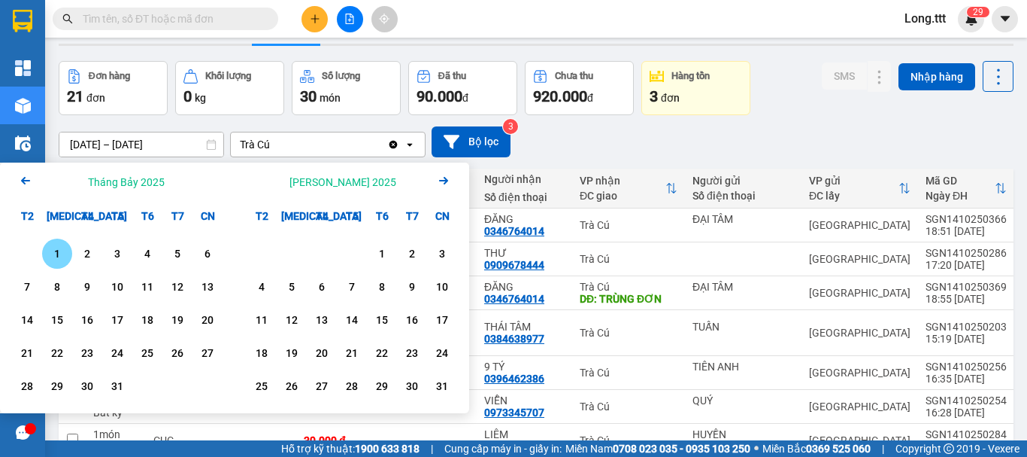
click at [52, 254] on div "1" at bounding box center [57, 253] width 21 height 18
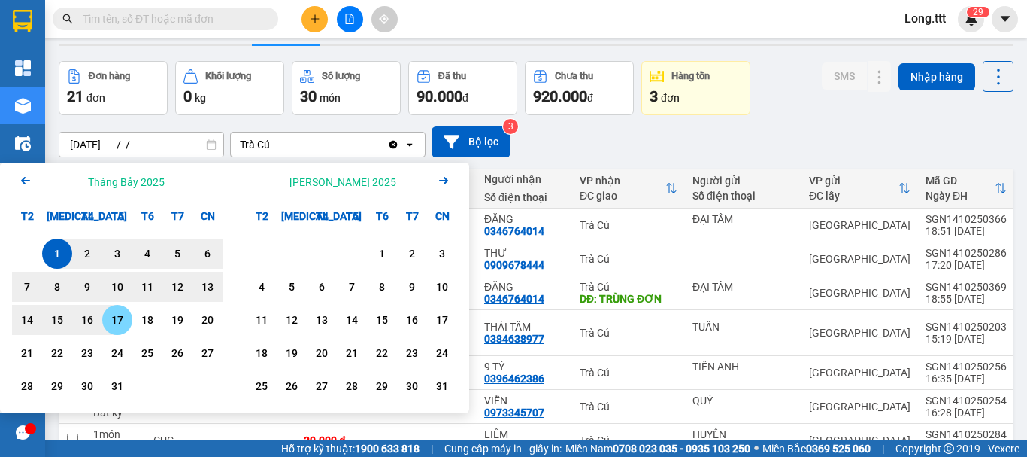
click at [117, 317] on div "17" at bounding box center [117, 320] width 21 height 18
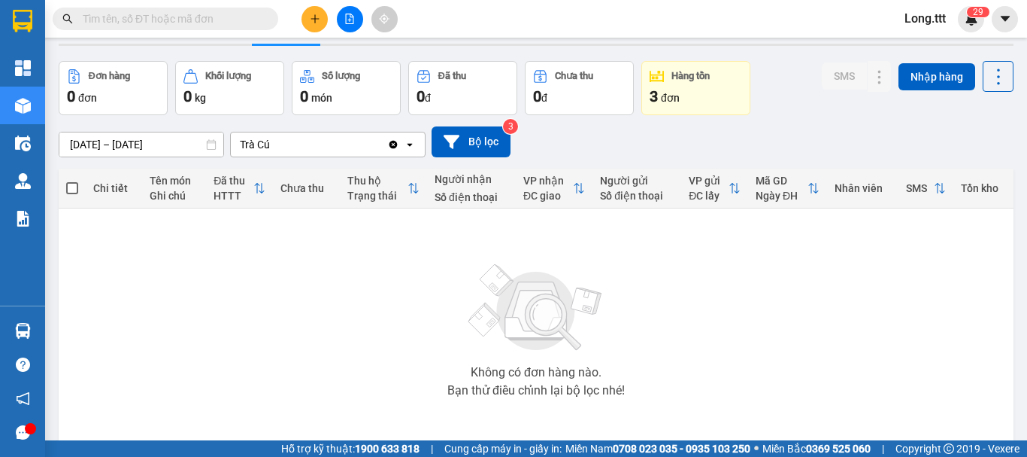
click at [147, 149] on input "01/07/2025 – 17/07/2025" at bounding box center [141, 144] width 164 height 24
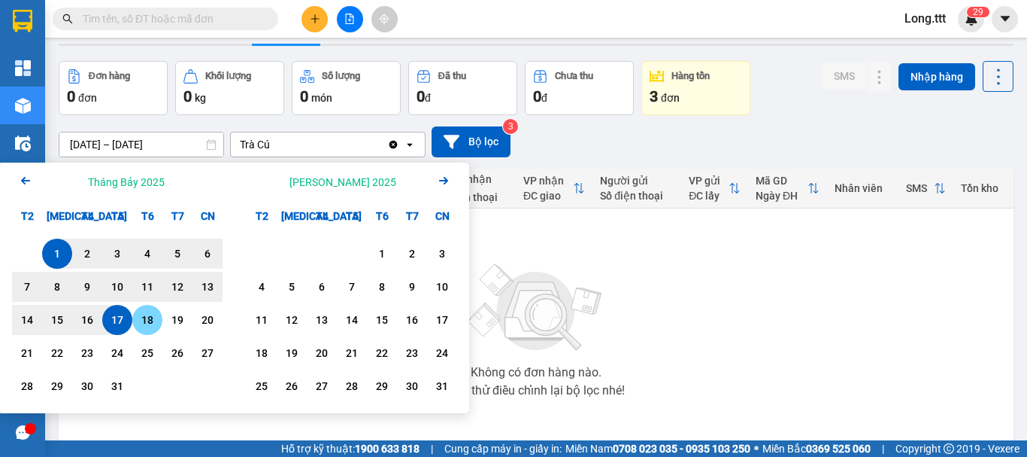
click at [153, 326] on div "18" at bounding box center [147, 320] width 21 height 18
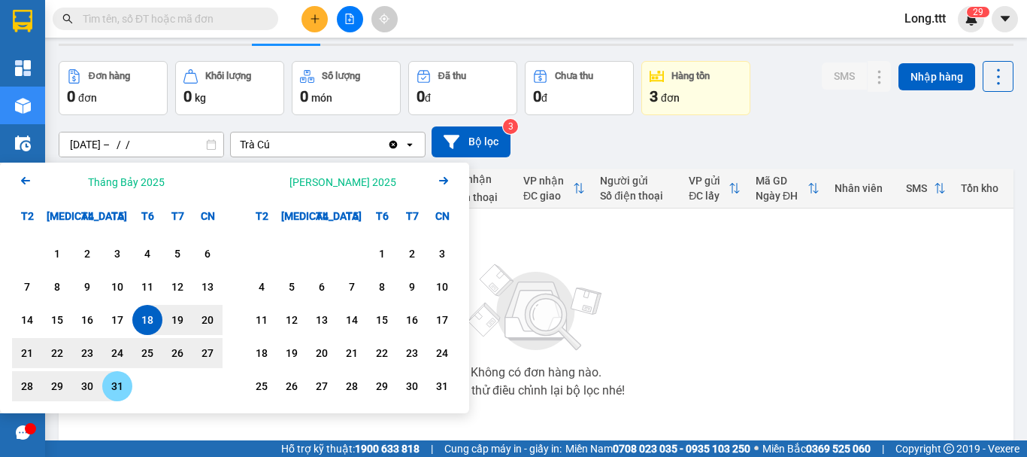
click at [118, 378] on div "31" at bounding box center [117, 386] width 21 height 18
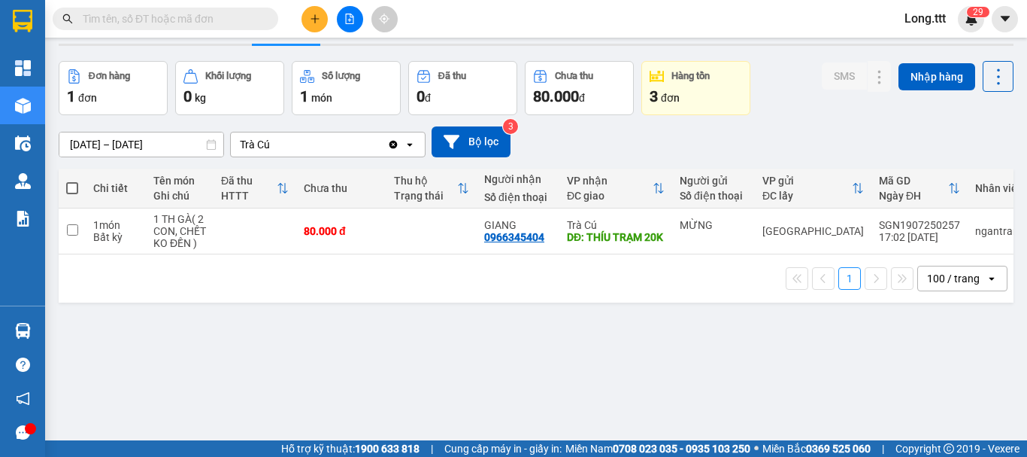
click at [132, 139] on input "18/07/2025 – 31/07/2025" at bounding box center [141, 144] width 164 height 24
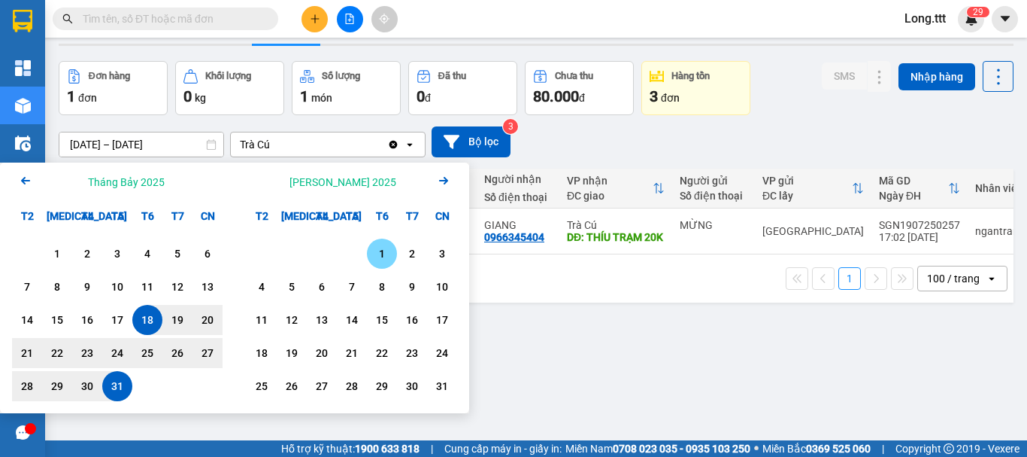
click at [380, 251] on div "1" at bounding box center [382, 253] width 21 height 18
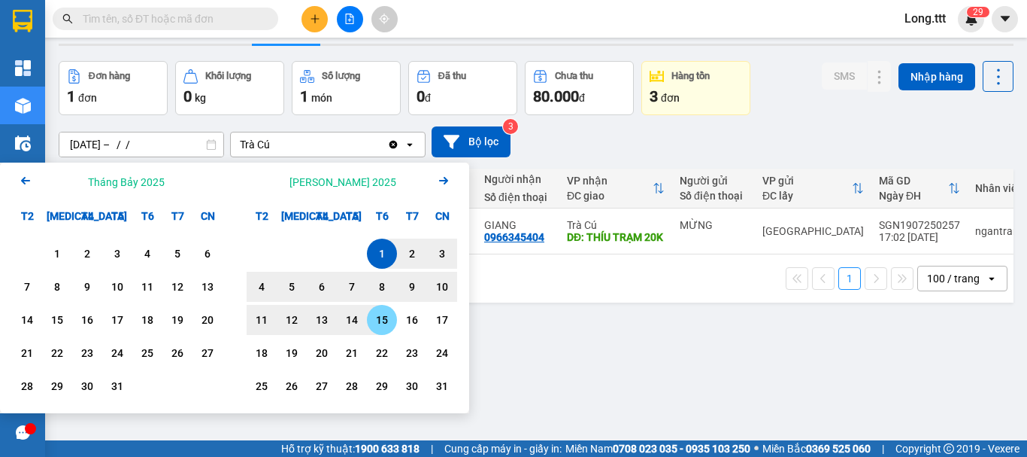
click at [378, 317] on div "15" at bounding box center [382, 320] width 21 height 18
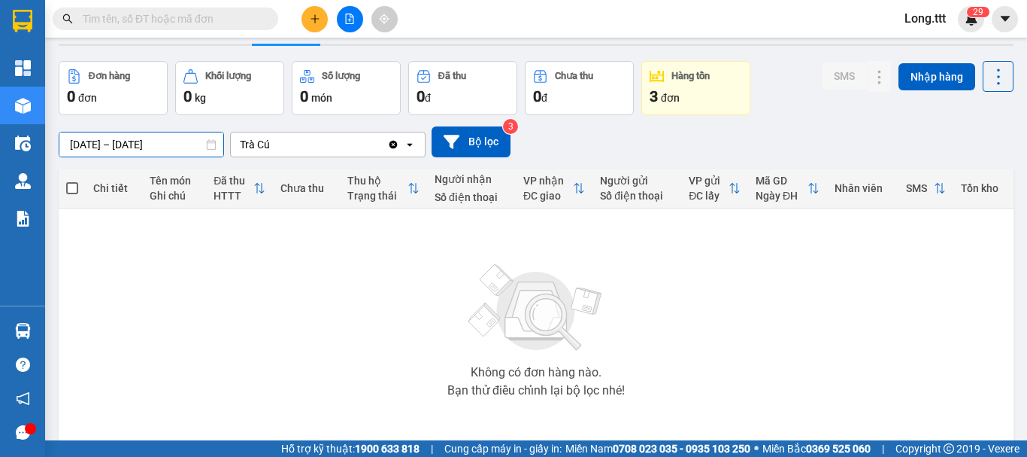
click at [167, 142] on input "01/08/2025 – 15/08/2025" at bounding box center [141, 144] width 164 height 24
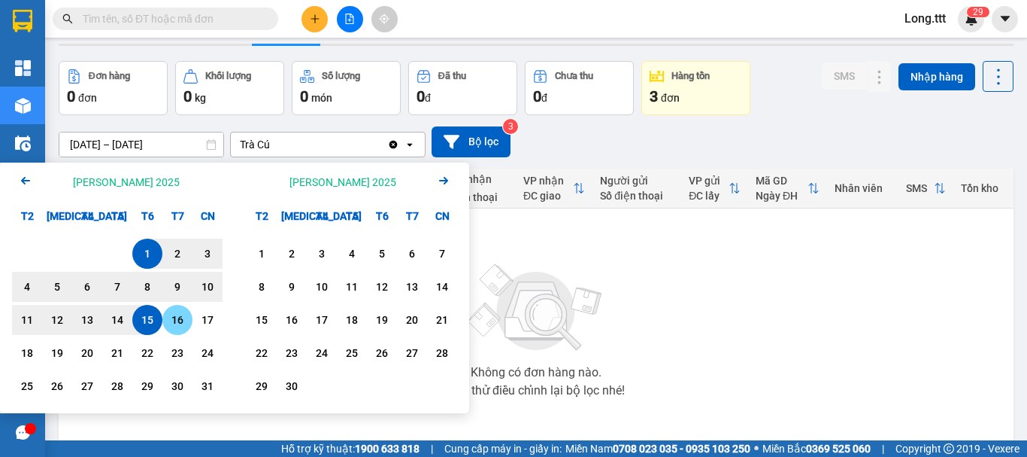
click at [176, 323] on div "16" at bounding box center [177, 320] width 21 height 18
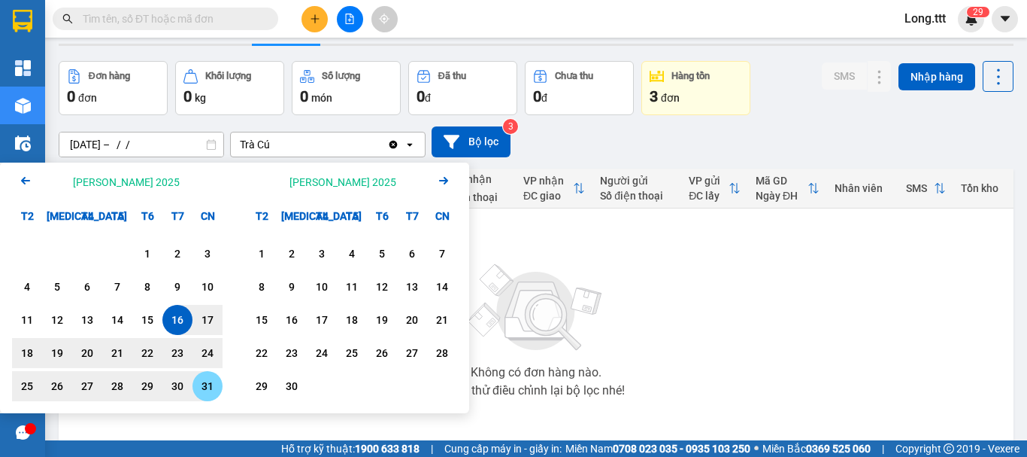
click at [214, 390] on div "31" at bounding box center [207, 386] width 21 height 18
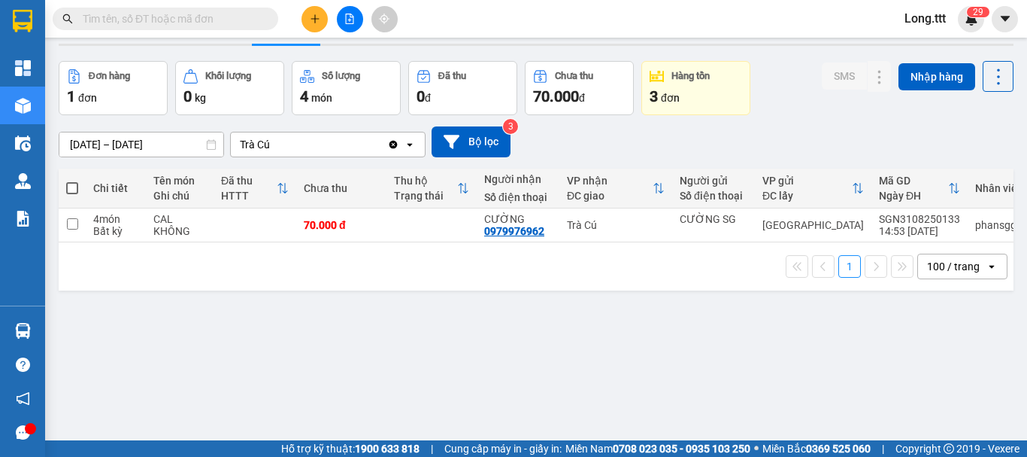
click at [159, 145] on input "16/08/2025 – 31/08/2025" at bounding box center [141, 144] width 164 height 24
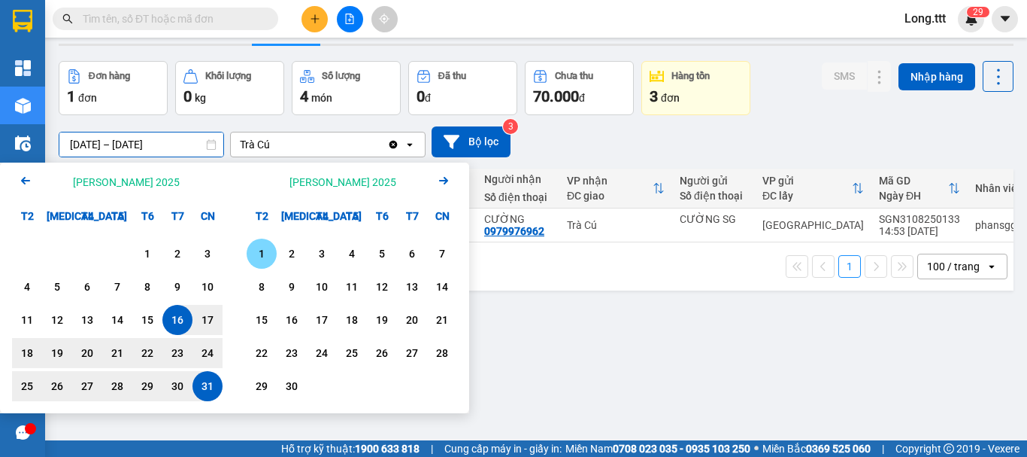
click at [267, 250] on div "1" at bounding box center [261, 253] width 21 height 18
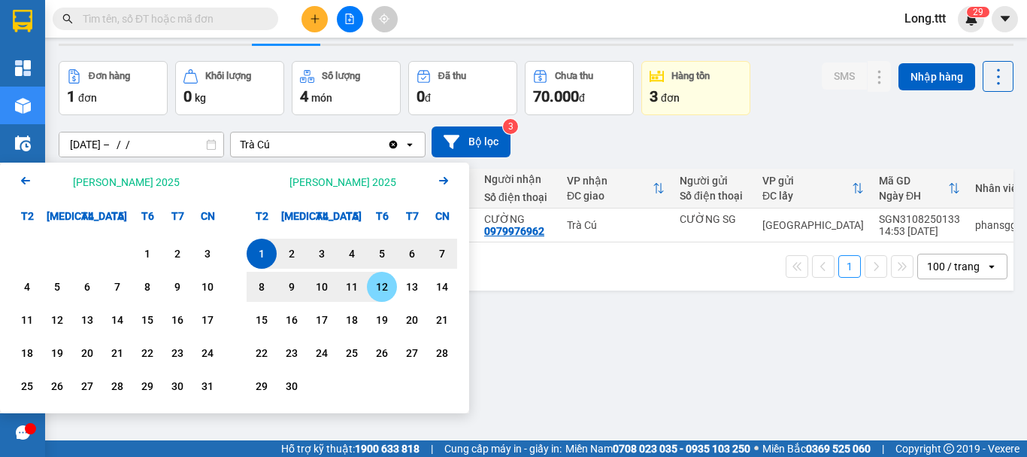
click at [377, 287] on div "12" at bounding box center [382, 287] width 21 height 18
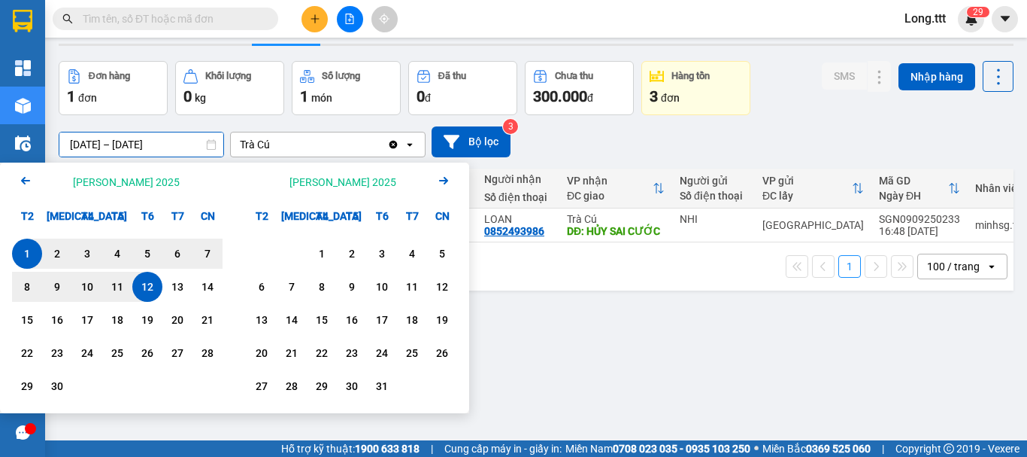
click at [168, 143] on input "01/09/2025 – 12/09/2025" at bounding box center [141, 144] width 164 height 24
click at [184, 290] on div "13" at bounding box center [177, 287] width 21 height 18
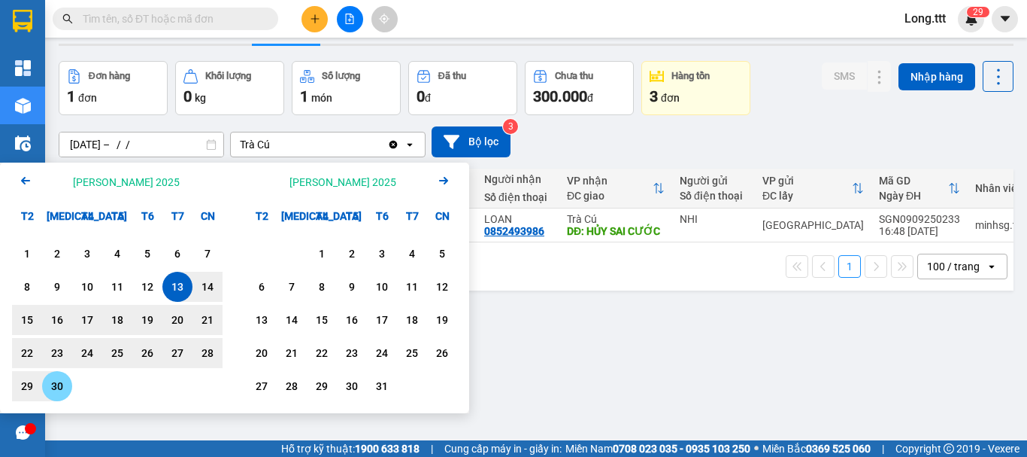
click at [68, 381] on div "30" at bounding box center [57, 386] width 30 height 30
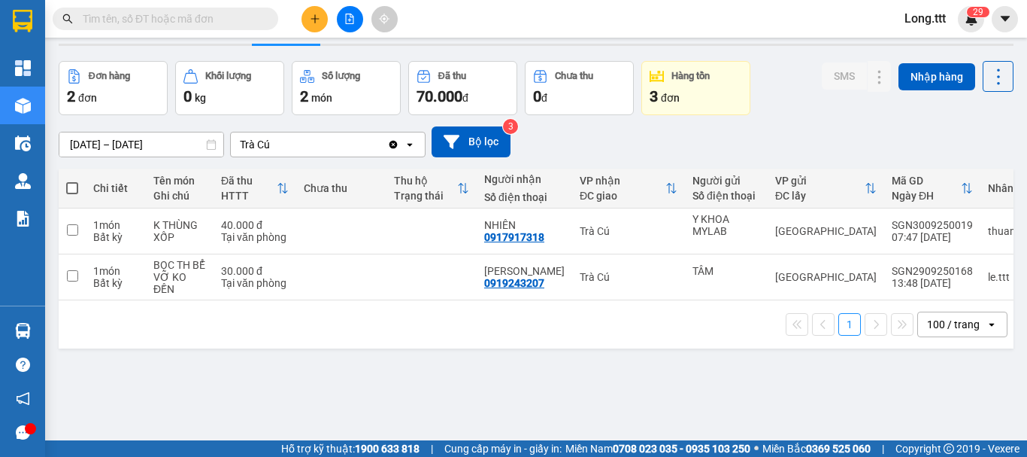
click at [165, 149] on input "13/09/2025 – 30/09/2025" at bounding box center [141, 144] width 164 height 24
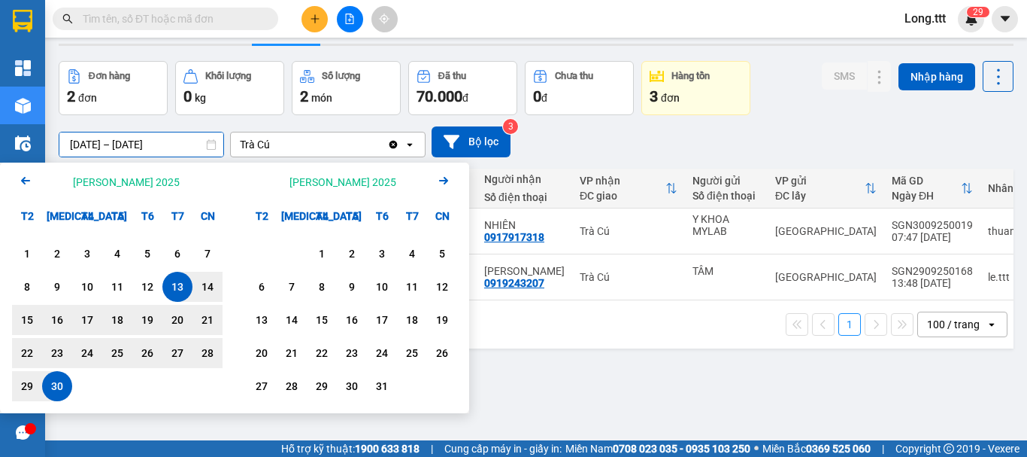
click at [29, 174] on icon "Arrow Left" at bounding box center [26, 180] width 18 height 18
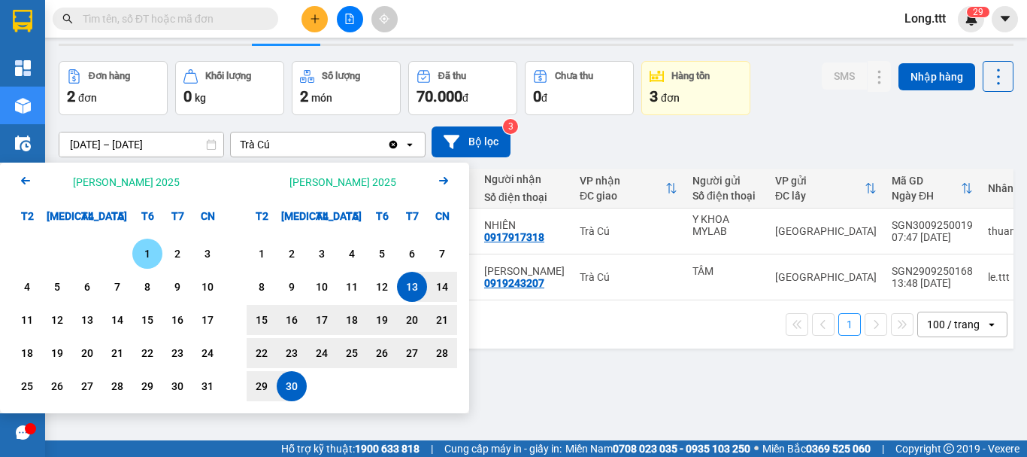
click at [149, 249] on div "1" at bounding box center [147, 253] width 21 height 18
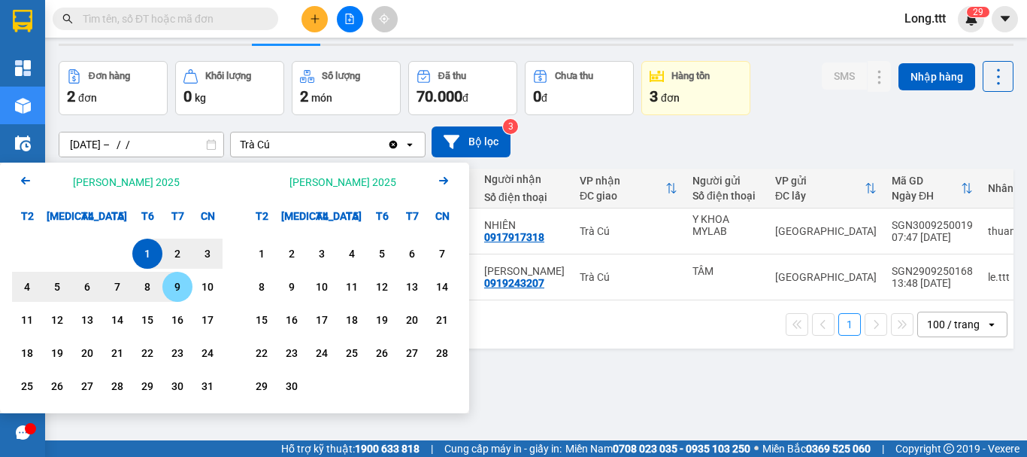
click at [173, 288] on div "9" at bounding box center [177, 287] width 21 height 18
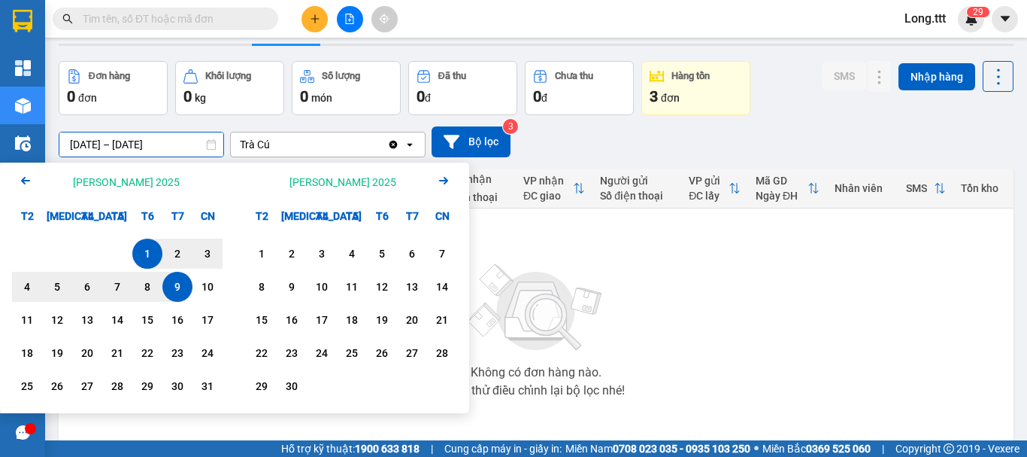
click at [159, 140] on input "01/08/2025 – 09/08/2025" at bounding box center [141, 144] width 164 height 24
click at [200, 284] on div "10" at bounding box center [207, 287] width 21 height 18
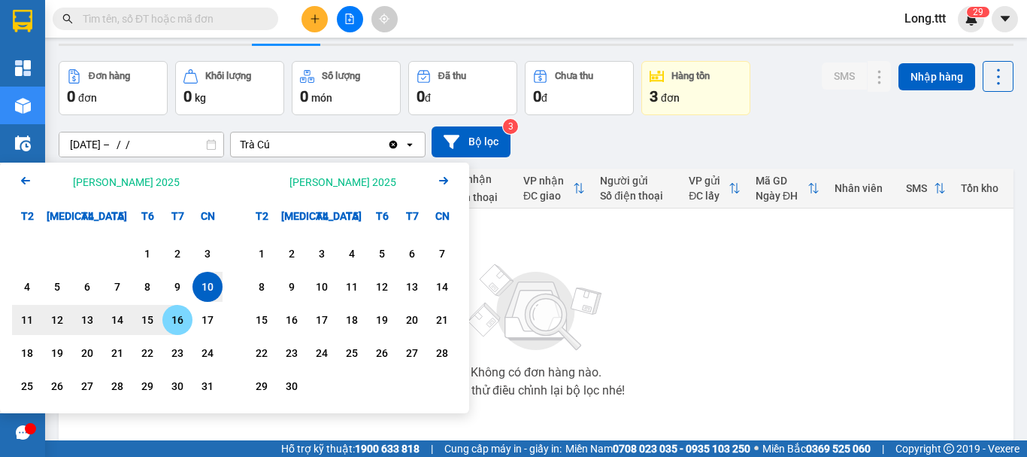
click at [171, 320] on div "16" at bounding box center [177, 320] width 21 height 18
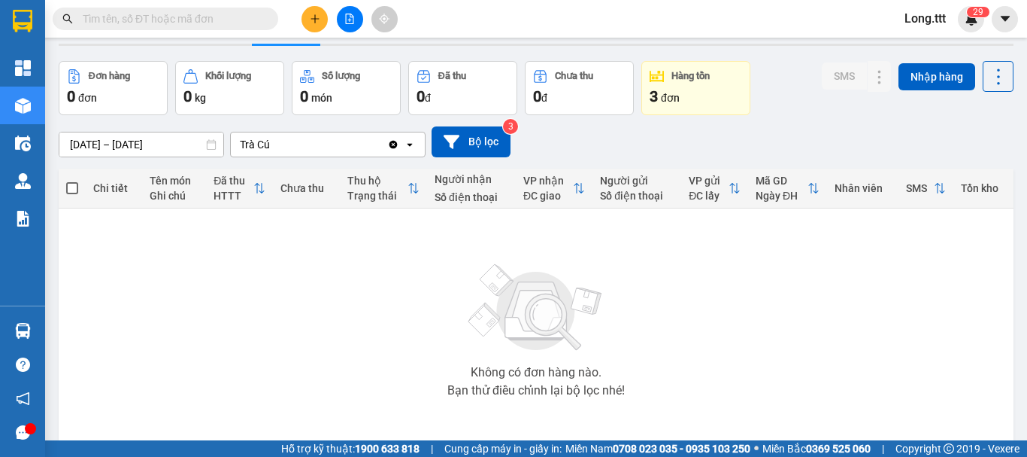
click at [181, 148] on input "10/08/2025 – 16/08/2025" at bounding box center [141, 144] width 164 height 24
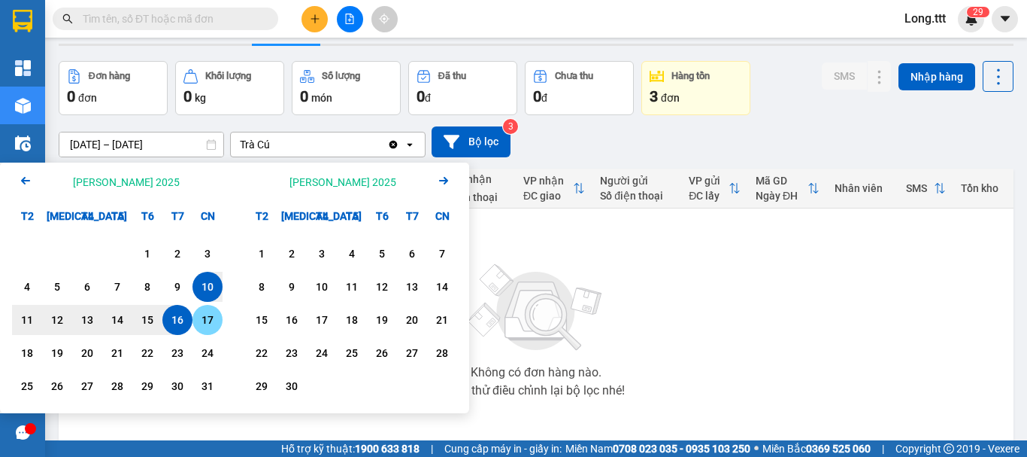
click at [205, 324] on div "17" at bounding box center [207, 320] width 21 height 18
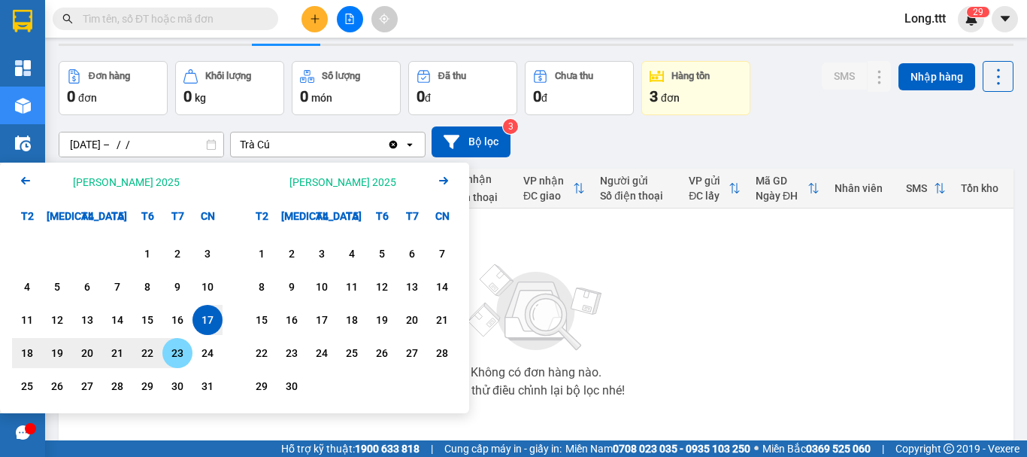
click at [170, 356] on div "23" at bounding box center [177, 353] width 21 height 18
click at [182, 147] on input "17/08/2025 – 23/08/2025" at bounding box center [141, 144] width 164 height 24
drag, startPoint x: 200, startPoint y: 350, endPoint x: 202, endPoint y: 375, distance: 24.2
click at [200, 351] on div "24" at bounding box center [207, 353] width 21 height 18
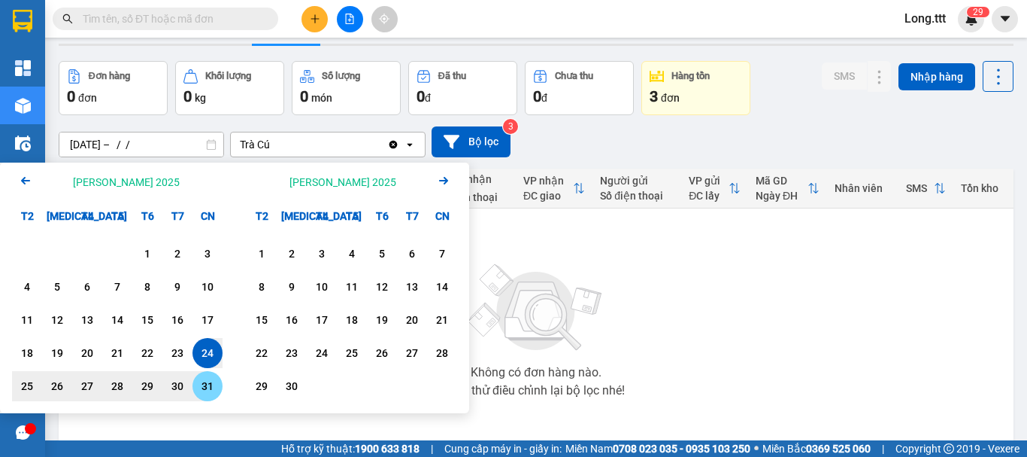
click at [205, 381] on div "31" at bounding box center [207, 386] width 21 height 18
type input "24/08/2025 – 31/08/2025"
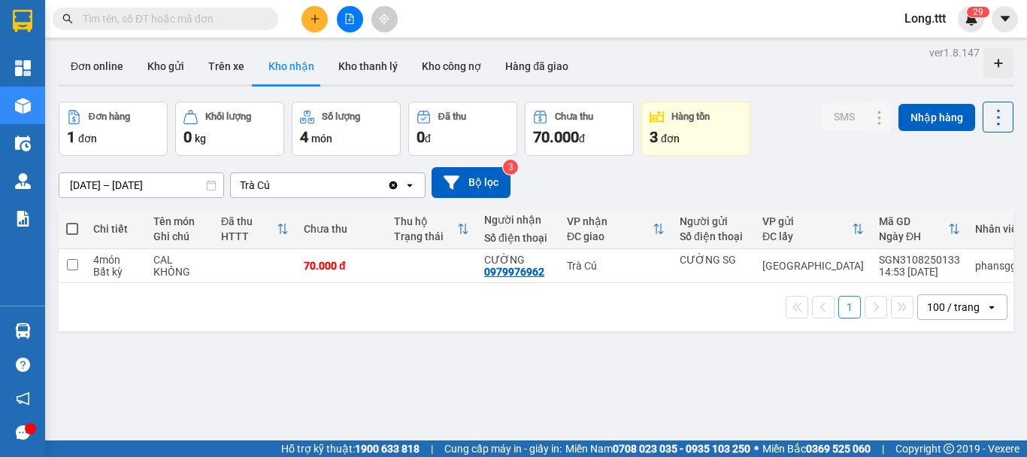
scroll to position [0, 0]
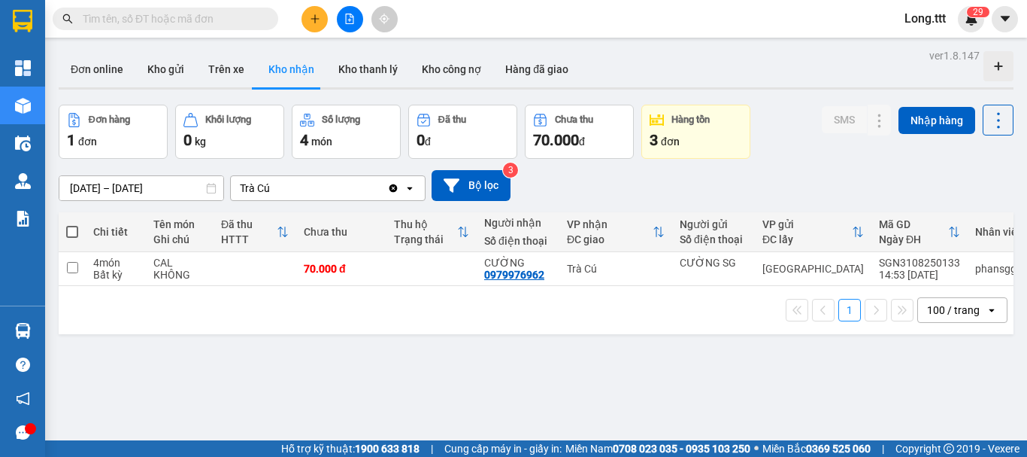
click at [310, 71] on button "Kho nhận" at bounding box center [291, 69] width 70 height 36
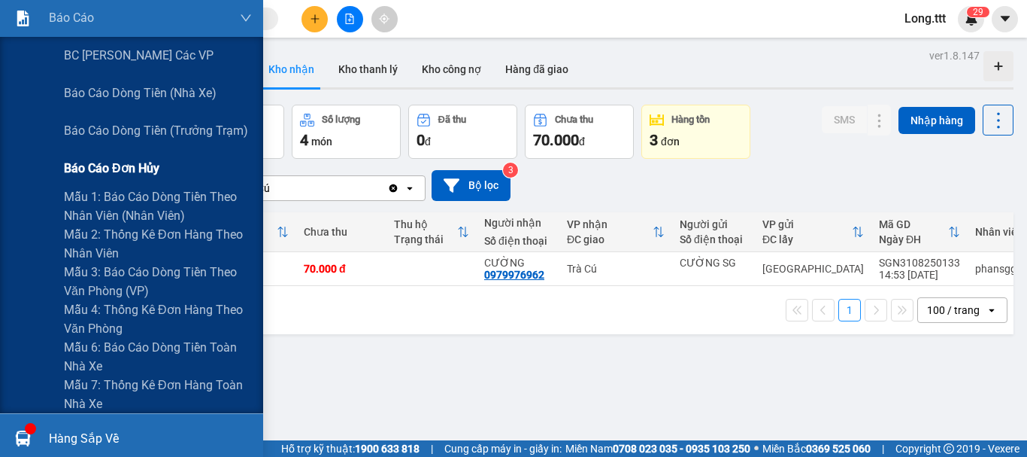
scroll to position [201, 0]
click at [170, 350] on span "Mẫu 6: Báo cáo dòng tiền toàn nhà xe" at bounding box center [158, 356] width 188 height 38
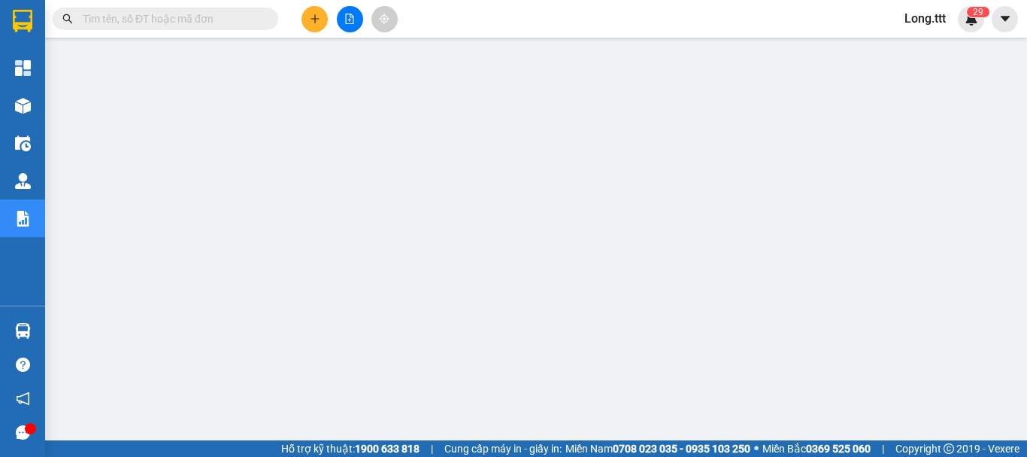
click at [924, 25] on span "Long.ttt" at bounding box center [925, 18] width 65 height 19
click at [928, 49] on span "Đăng xuất" at bounding box center [946, 46] width 63 height 17
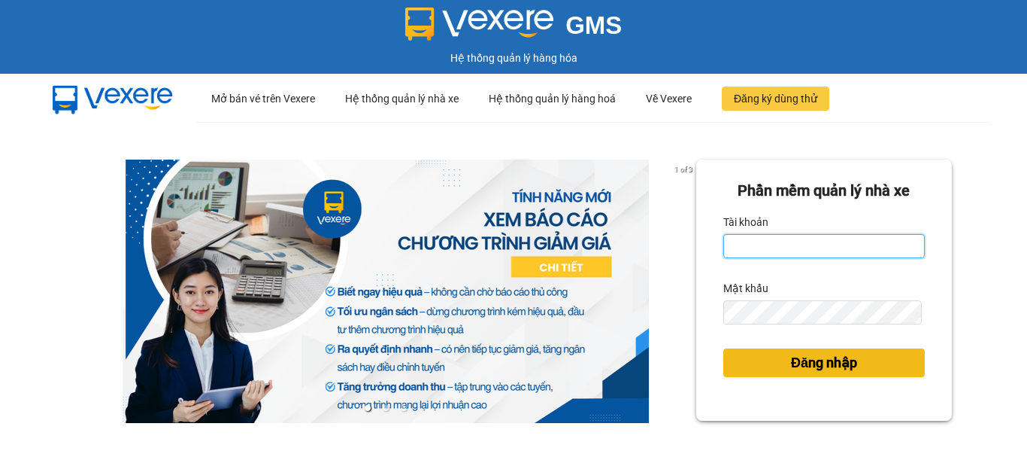
type input "ngancx.ttt"
click at [793, 357] on span "Đăng nhập" at bounding box center [824, 362] width 66 height 21
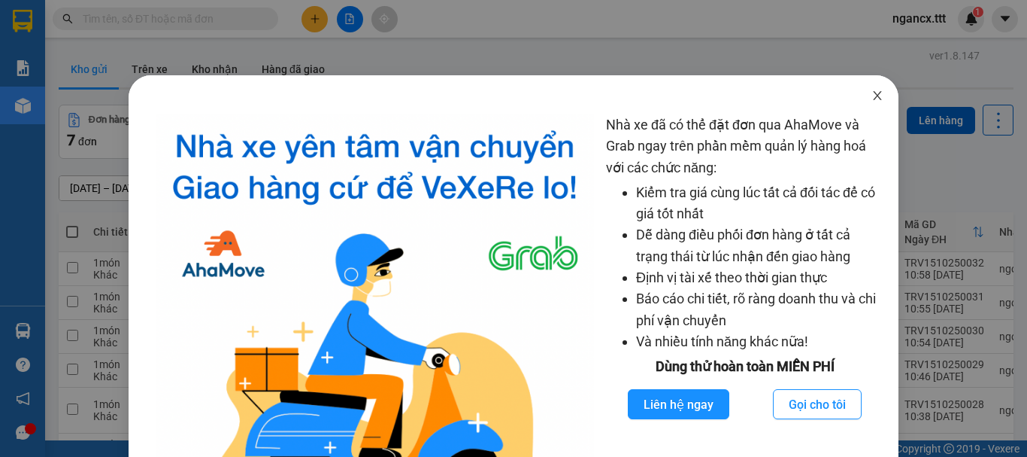
click at [872, 99] on icon "close" at bounding box center [878, 95] width 12 height 12
